Goal: Task Accomplishment & Management: Use online tool/utility

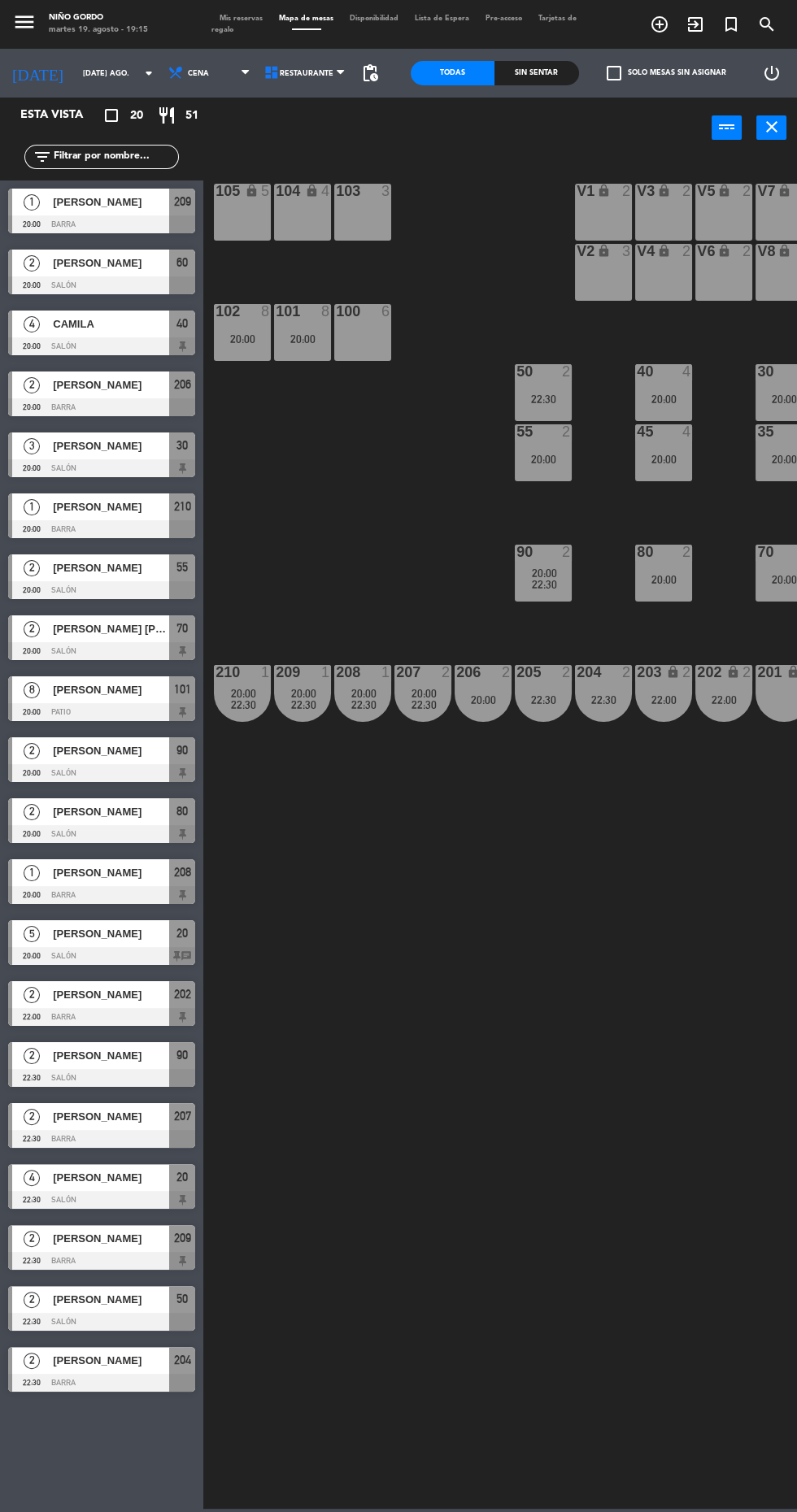
click at [121, 292] on div at bounding box center [101, 285] width 187 height 18
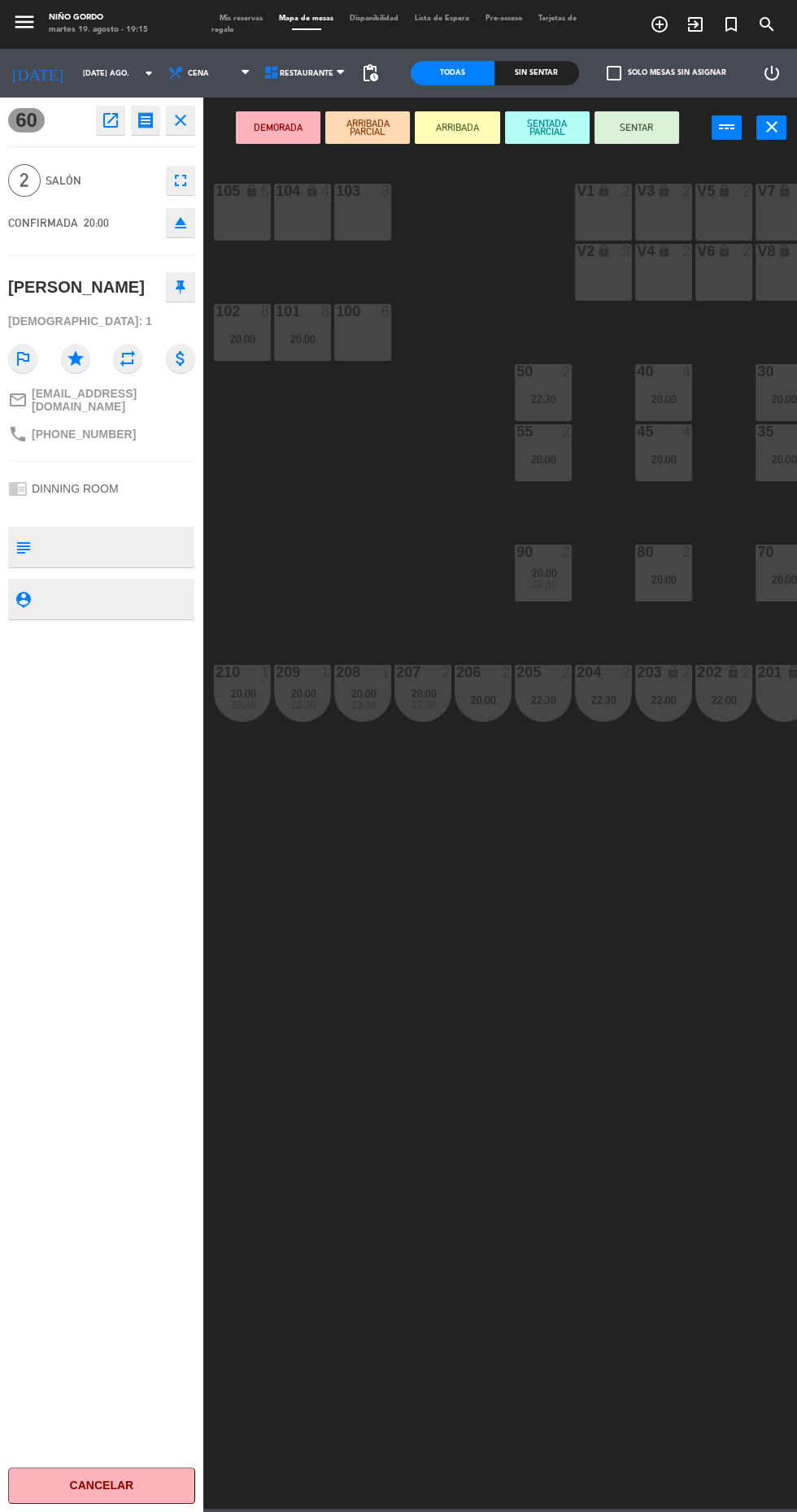
click at [180, 221] on icon "eject" at bounding box center [180, 222] width 20 height 20
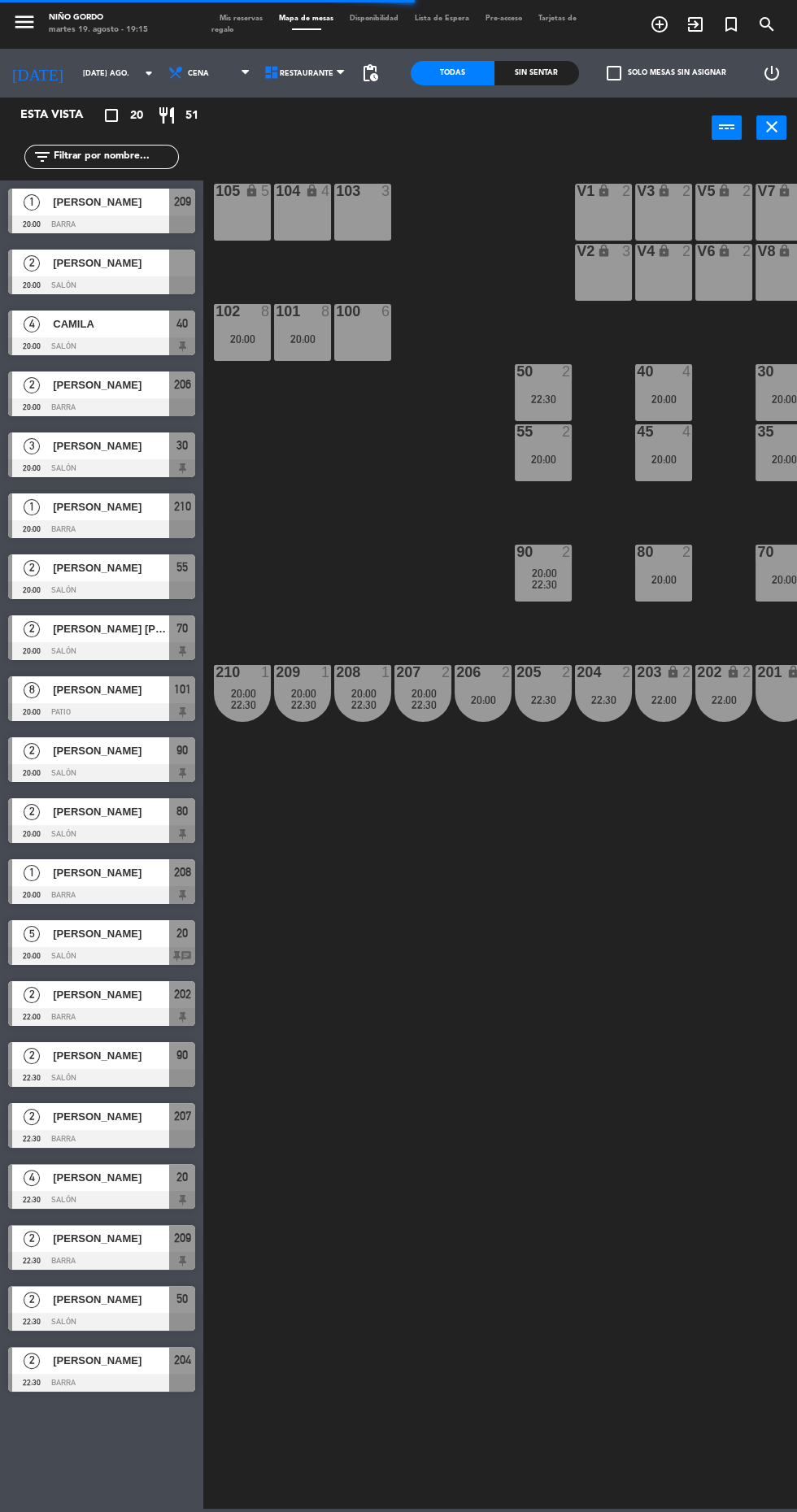
click at [133, 281] on div at bounding box center [101, 285] width 187 height 18
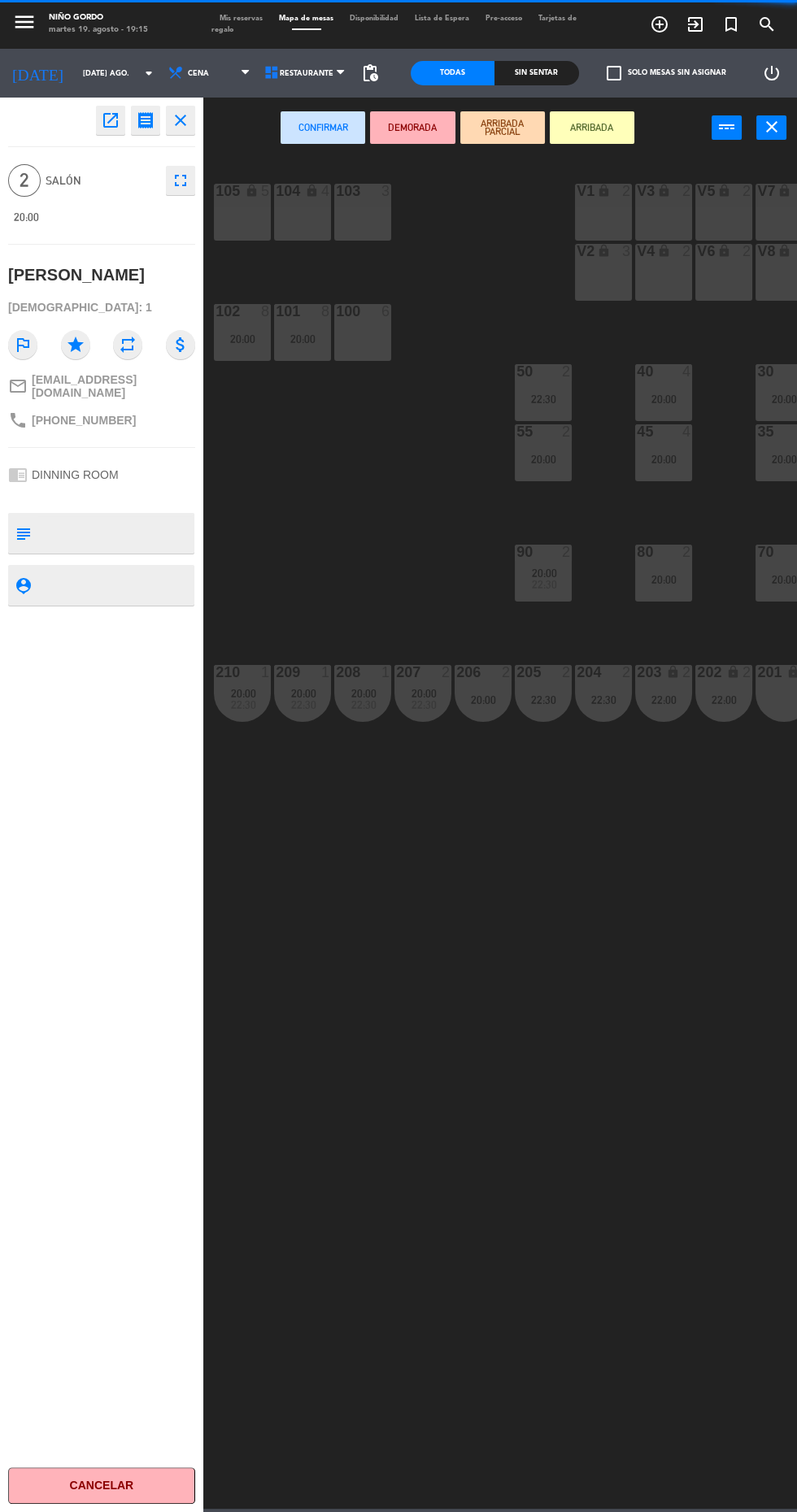
click at [180, 180] on icon "fullscreen" at bounding box center [180, 180] width 20 height 20
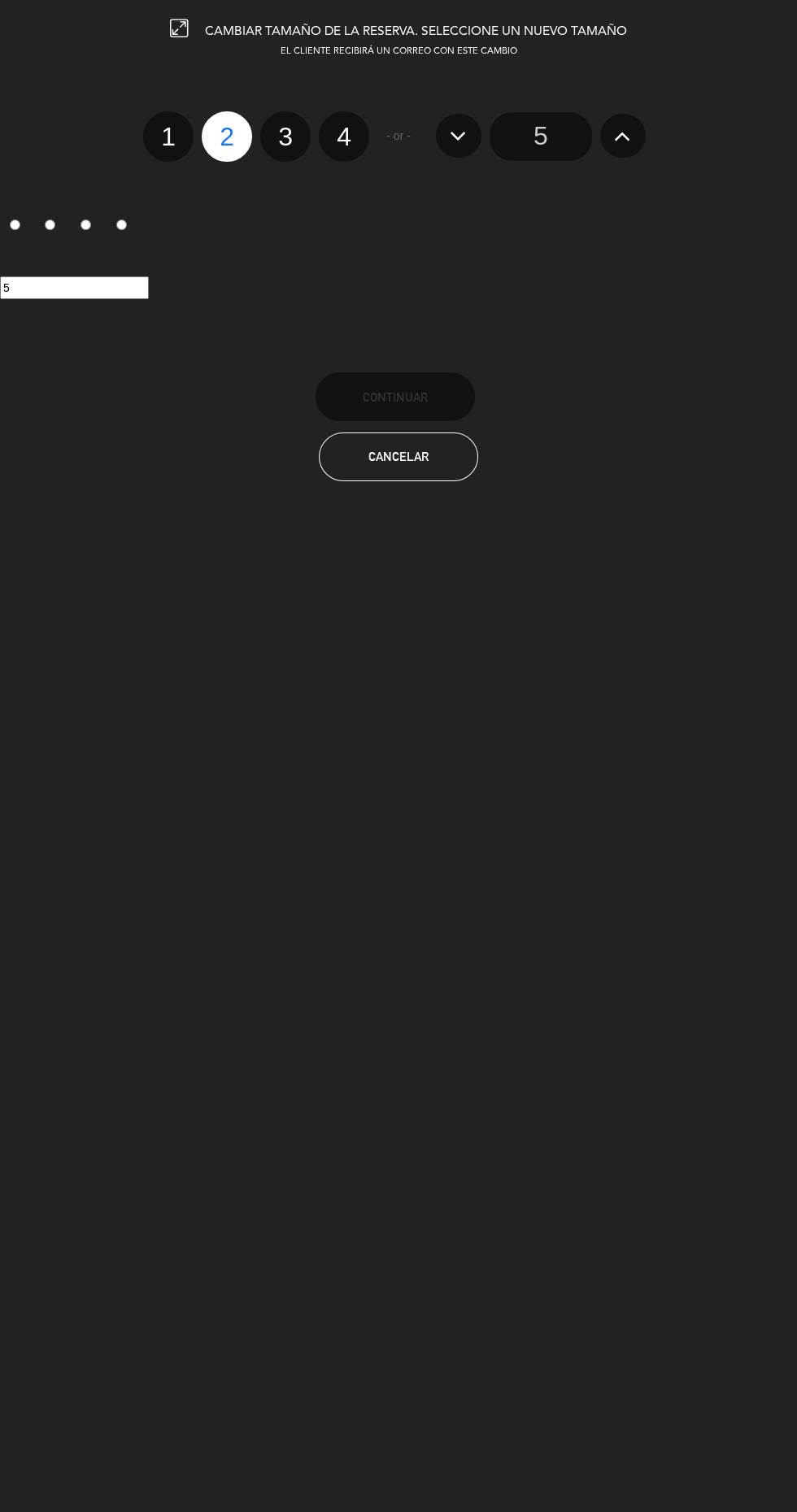
click at [165, 145] on label "1" at bounding box center [168, 136] width 50 height 50
click at [165, 128] on input "1" at bounding box center [166, 122] width 10 height 10
radio input "true"
radio input "false"
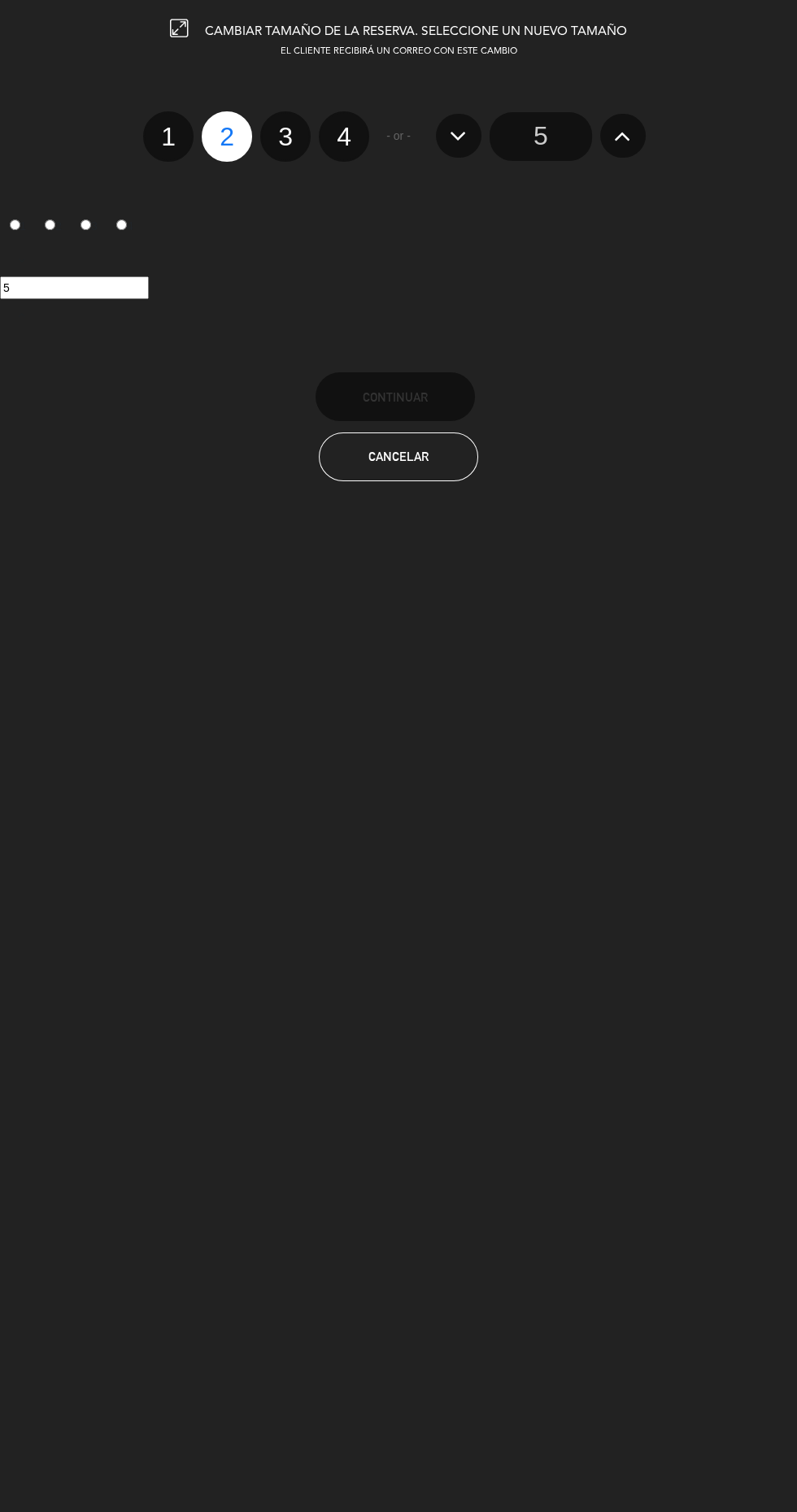
radio input "false"
radio input "true"
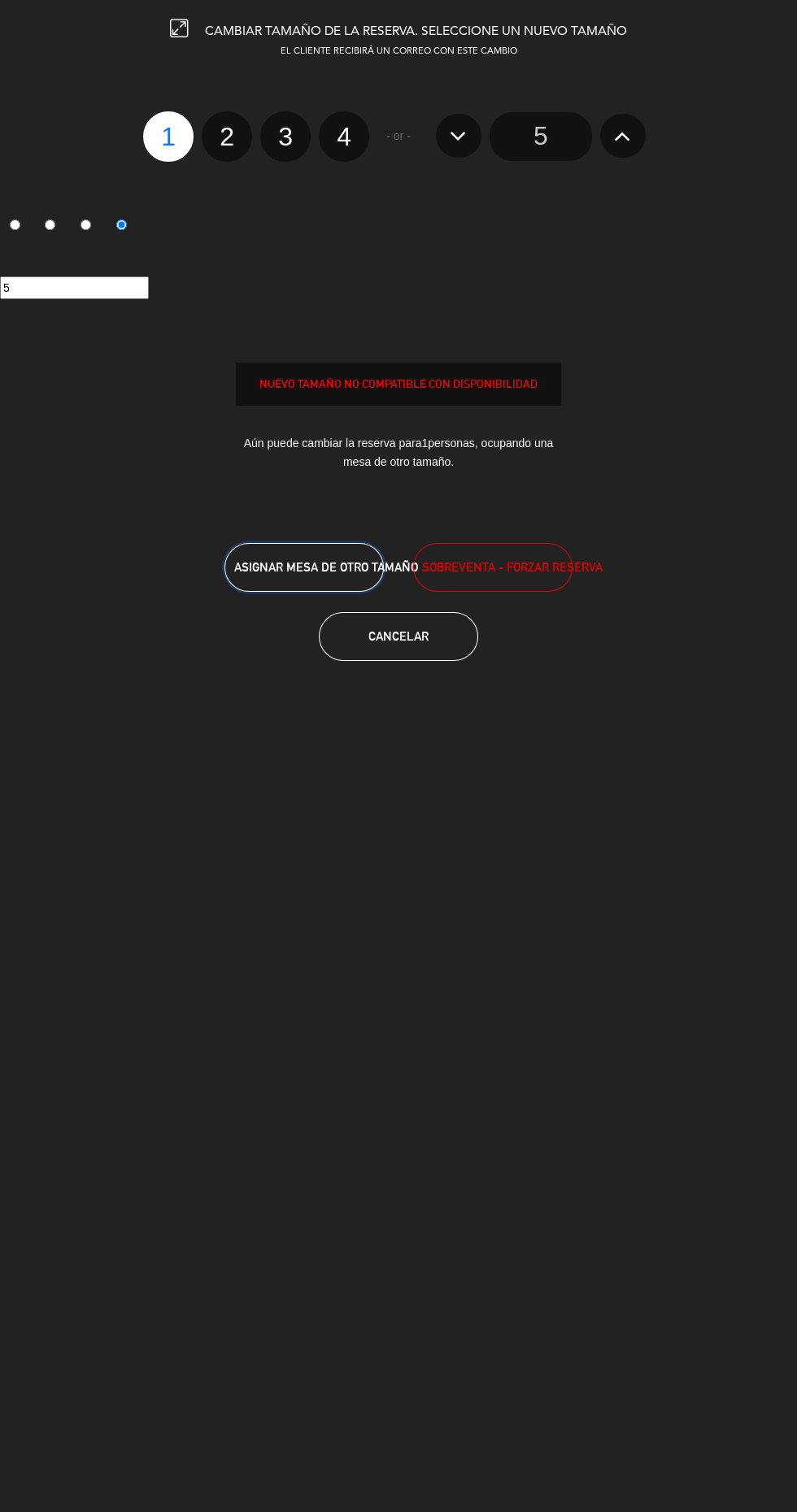
click at [310, 565] on span "ASIGNAR MESA DE OTRO TAMAÑO" at bounding box center [326, 567] width 184 height 14
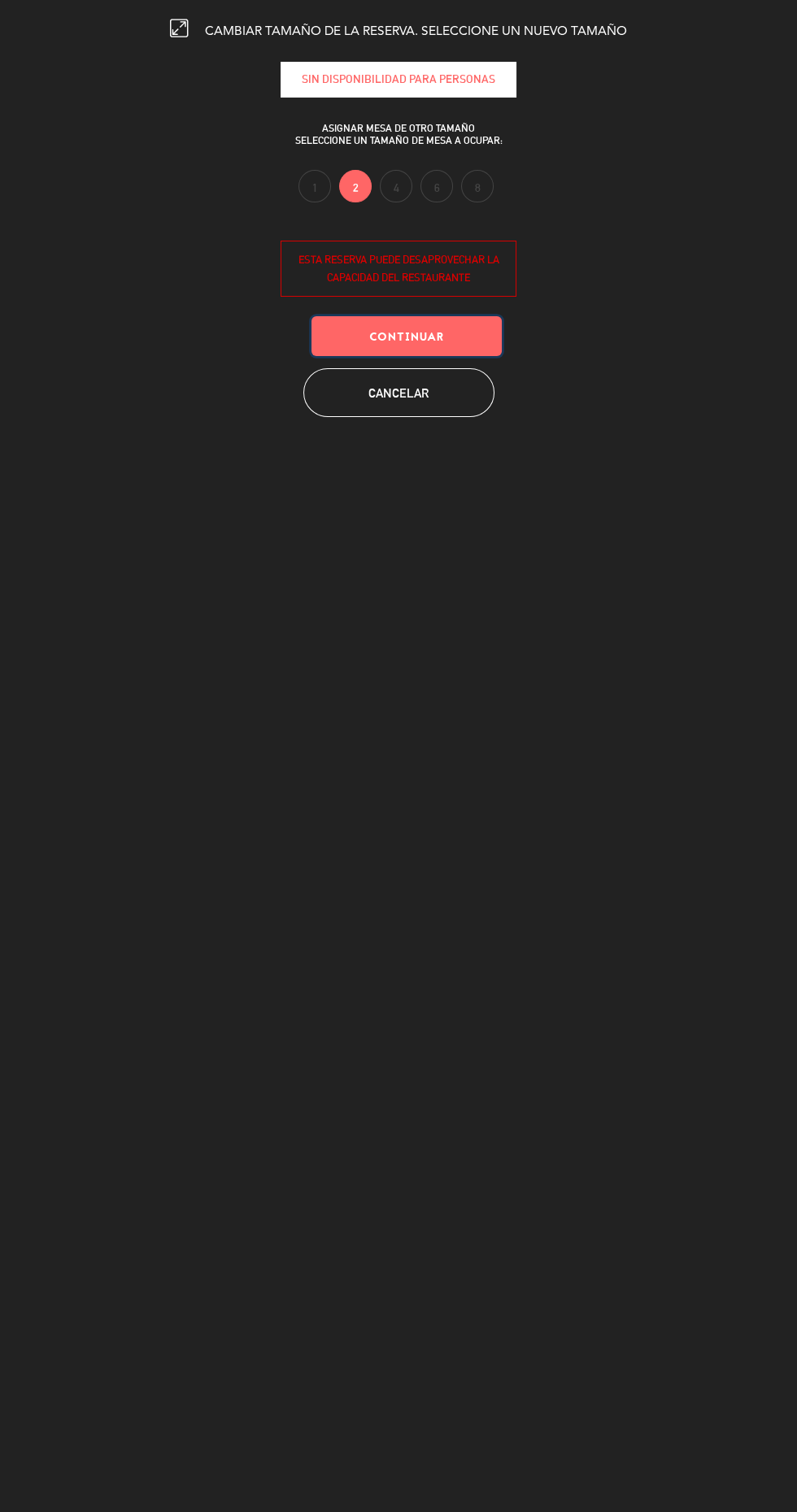
click at [445, 353] on button "Continuar" at bounding box center [406, 336] width 190 height 40
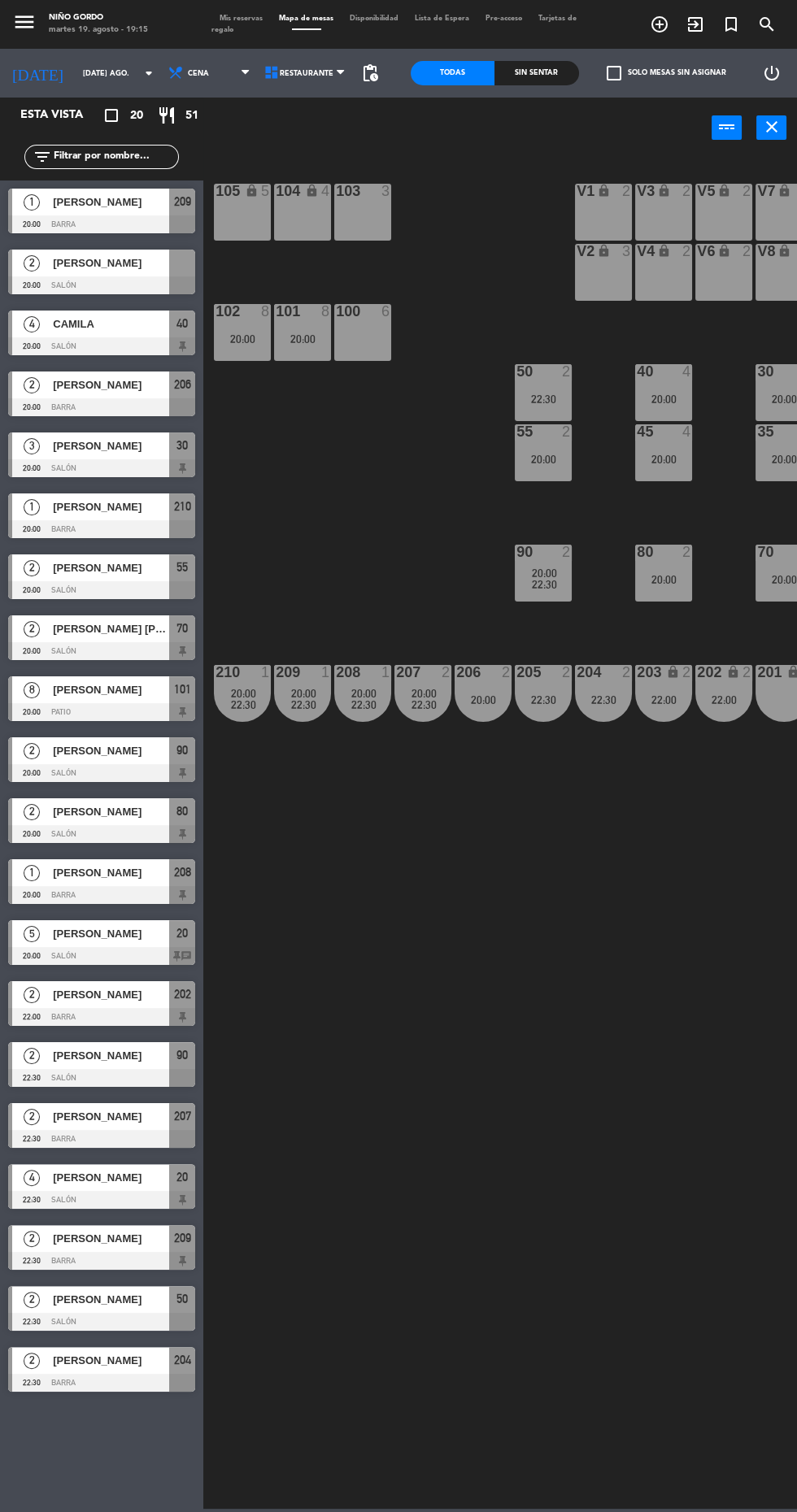
click at [580, 1003] on div "105 lock 5 104 lock 4 103 3 V1 lock 2 V3 lock 2 V9 lock 2 V5 lock 2 V7 lock 3 V…" at bounding box center [503, 831] width 585 height 1353
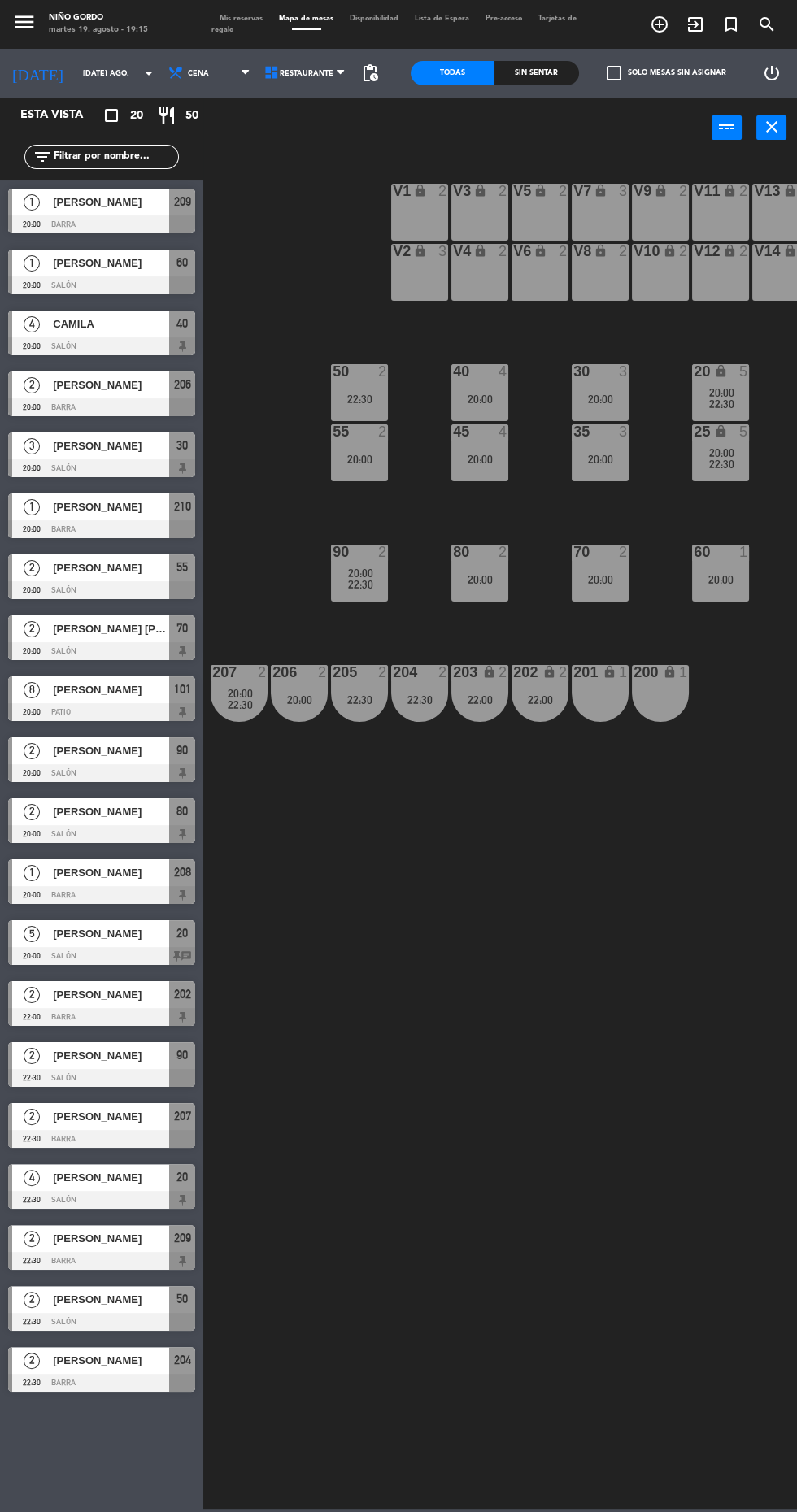
scroll to position [0, 209]
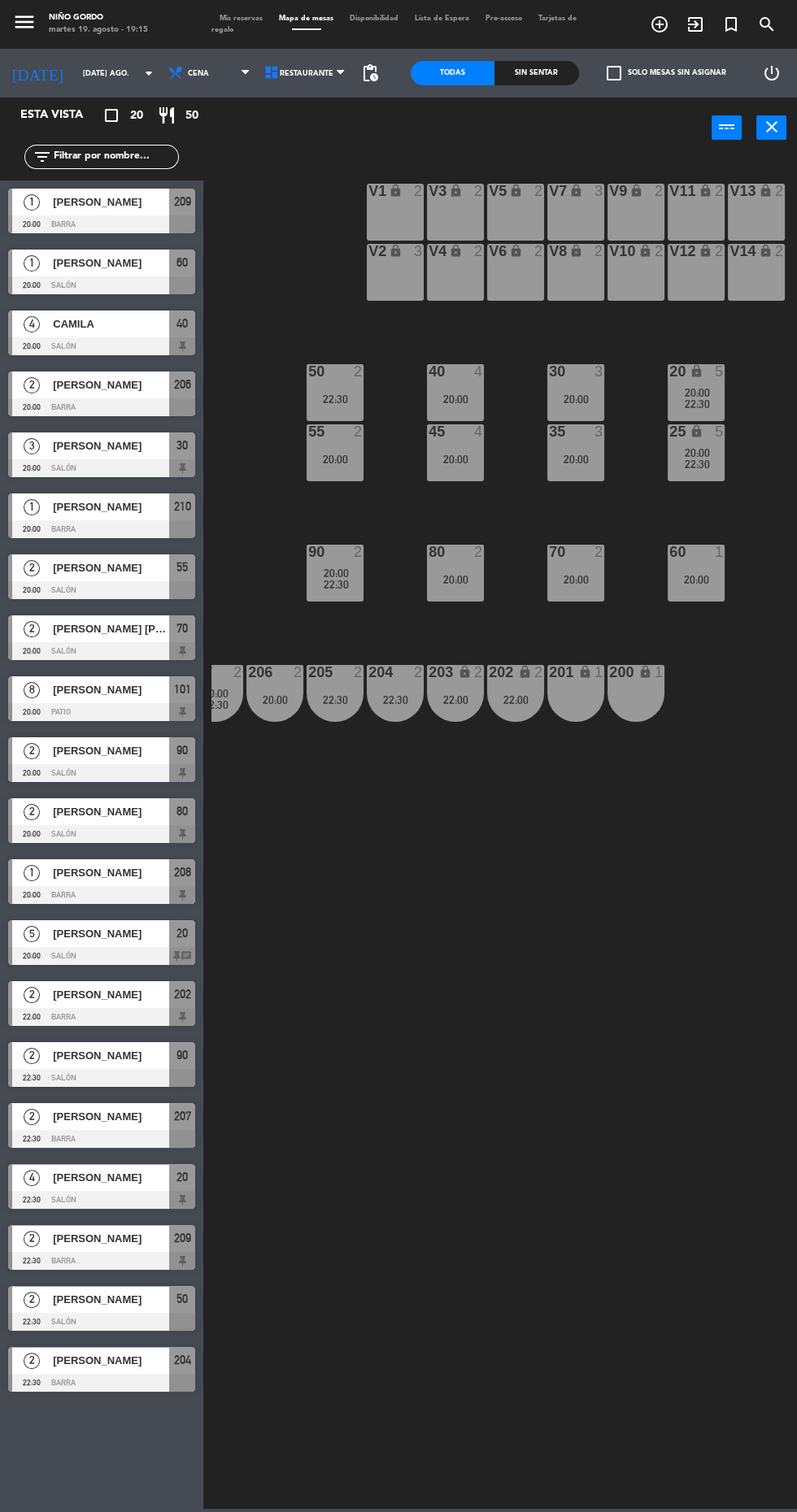
click at [692, 580] on div "20:00" at bounding box center [696, 579] width 57 height 11
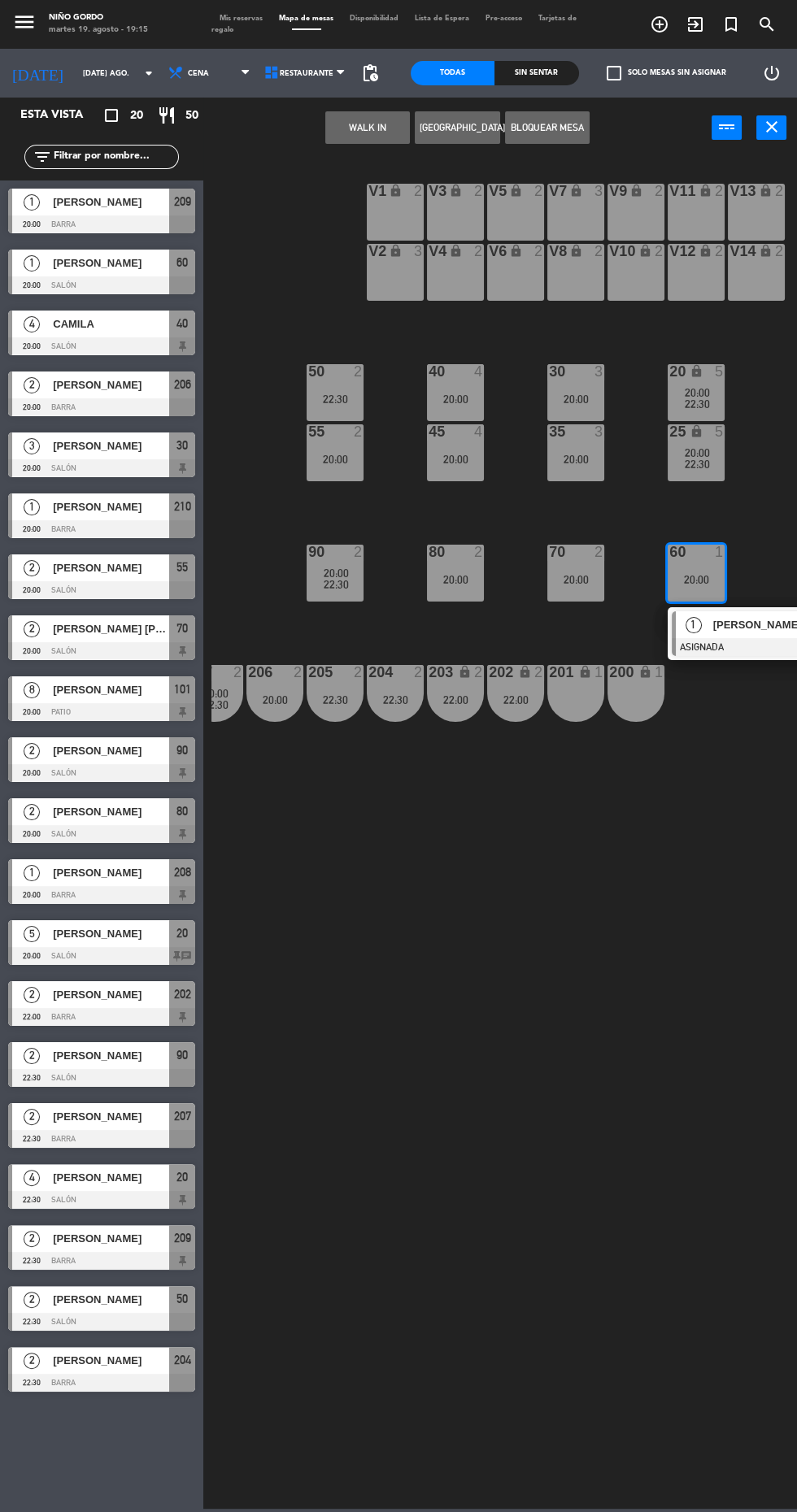
click at [331, 700] on div "22:30" at bounding box center [335, 700] width 57 height 11
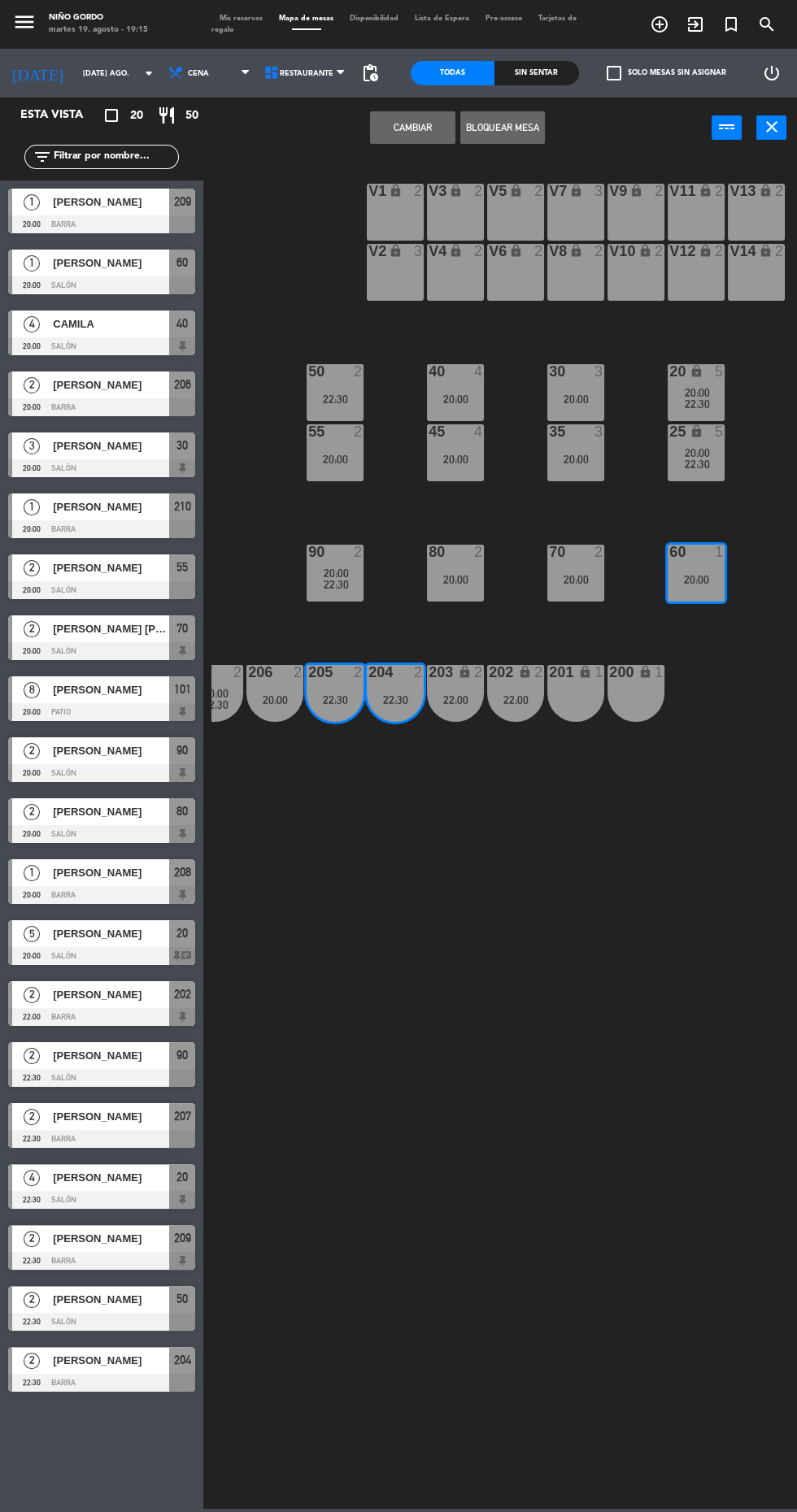
click at [399, 699] on div "22:30" at bounding box center [395, 700] width 57 height 11
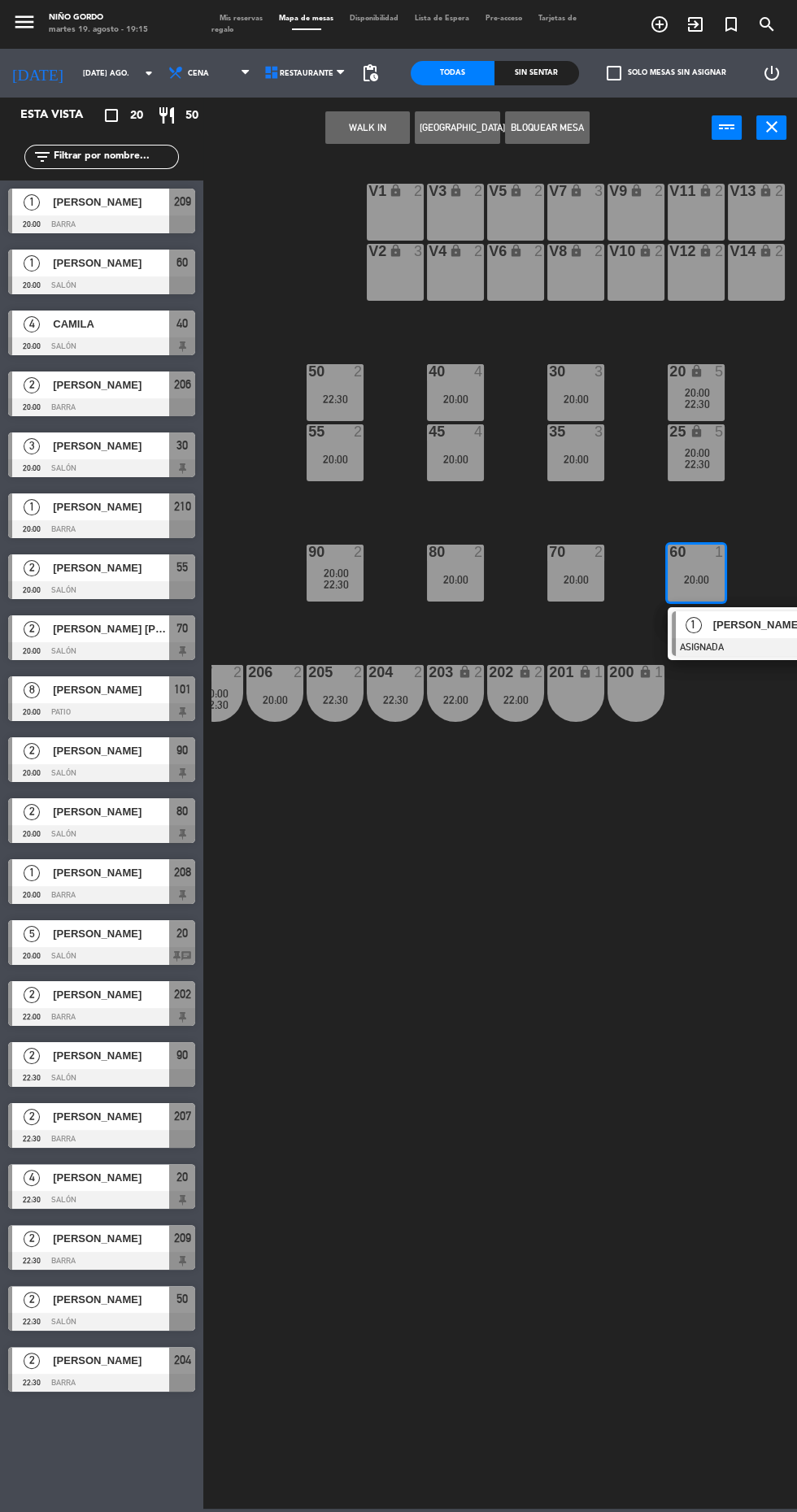
click at [737, 644] on div at bounding box center [758, 647] width 175 height 18
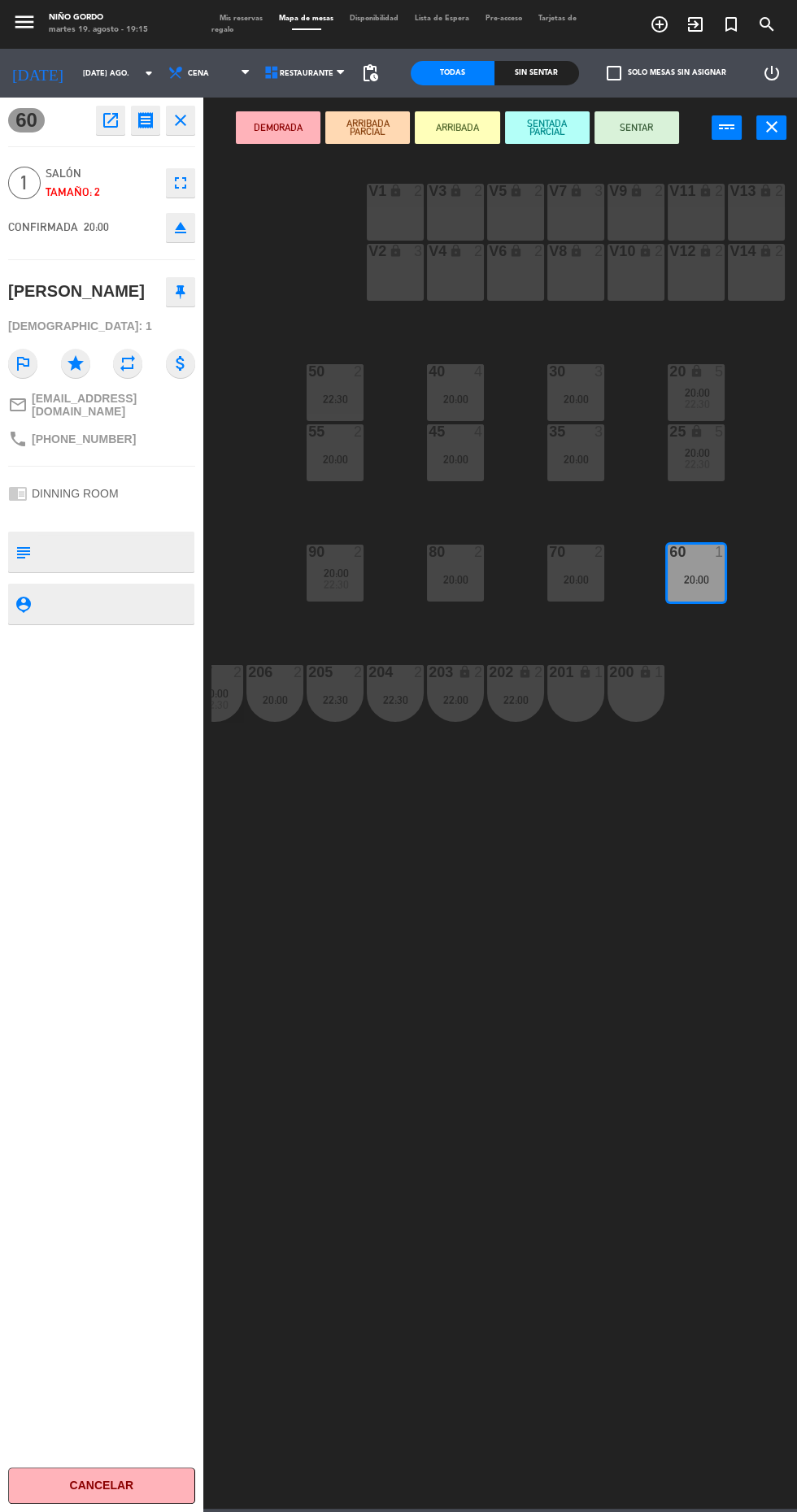
click at [336, 697] on div "22:30" at bounding box center [335, 700] width 57 height 11
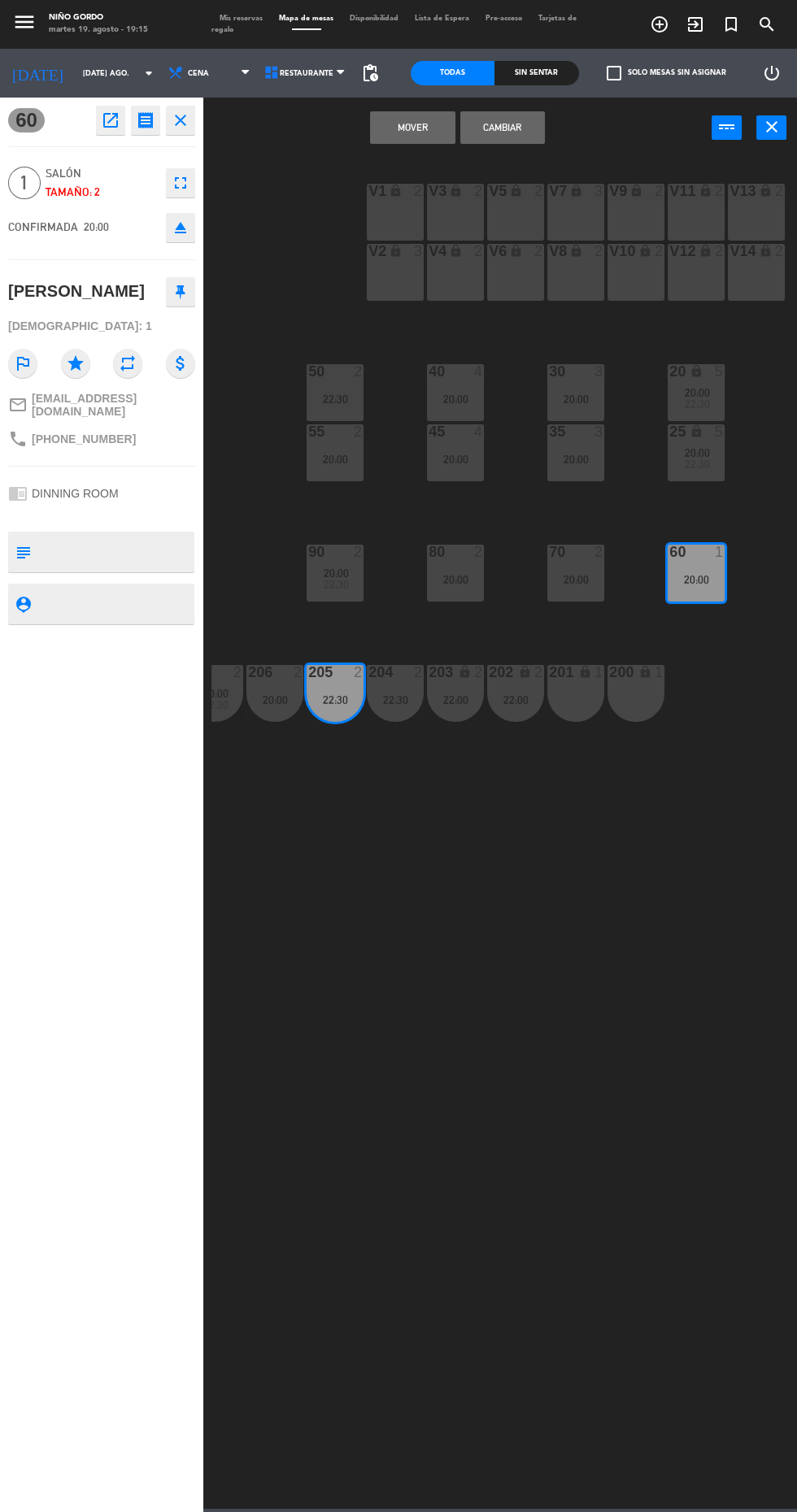
click at [409, 137] on button "Mover" at bounding box center [412, 128] width 84 height 33
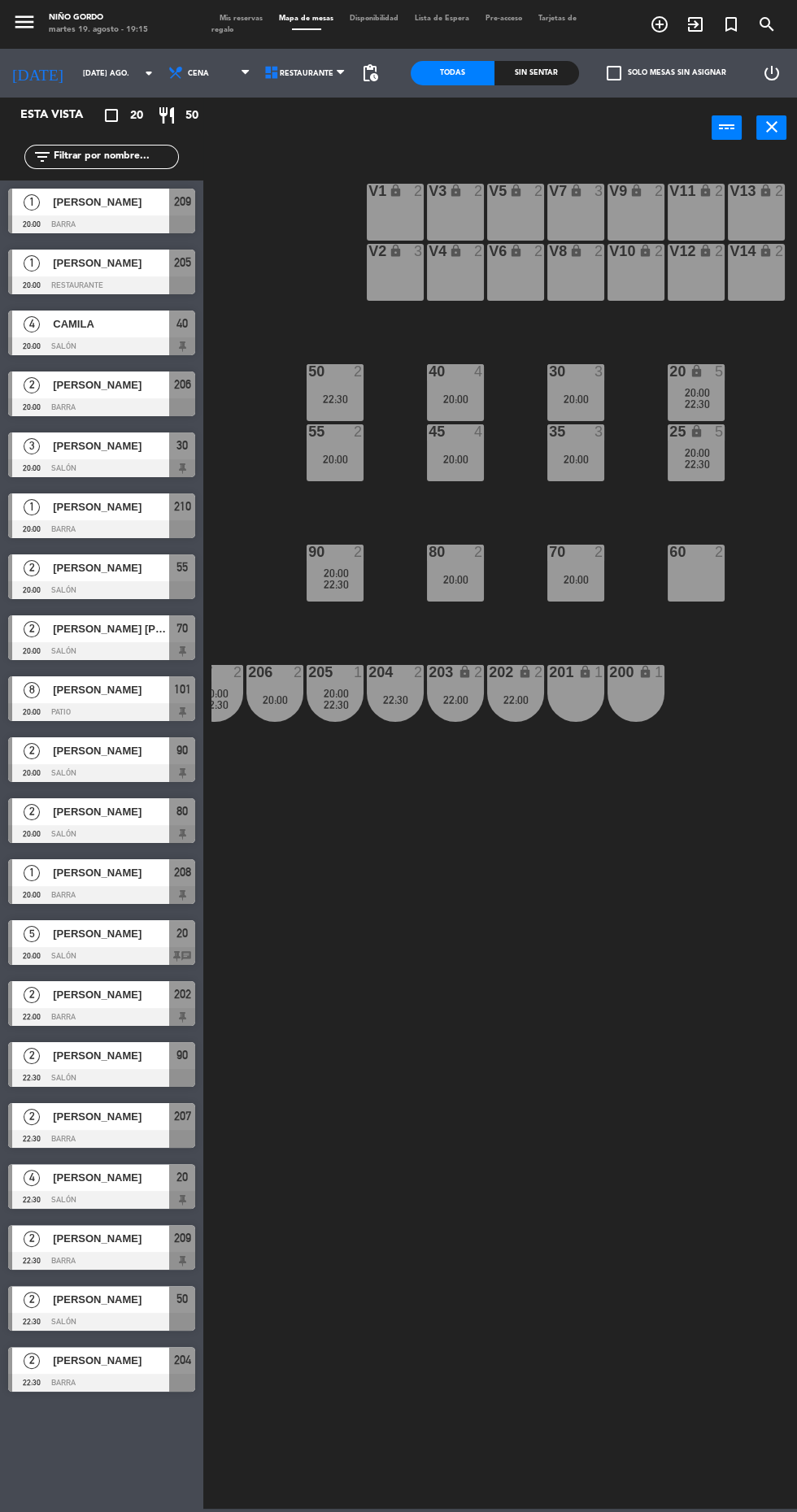
click at [560, 1056] on div "105 lock 5 104 lock 4 103 3 V1 lock 2 V3 lock 2 V9 lock 2 V5 lock 2 V7 lock 3 V…" at bounding box center [503, 831] width 585 height 1353
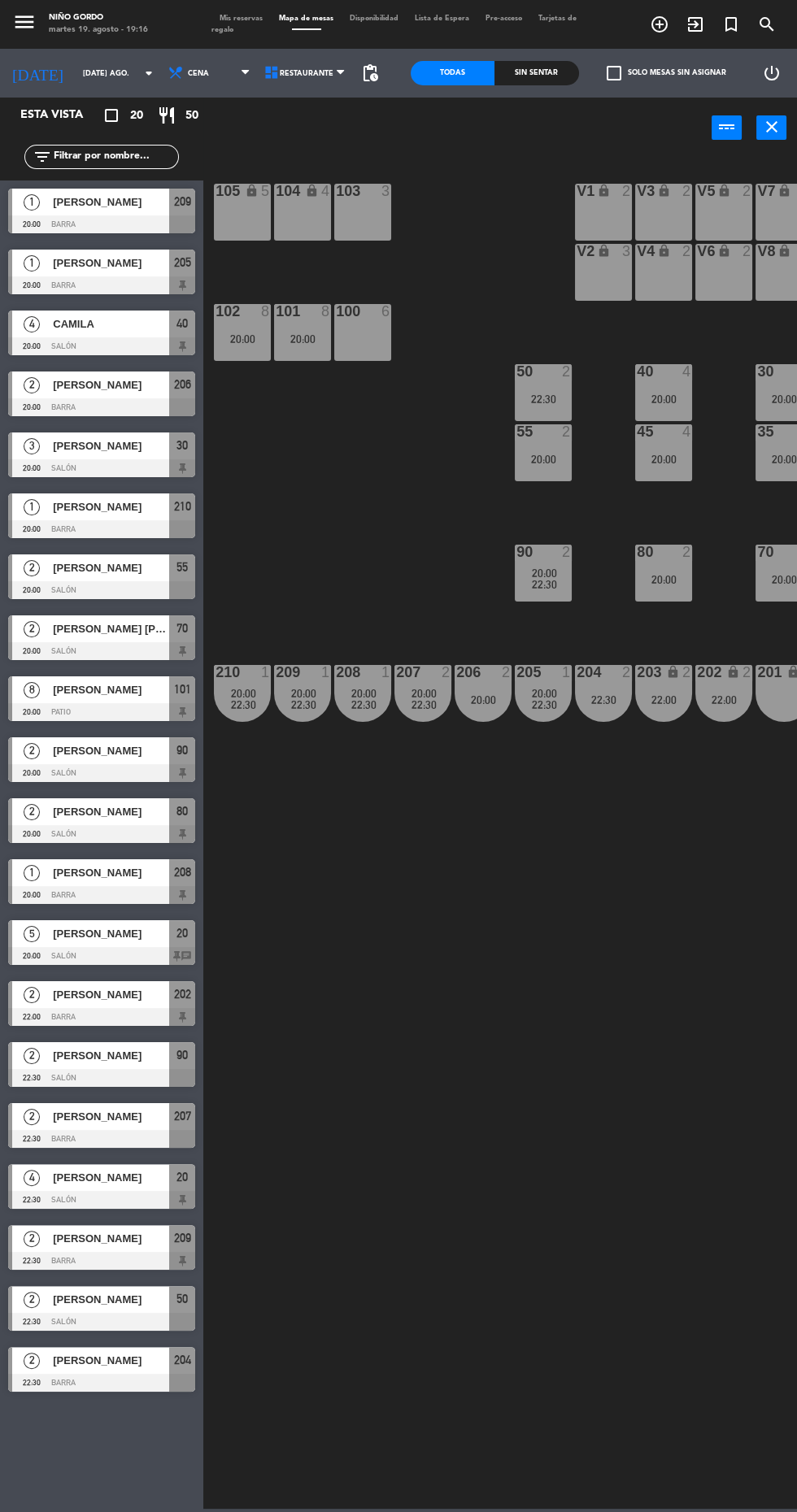
click at [90, 73] on input "[DATE] ago." at bounding box center [126, 73] width 103 height 25
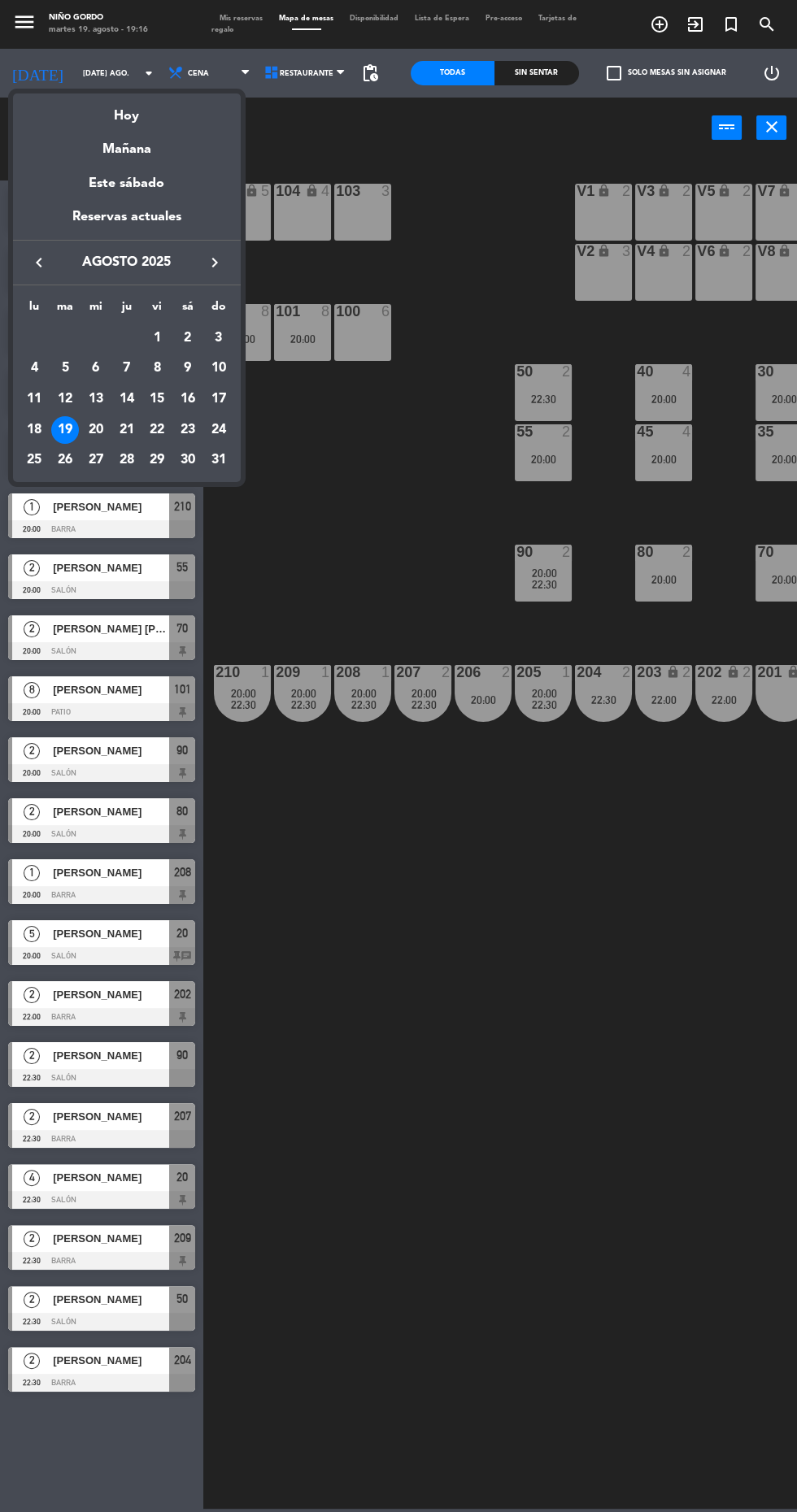
click at [221, 285] on div "lu ma [PERSON_NAME] vi sá do AGO. 1 2 3 4 5 6 7 8 9 10 11 12 13 14 15 16 17 18 …" at bounding box center [127, 383] width 227 height 196
click at [214, 262] on icon "keyboard_arrow_right" at bounding box center [215, 262] width 20 height 20
click at [157, 367] on div "5" at bounding box center [157, 368] width 28 height 28
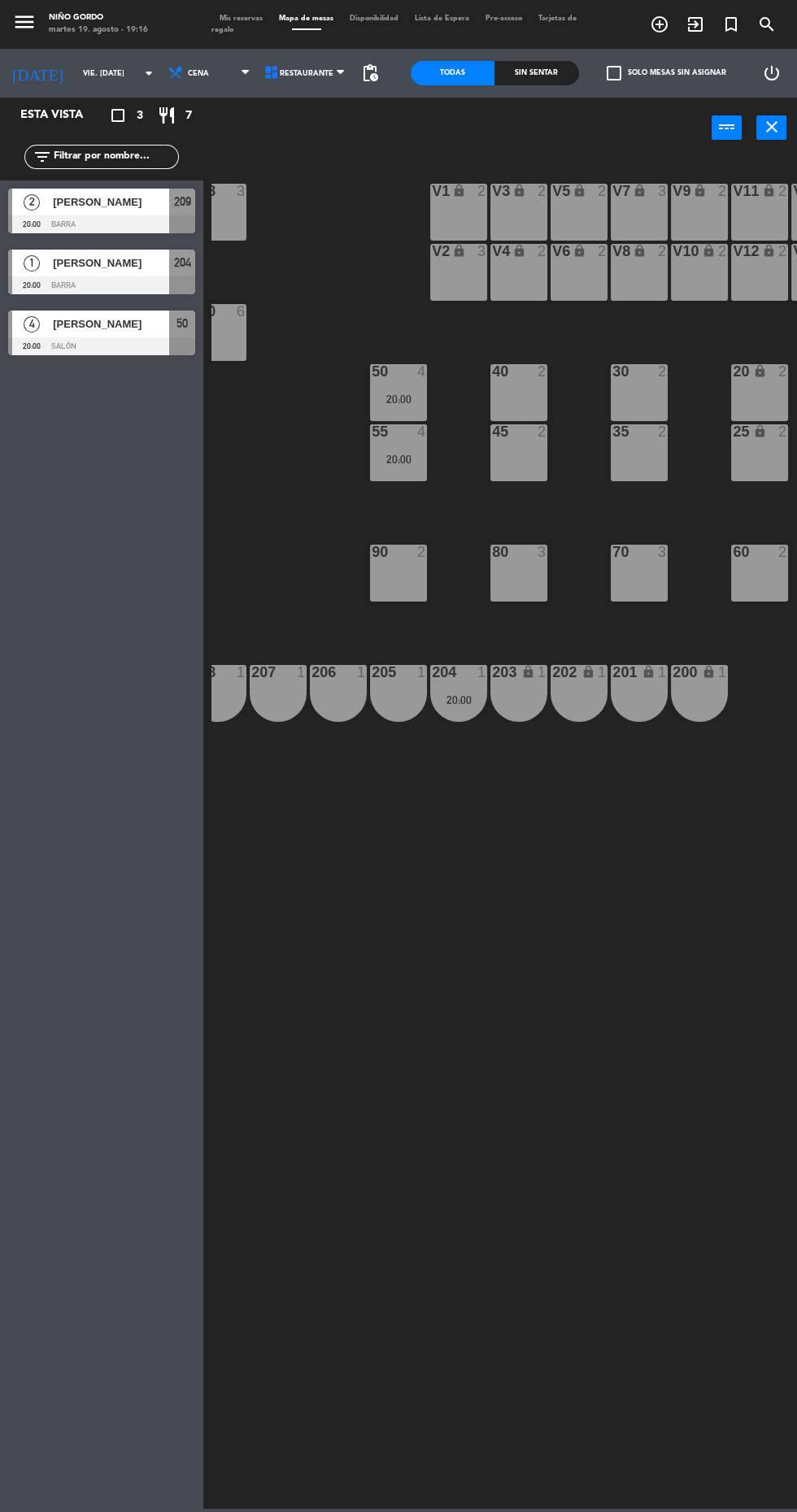
scroll to position [0, 209]
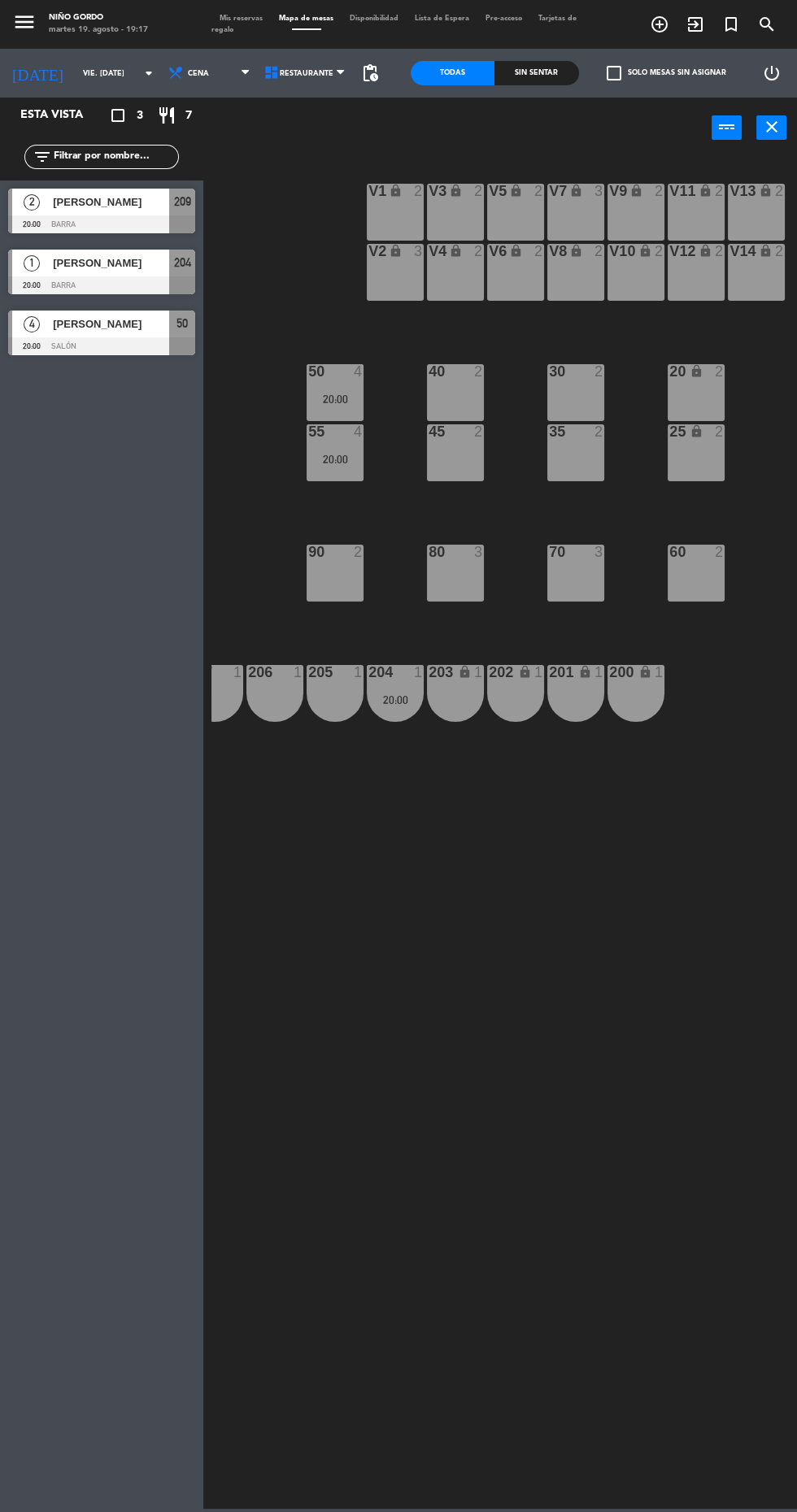
click at [110, 72] on input "vie. [DATE]" at bounding box center [126, 73] width 103 height 25
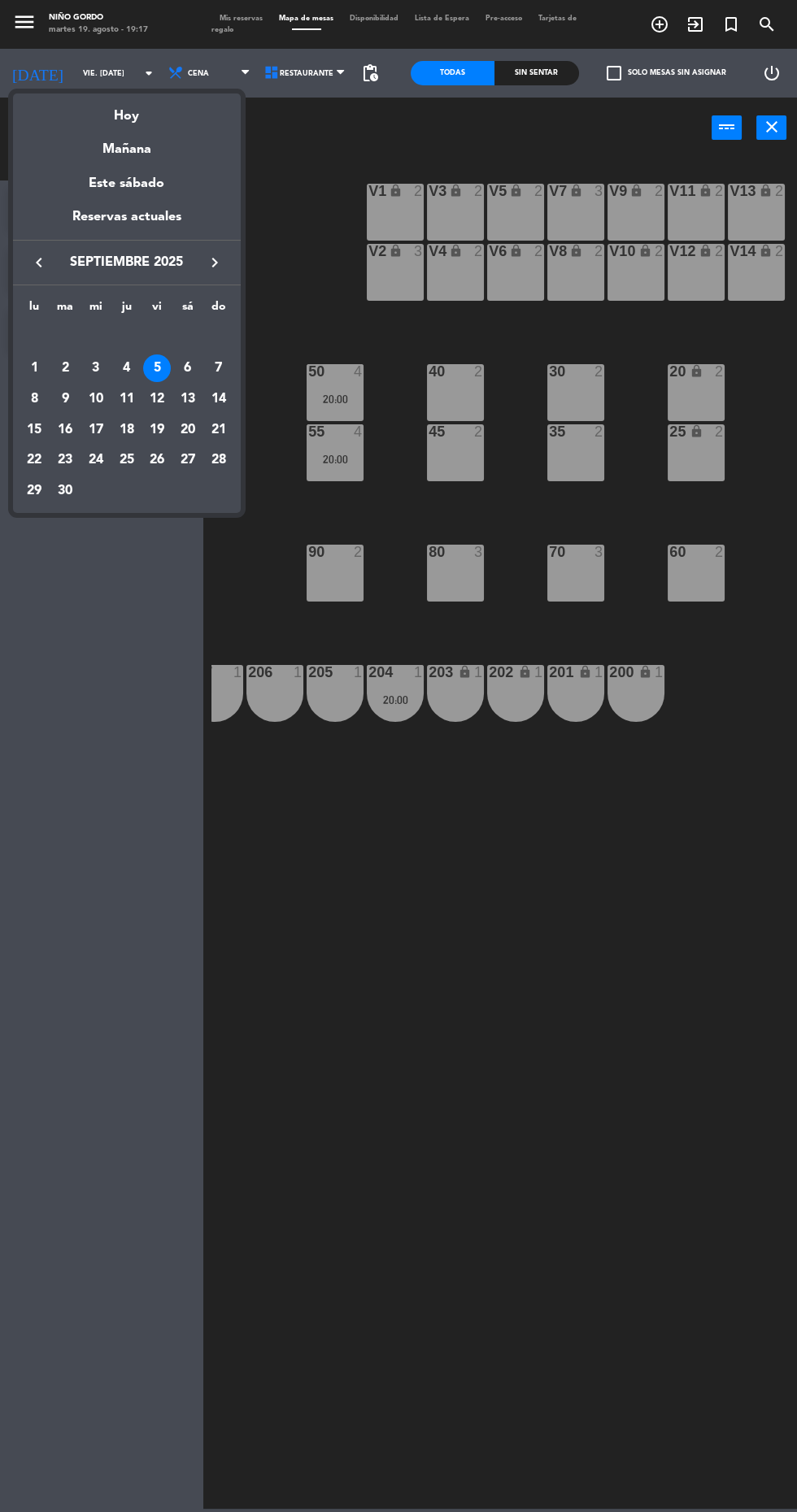
click at [45, 266] on icon "keyboard_arrow_left" at bounding box center [39, 262] width 20 height 20
click at [190, 432] on div "23" at bounding box center [188, 430] width 28 height 28
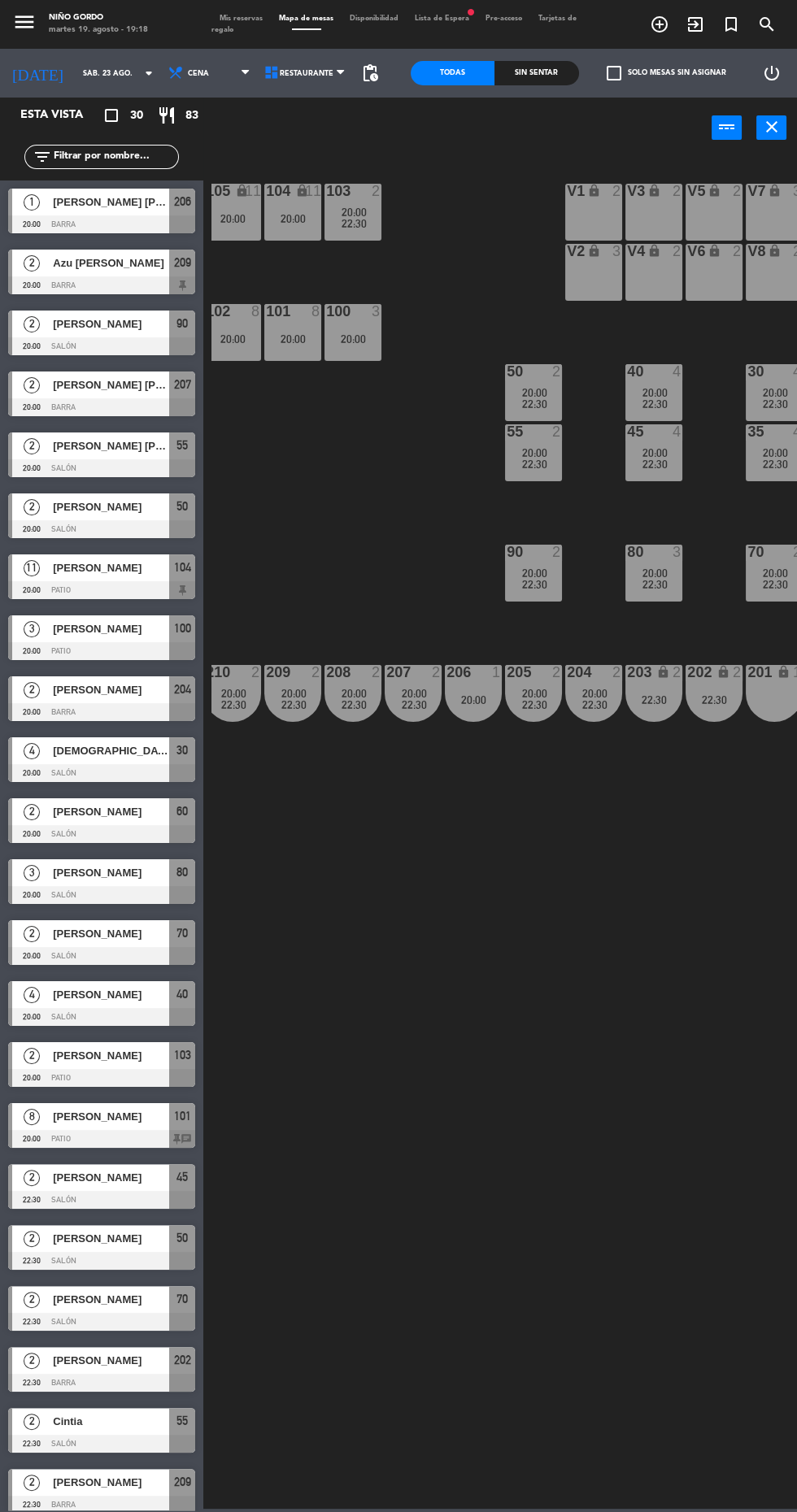
scroll to position [0, 0]
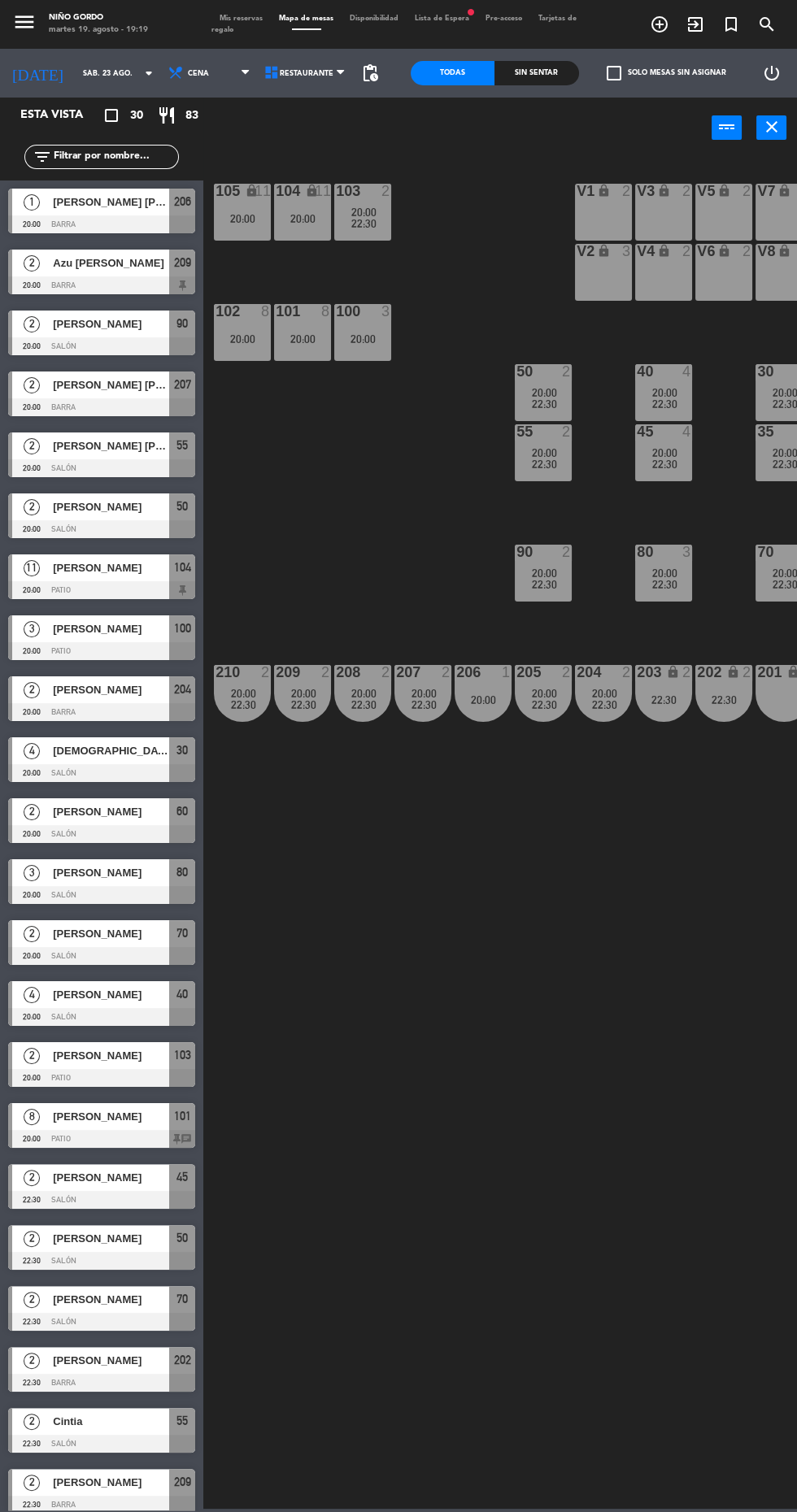
click at [75, 80] on input "sáb. 23 ago." at bounding box center [126, 73] width 103 height 25
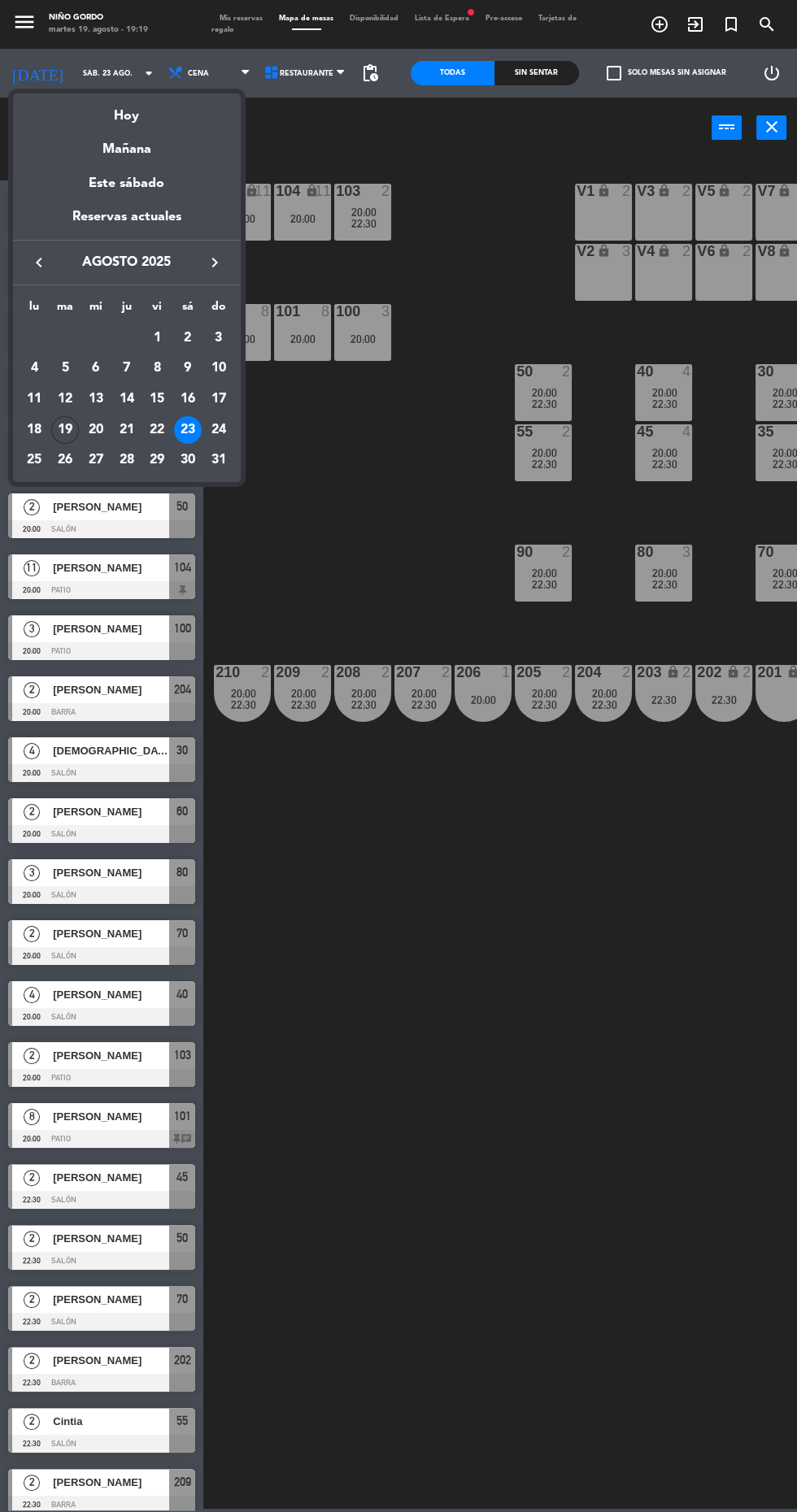
click at [59, 436] on div "19" at bounding box center [65, 430] width 28 height 28
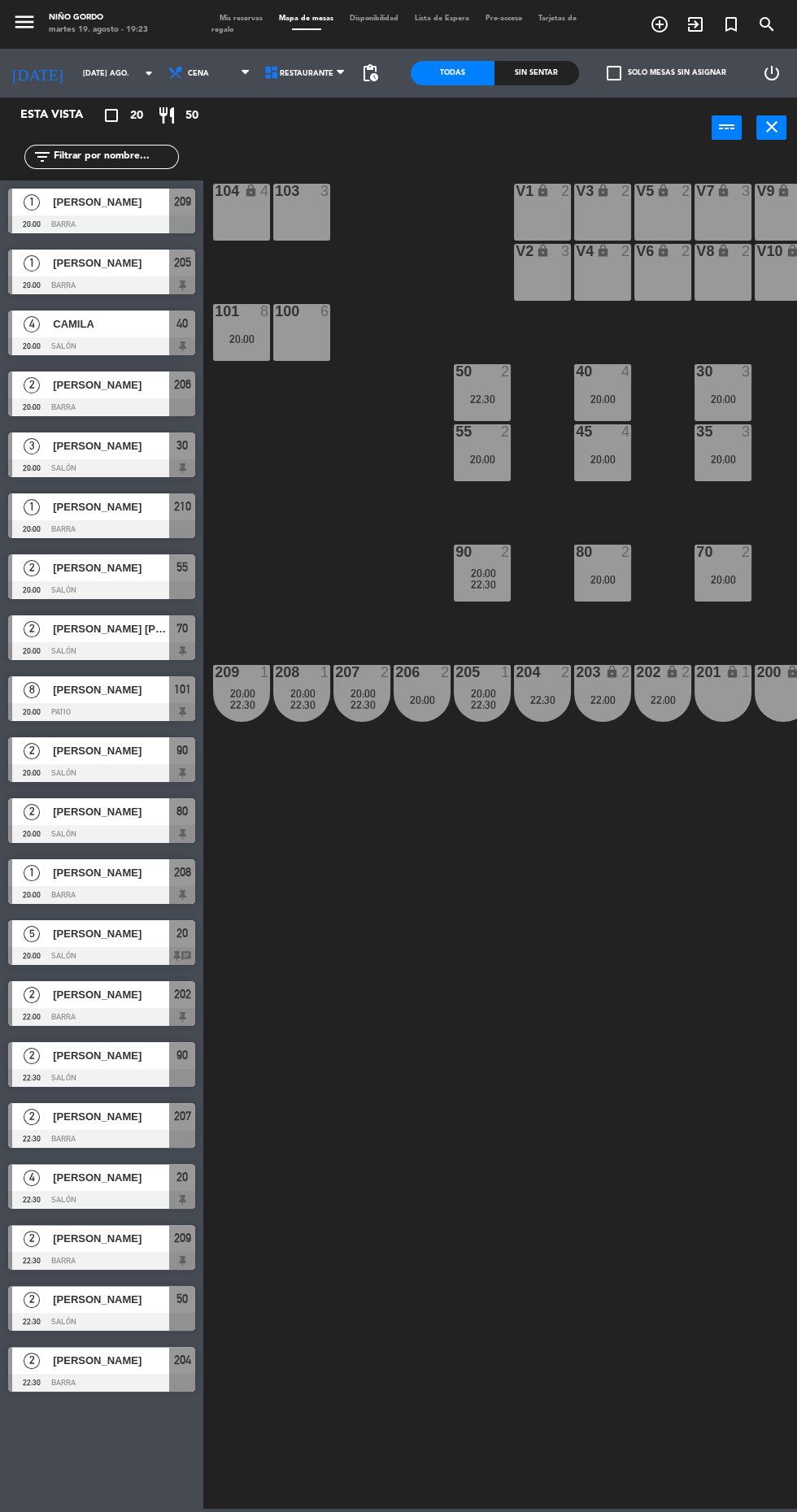
scroll to position [0, 64]
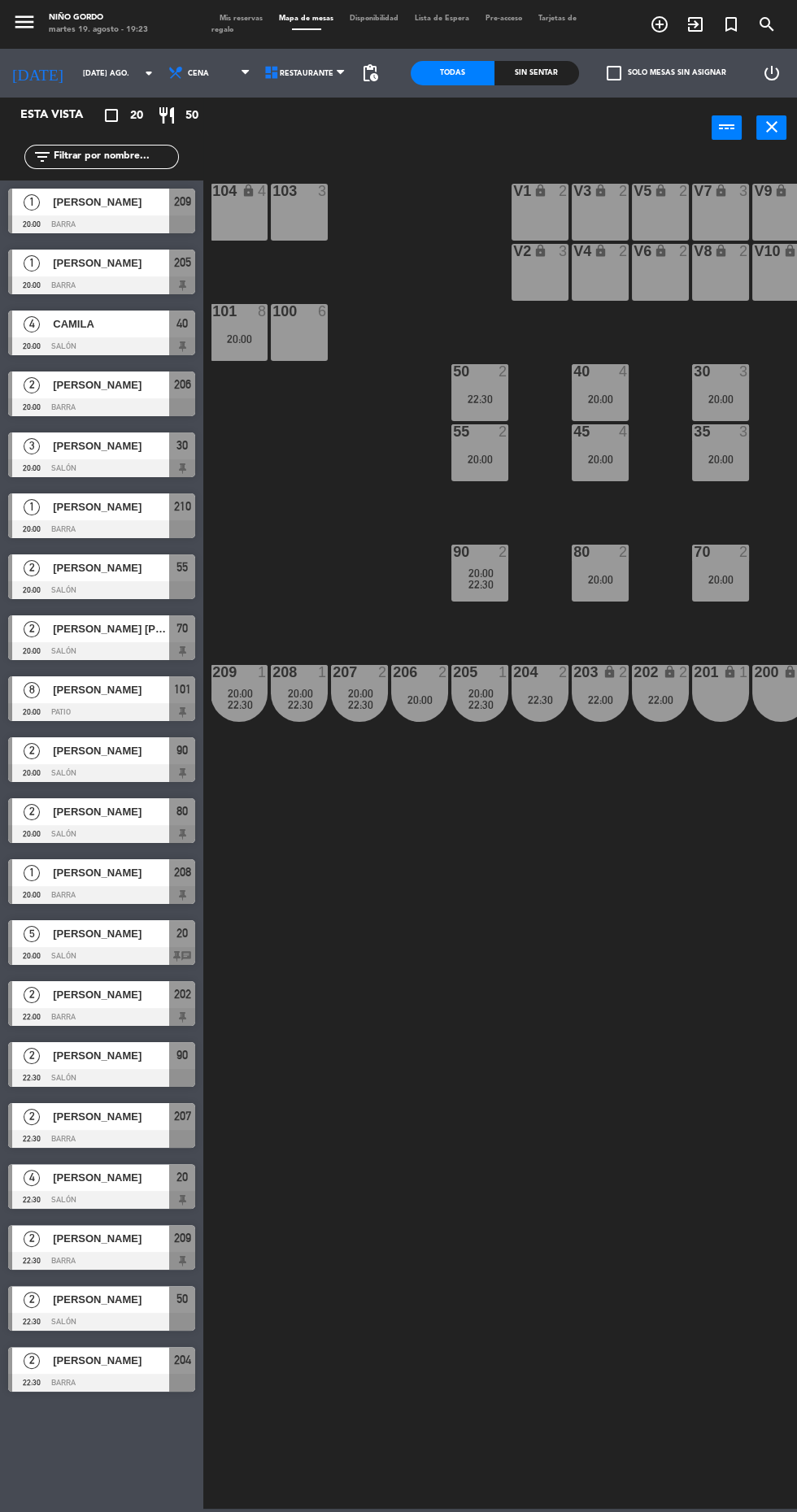
click at [111, 72] on input "[DATE] ago." at bounding box center [126, 73] width 103 height 25
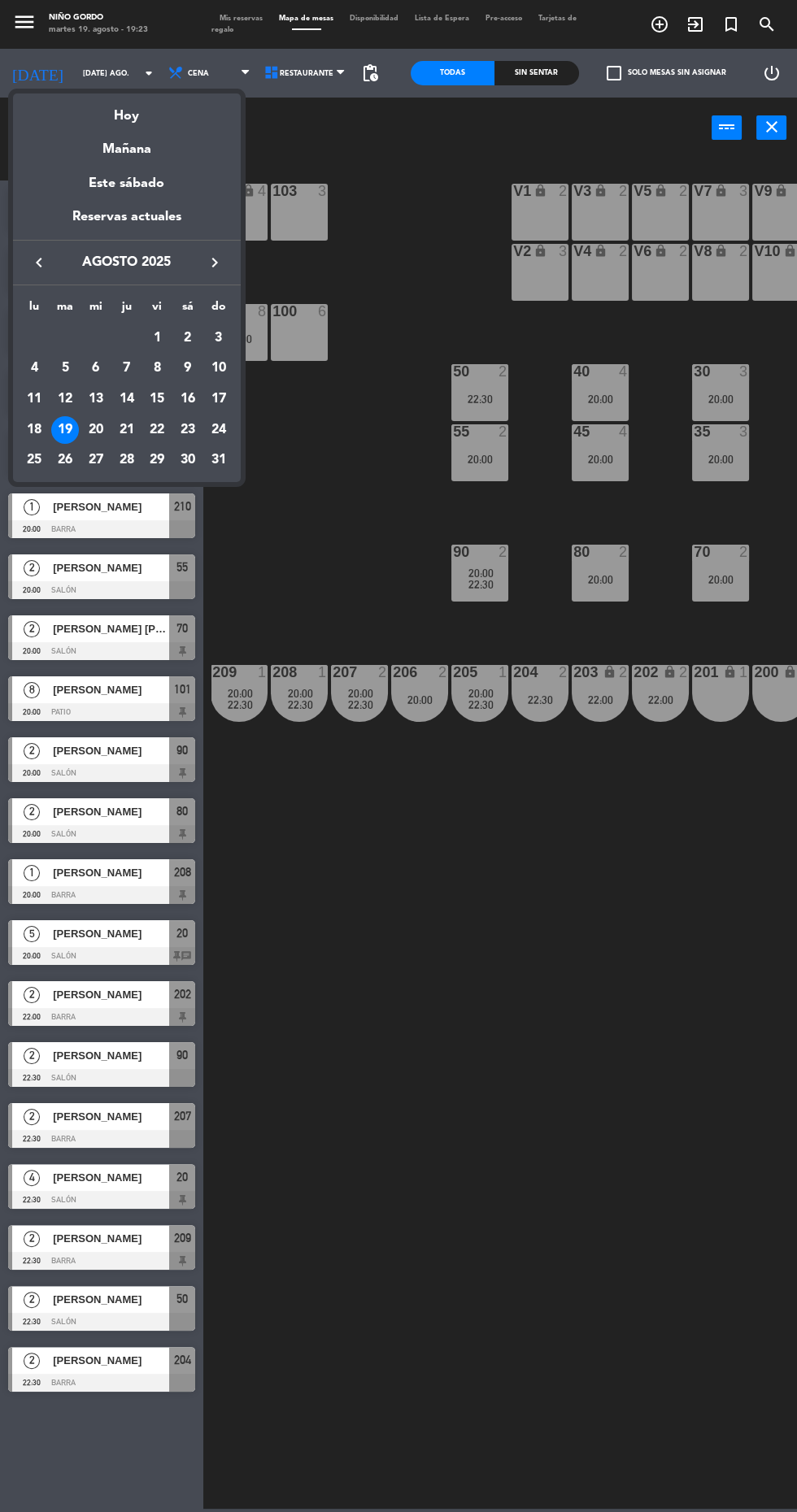
click at [95, 429] on div "20" at bounding box center [96, 430] width 28 height 28
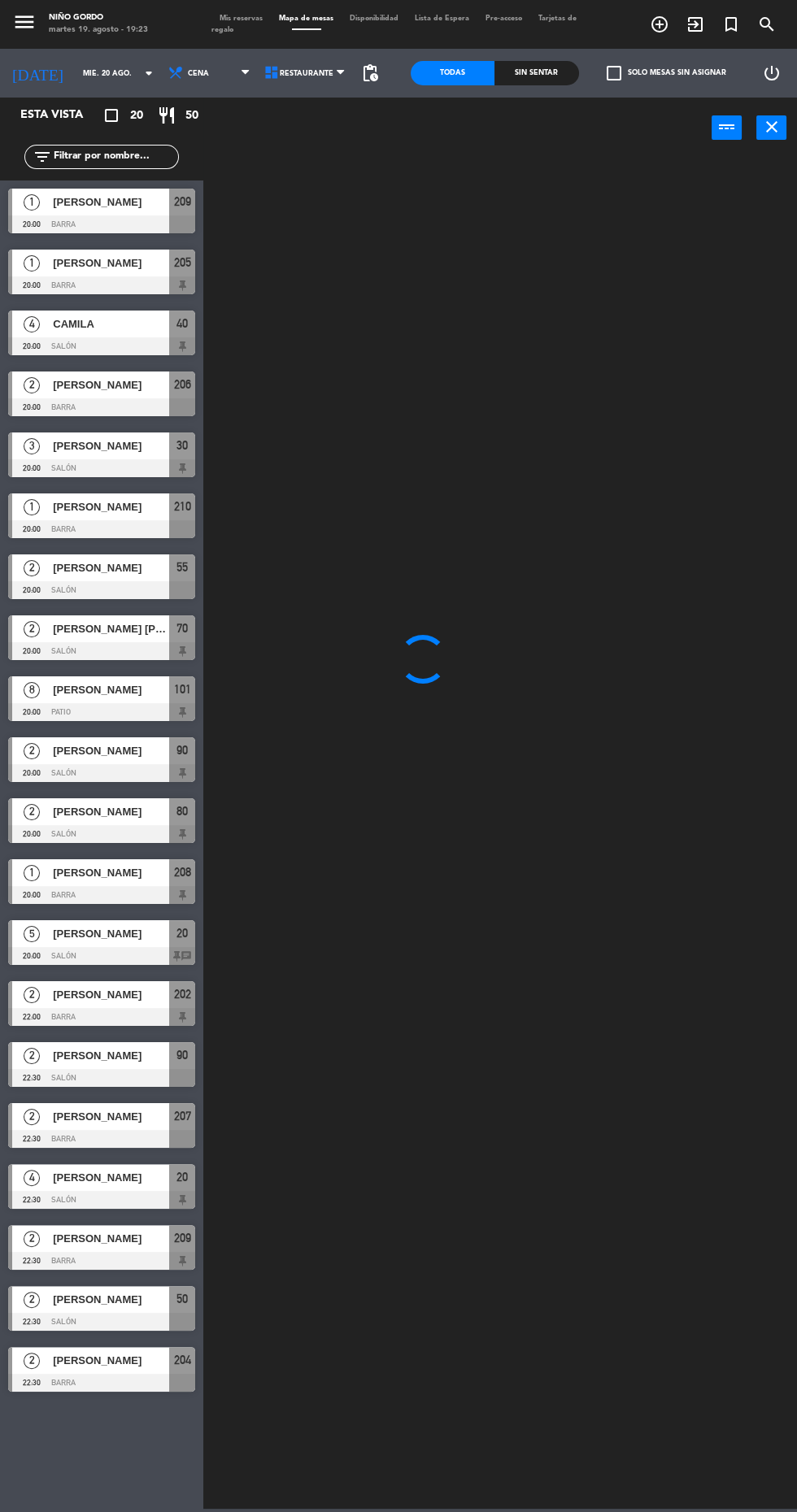
scroll to position [0, 0]
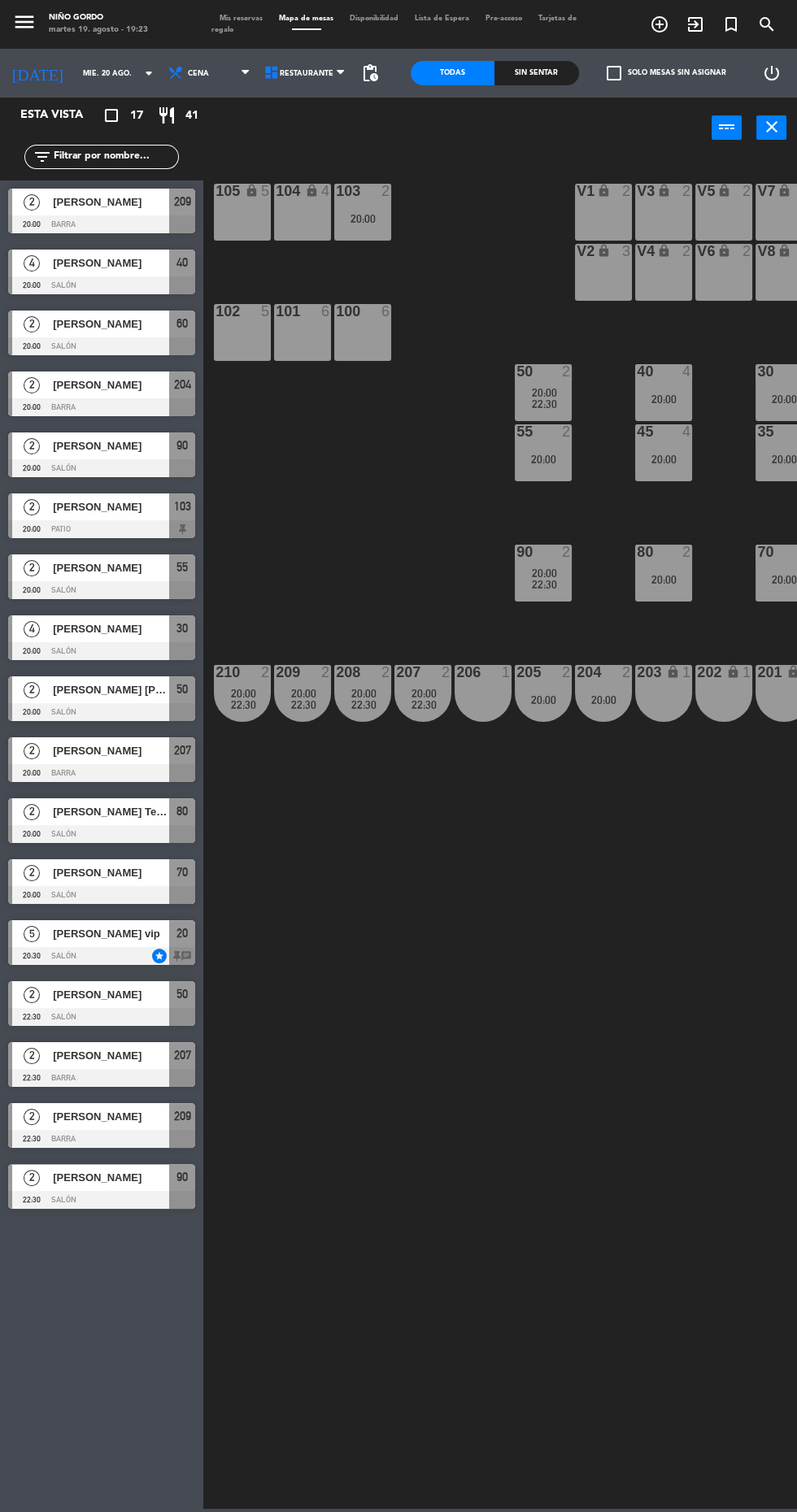
click at [101, 78] on input "mié. 20 ago." at bounding box center [126, 73] width 103 height 25
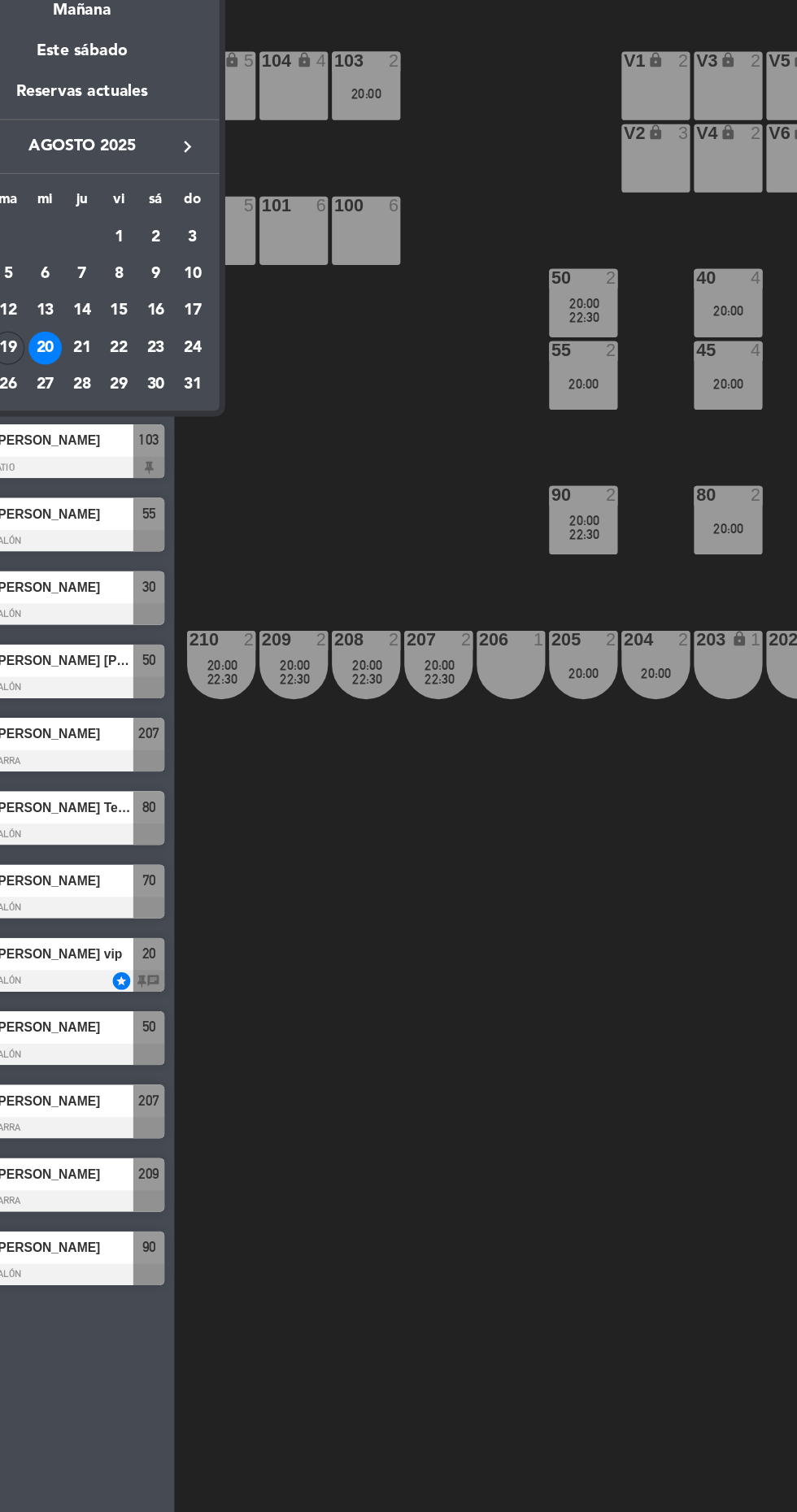
click at [126, 429] on div "21" at bounding box center [127, 430] width 28 height 28
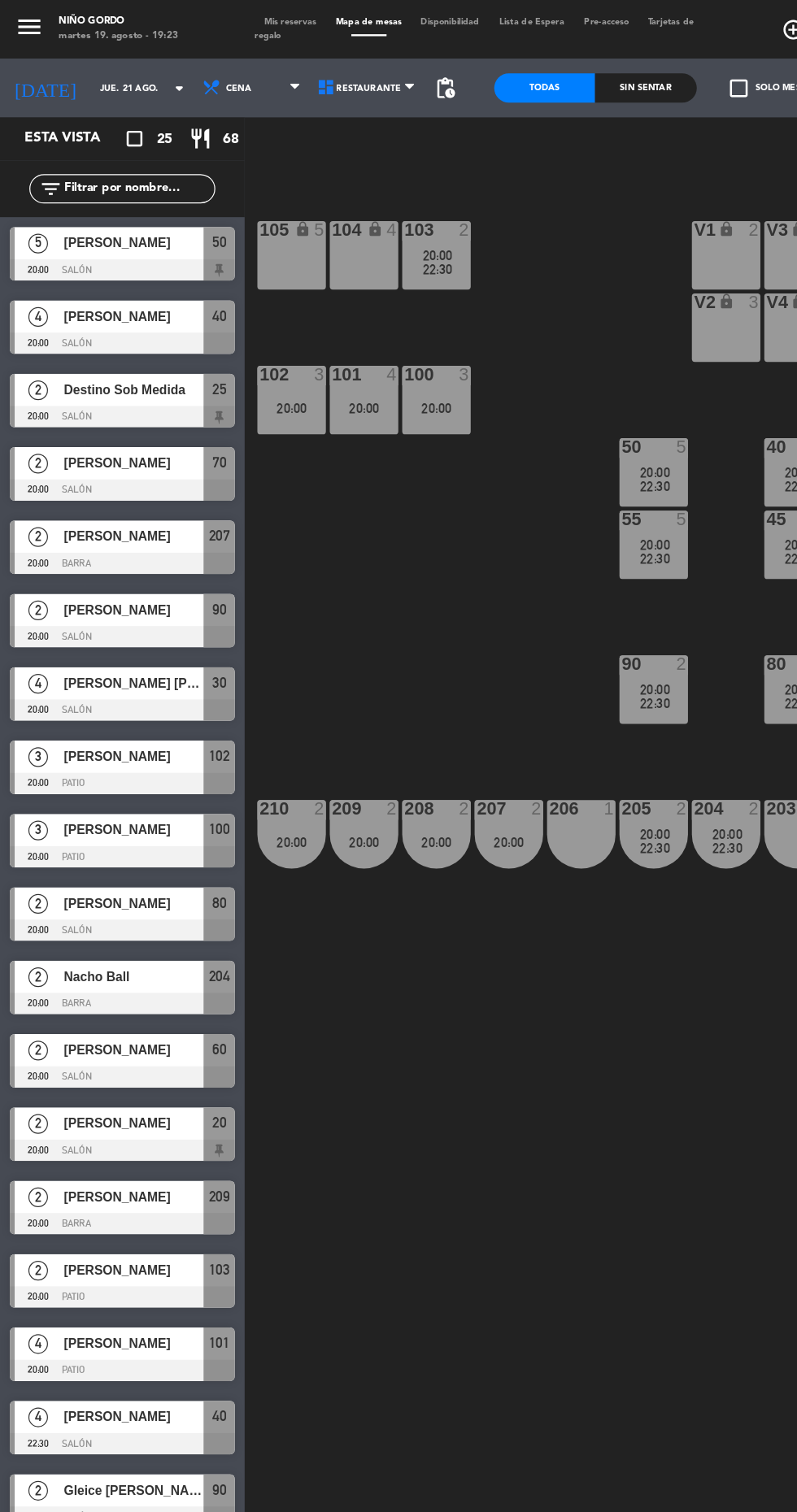
click at [103, 72] on input "jue. 21 ago." at bounding box center [126, 73] width 103 height 25
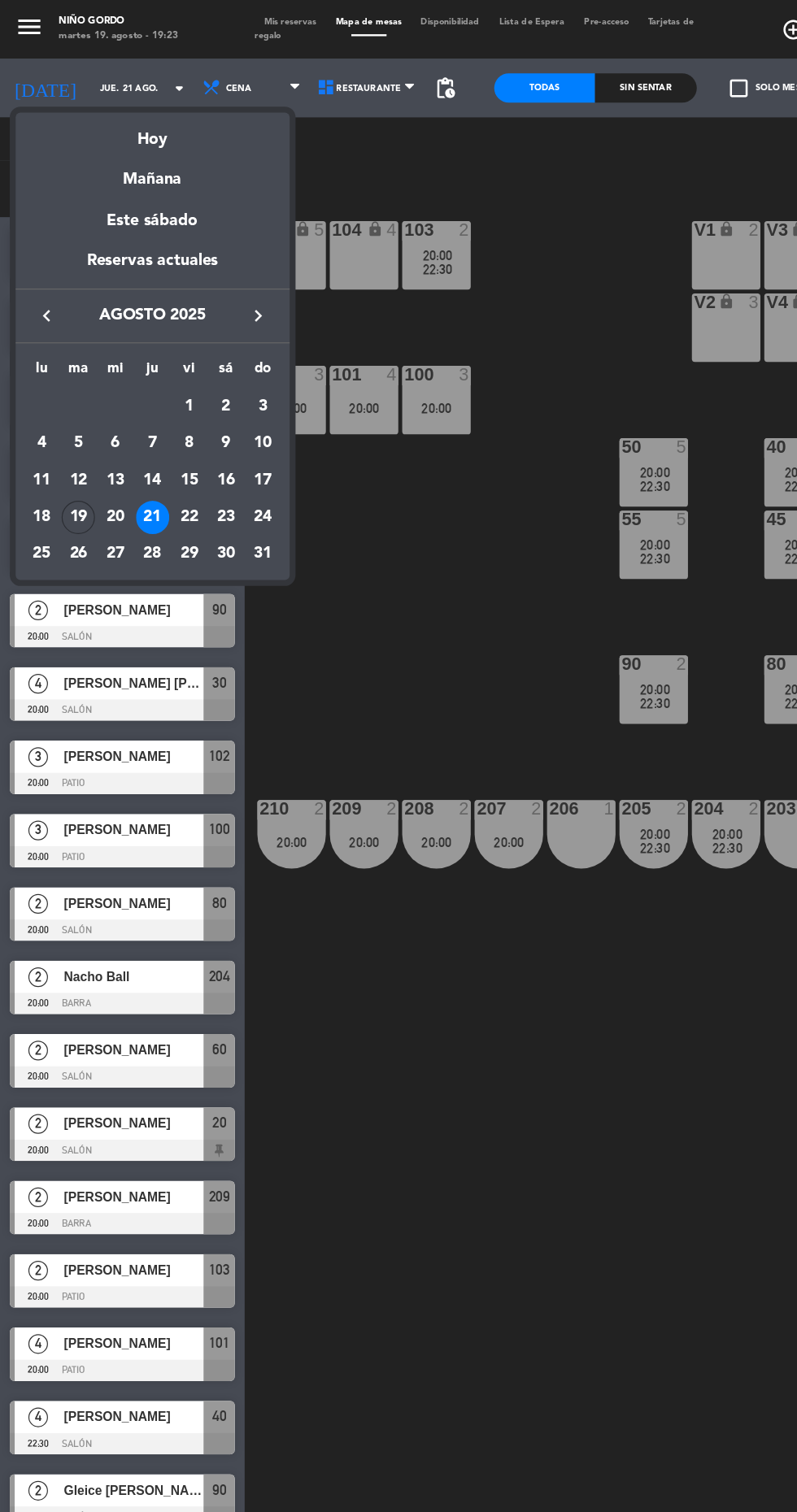
click at [157, 457] on div "29" at bounding box center [157, 460] width 28 height 28
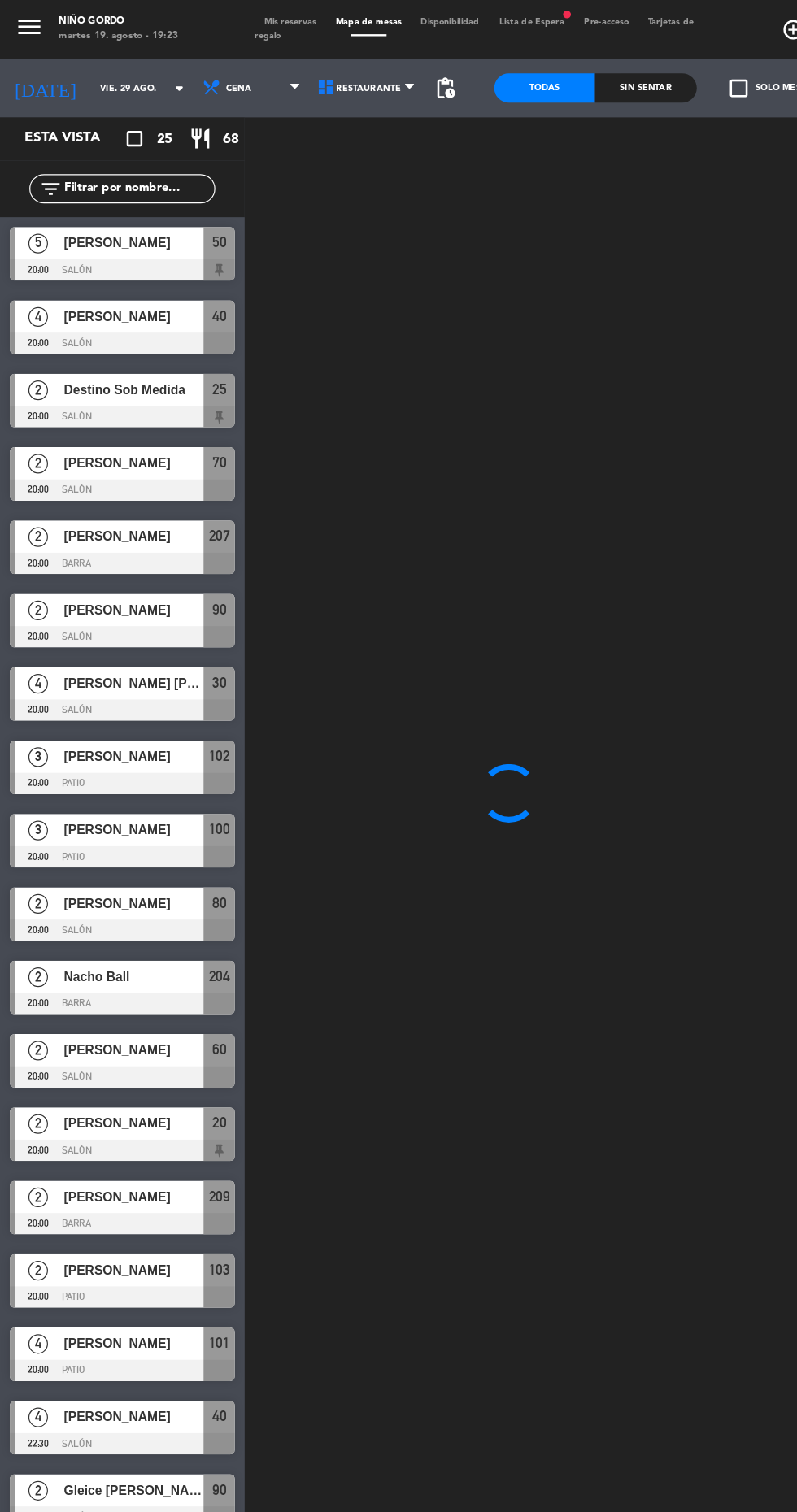
click at [102, 72] on input "vie. 29 ago." at bounding box center [126, 73] width 103 height 25
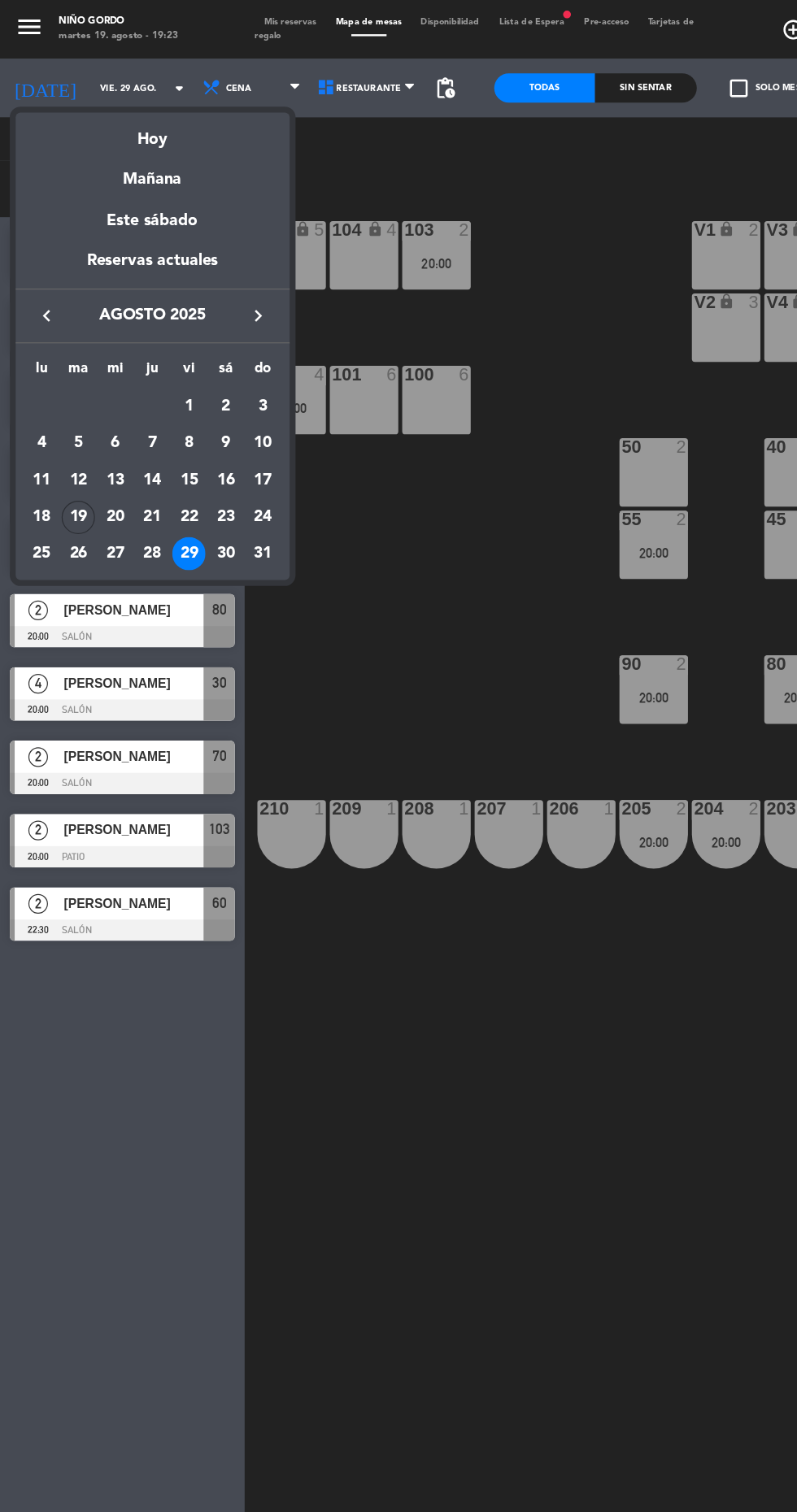
click at [157, 429] on div "22" at bounding box center [157, 430] width 28 height 28
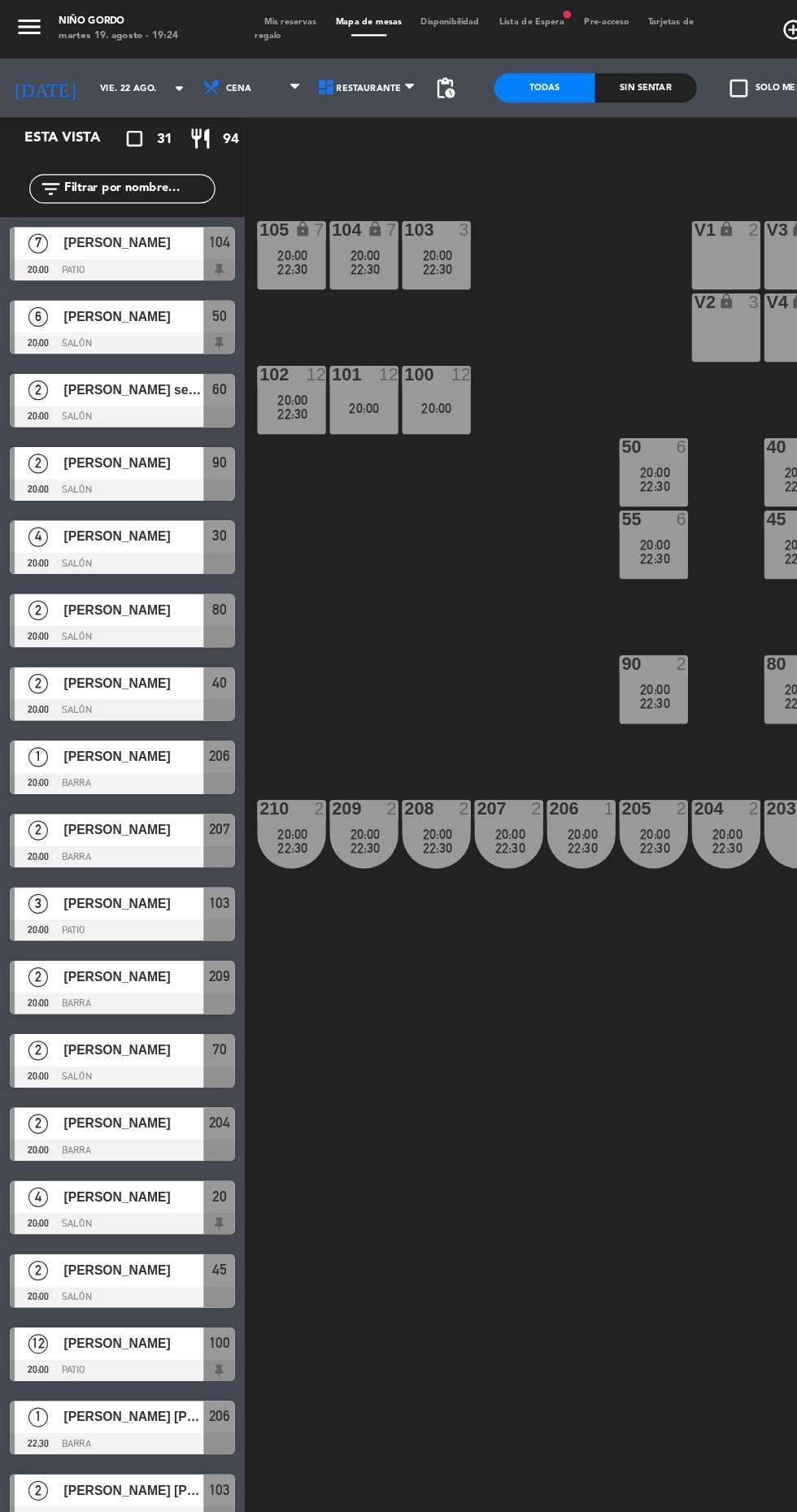
click at [103, 72] on input "vie. 22 ago." at bounding box center [126, 73] width 103 height 25
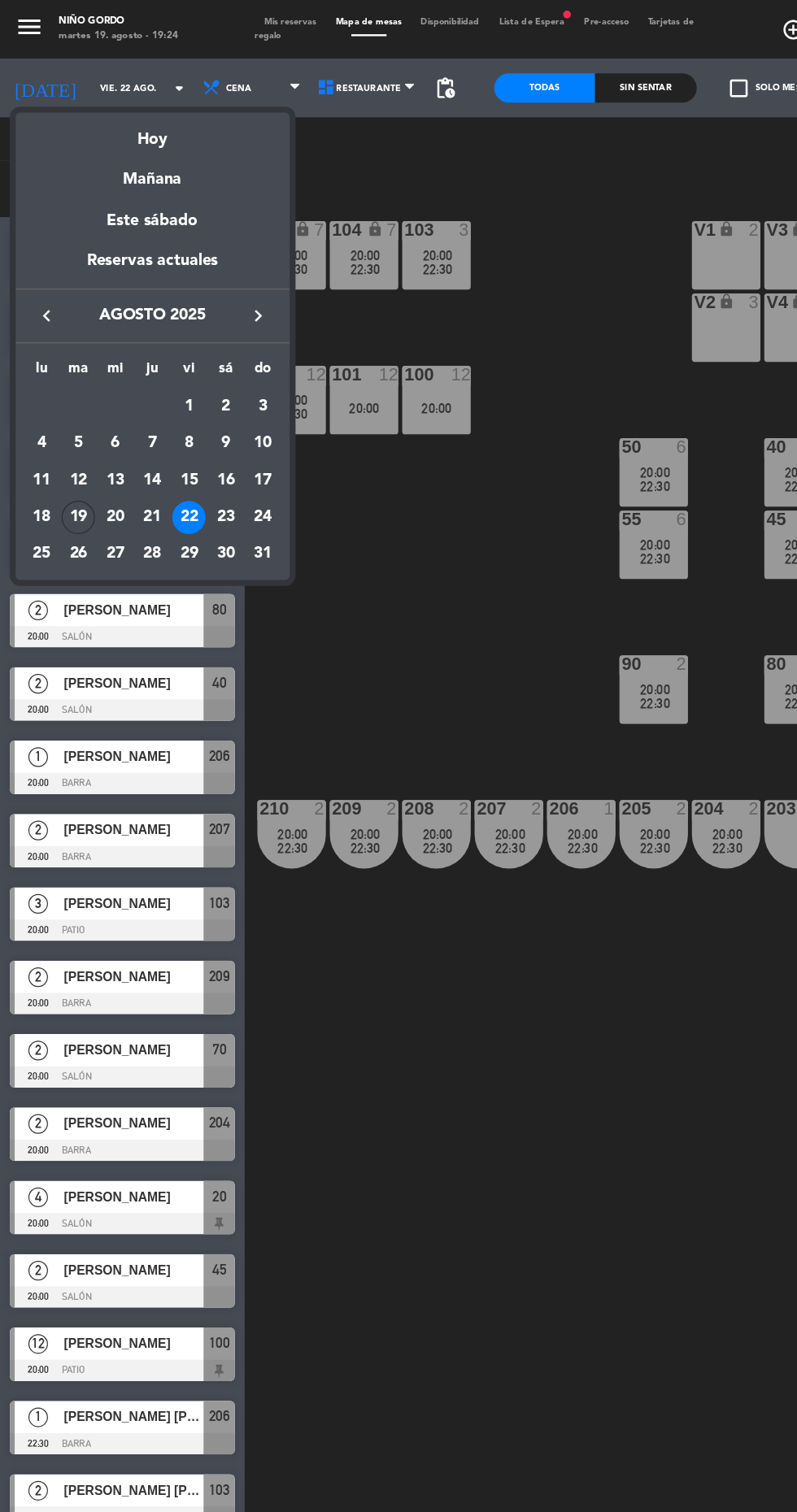
click at [188, 429] on div "23" at bounding box center [188, 430] width 28 height 28
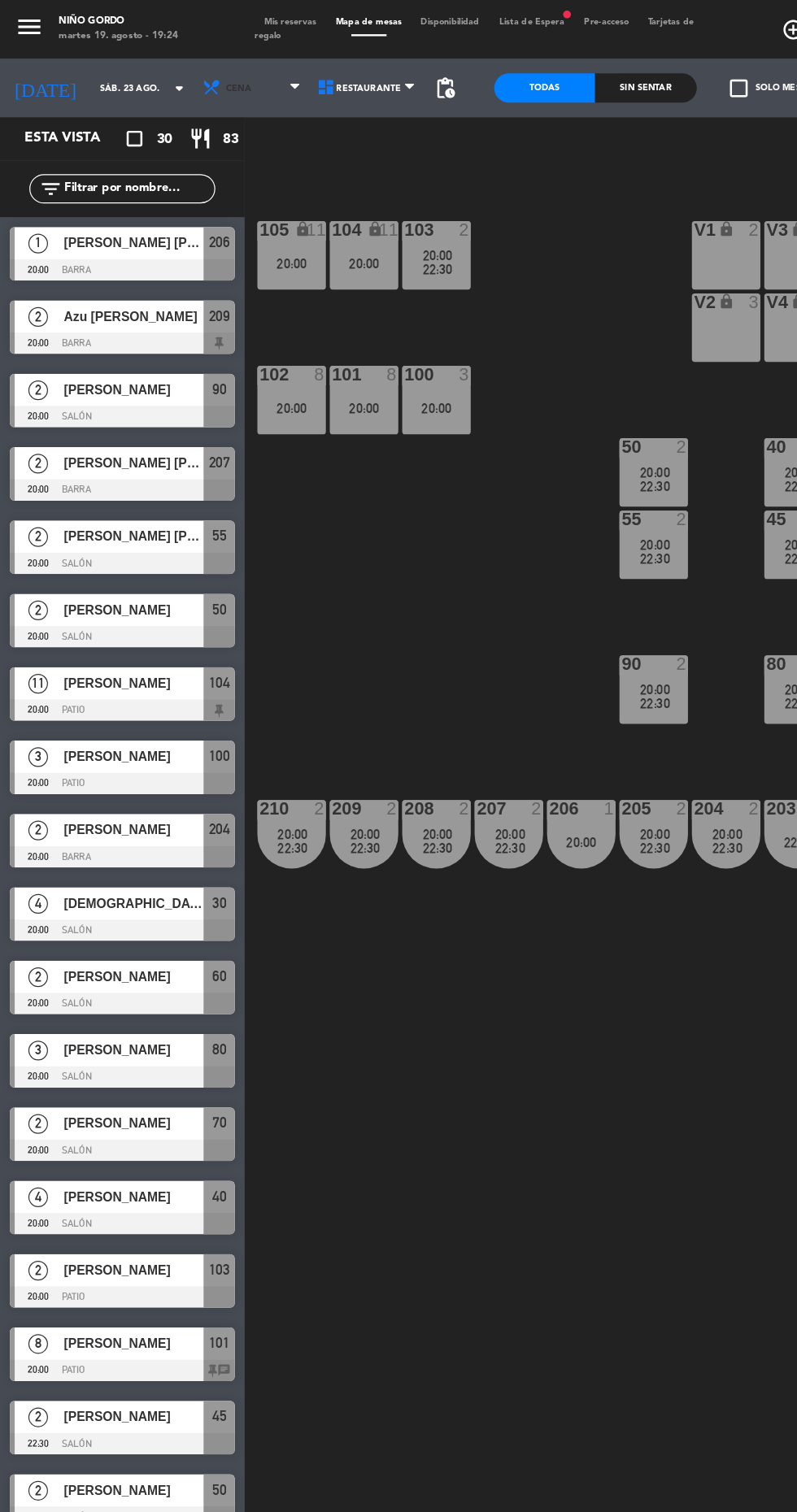
click at [187, 77] on span "Cena" at bounding box center [210, 73] width 96 height 36
click at [201, 120] on ng-component "menu Niño Gordo martes 19. agosto - 19:24 Mis reservas Mapa de mesas Disponibil…" at bounding box center [398, 754] width 797 height 1509
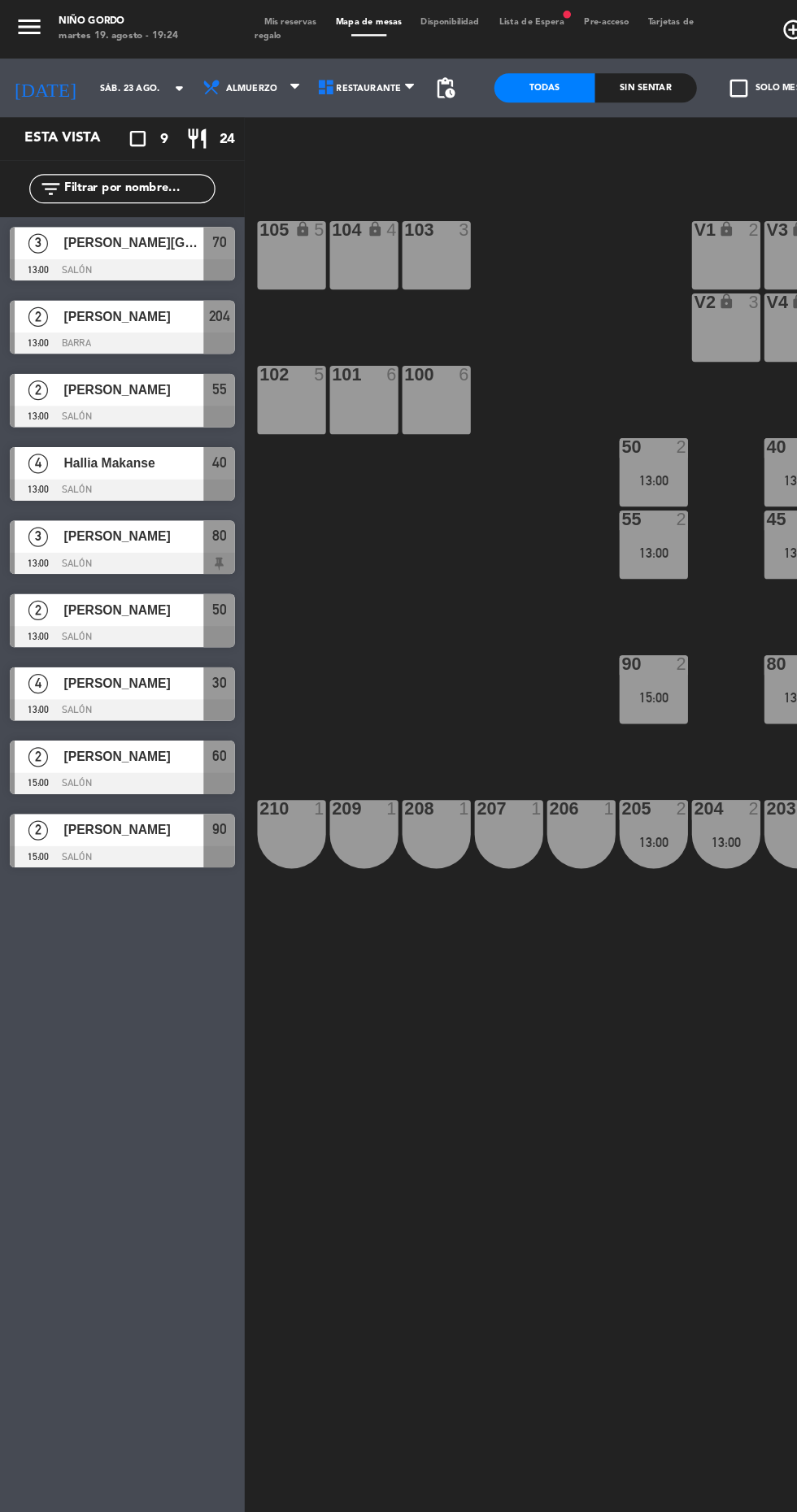
click at [97, 73] on input "sáb. 23 ago." at bounding box center [126, 73] width 103 height 25
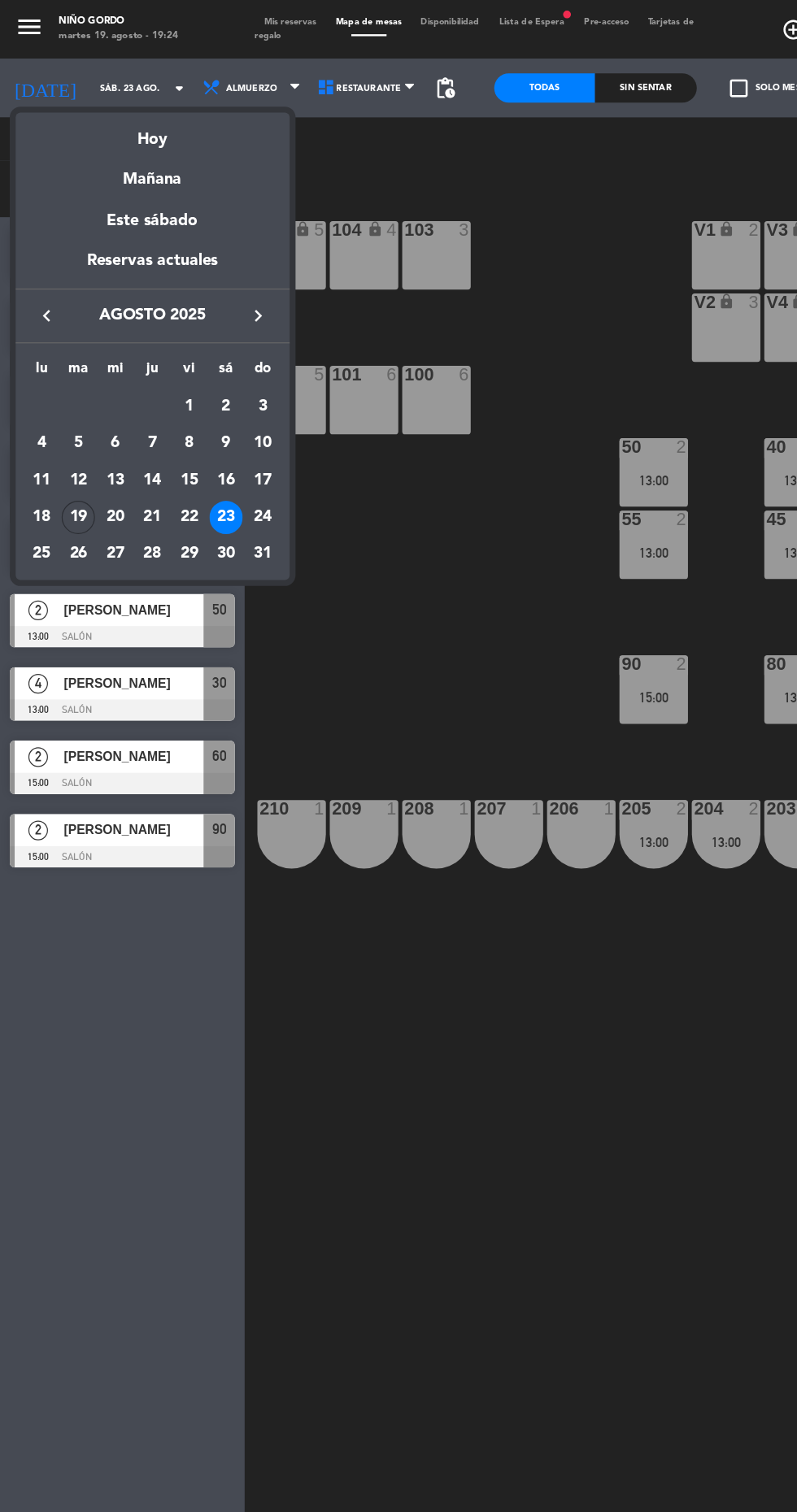
click at [218, 429] on div "24" at bounding box center [219, 430] width 28 height 28
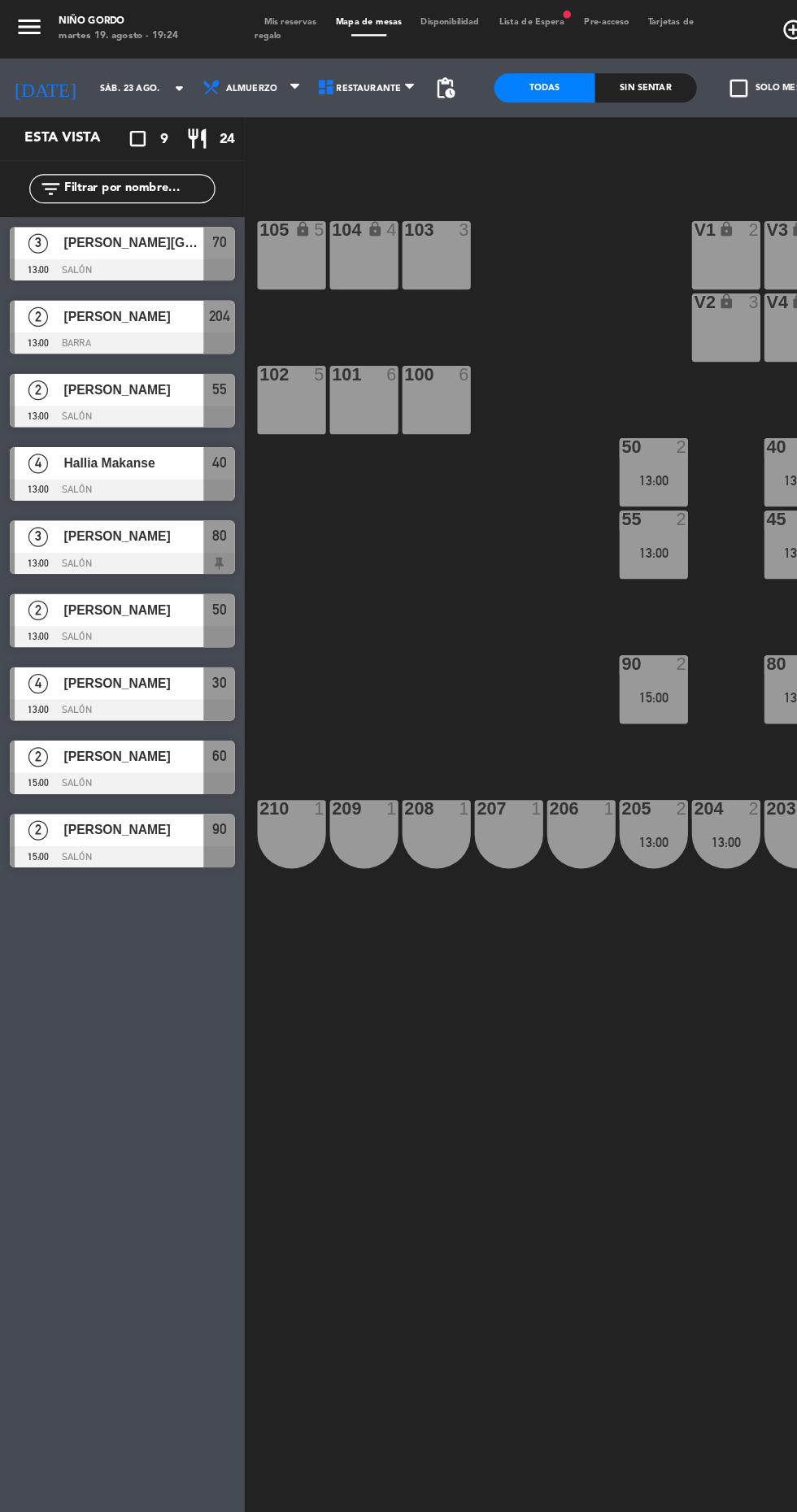
type input "dom. 24 ago."
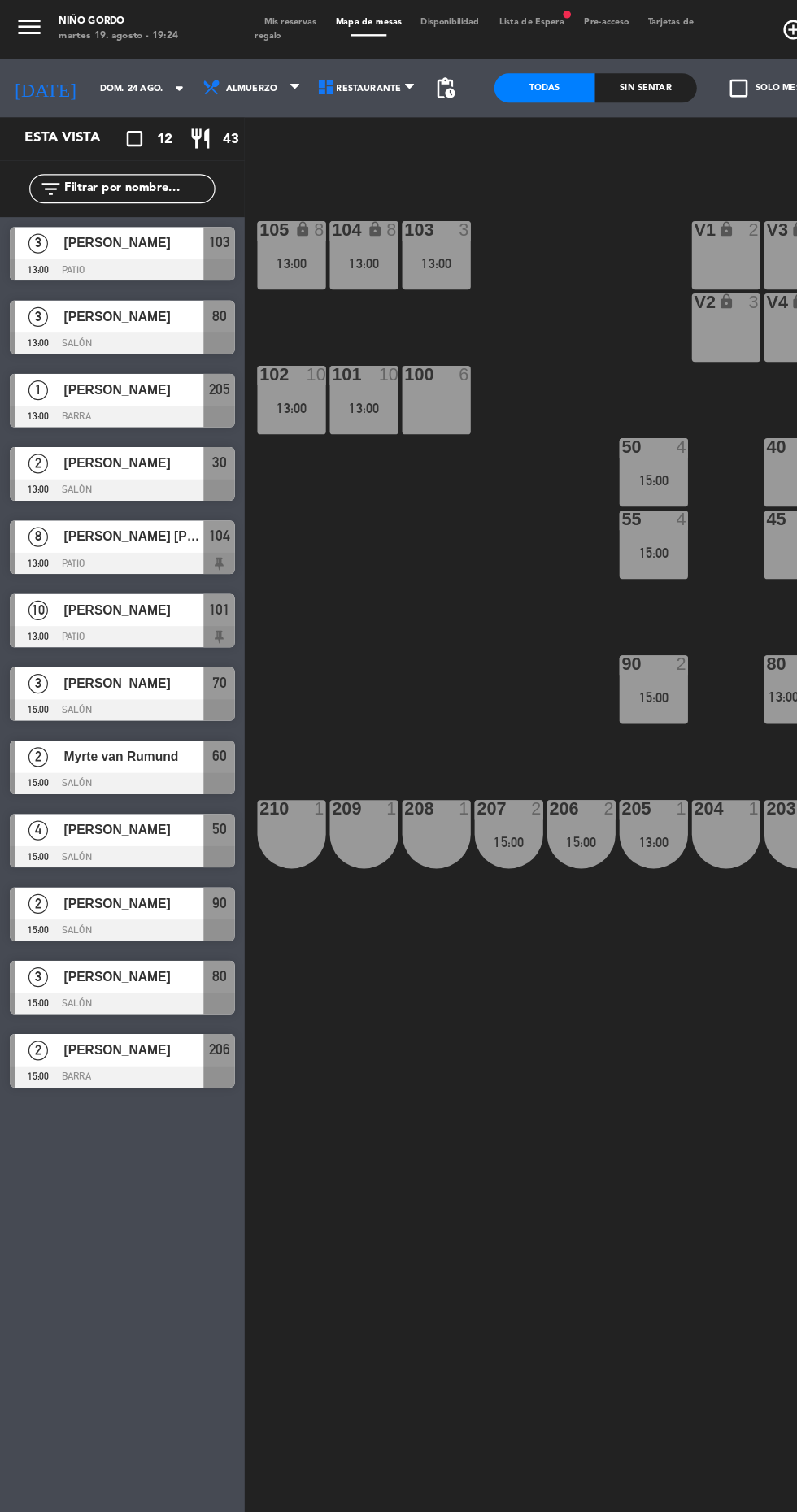
click at [448, 18] on span "Lista de Espera fiber_manual_record" at bounding box center [442, 18] width 71 height 7
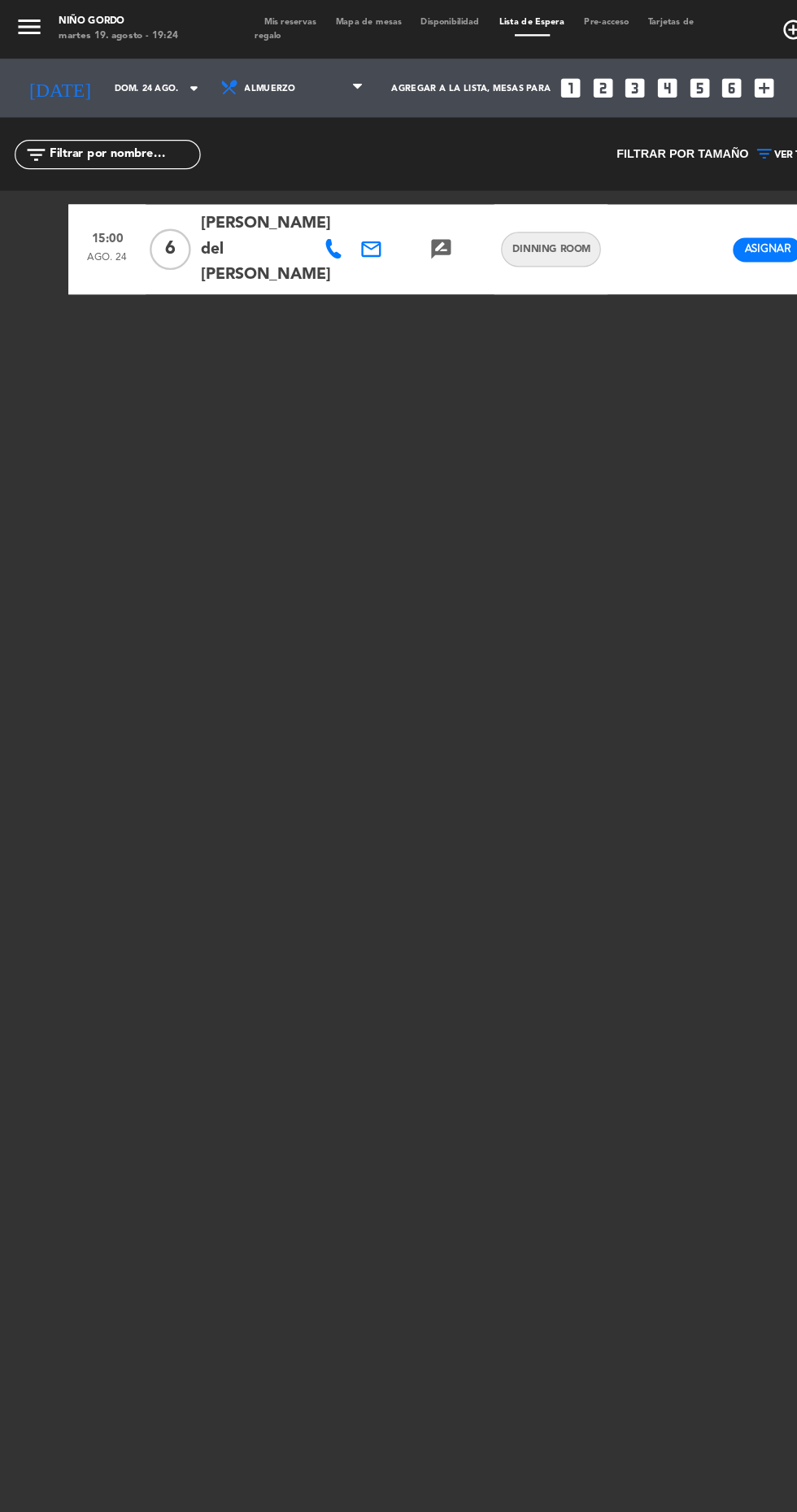
click at [242, 18] on span "Mis reservas" at bounding box center [240, 18] width 59 height 7
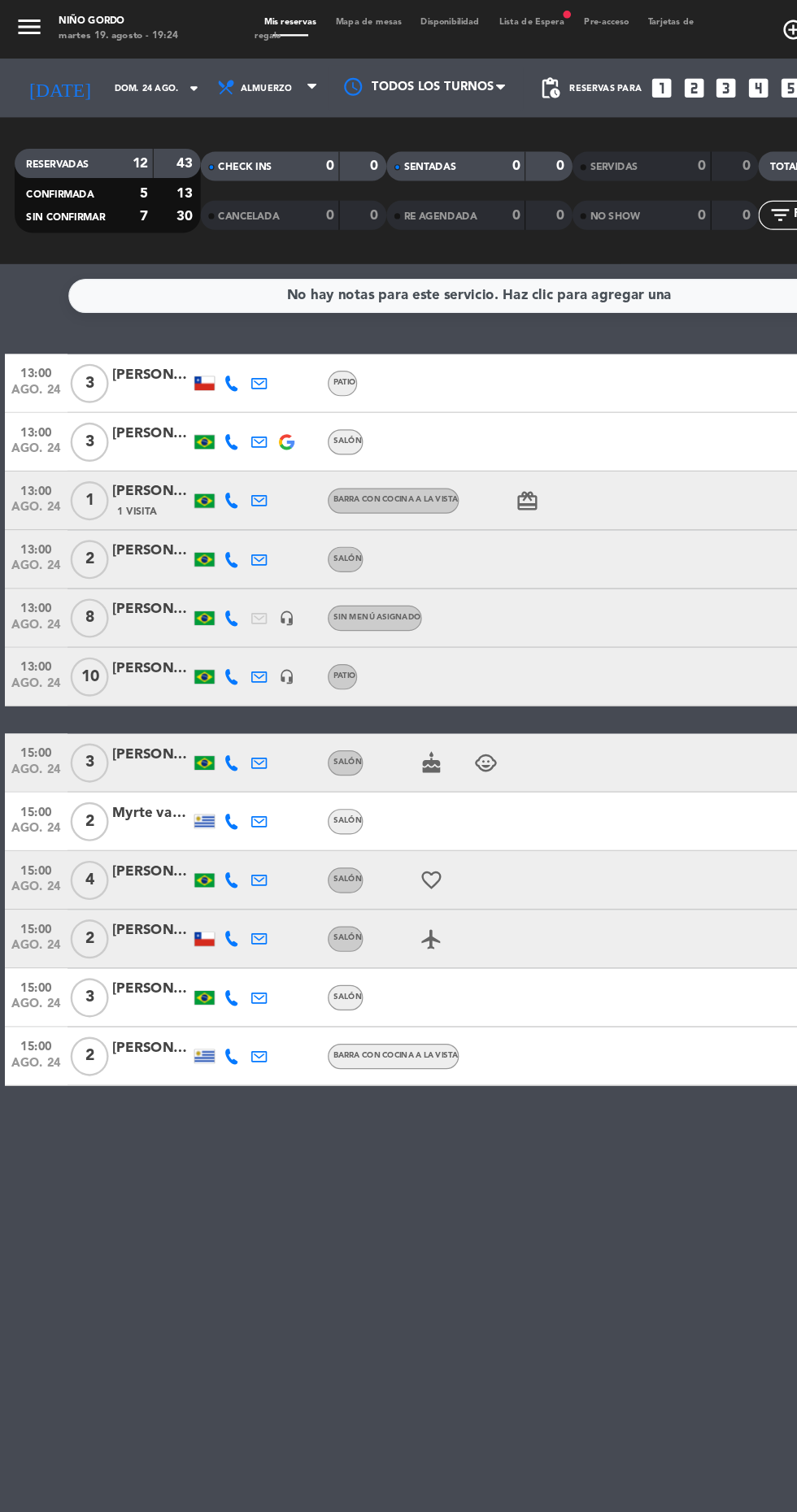
click at [93, 80] on input "dom. 24 ago." at bounding box center [138, 73] width 103 height 25
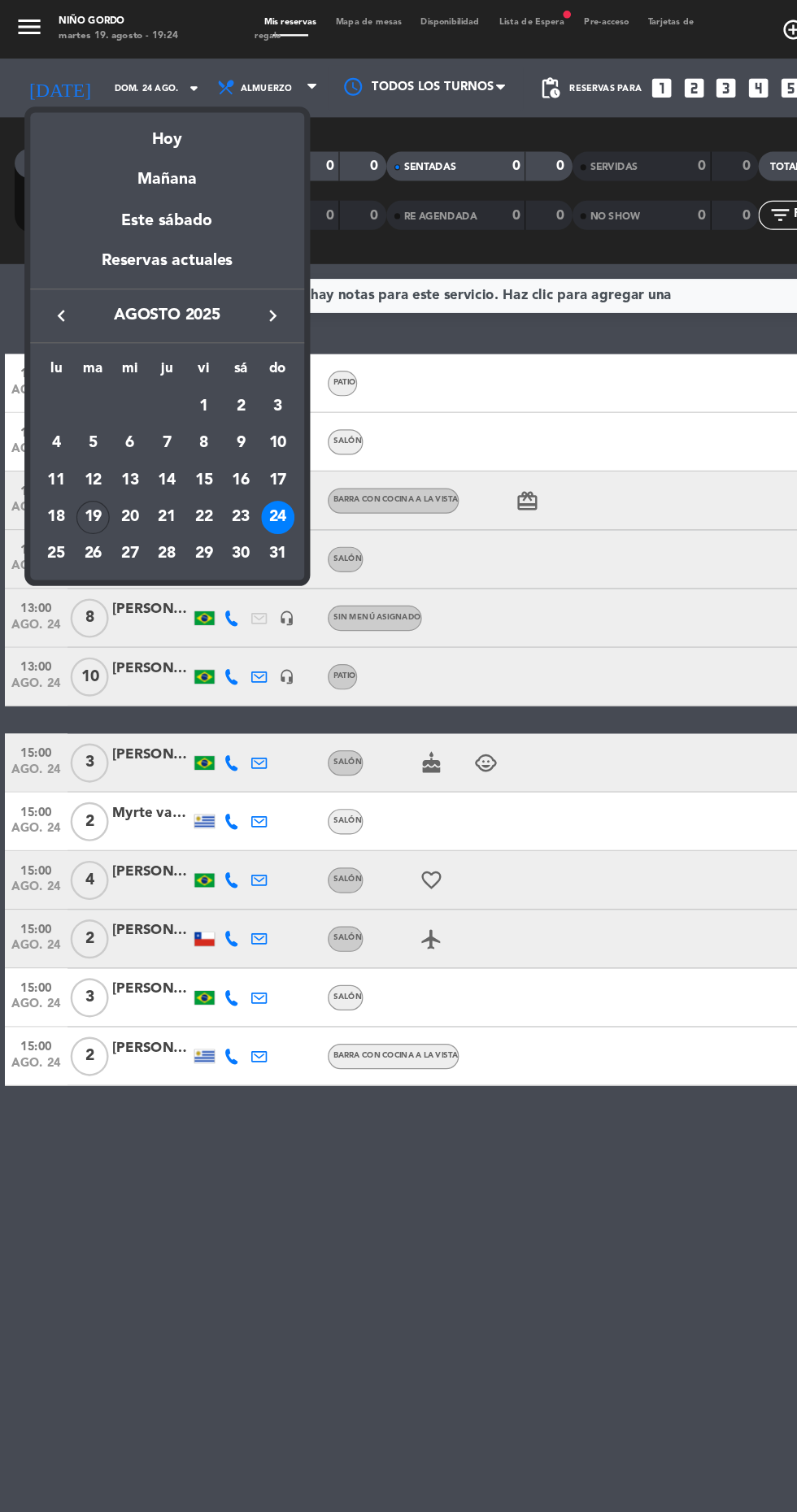
click at [84, 436] on div "19" at bounding box center [78, 430] width 28 height 28
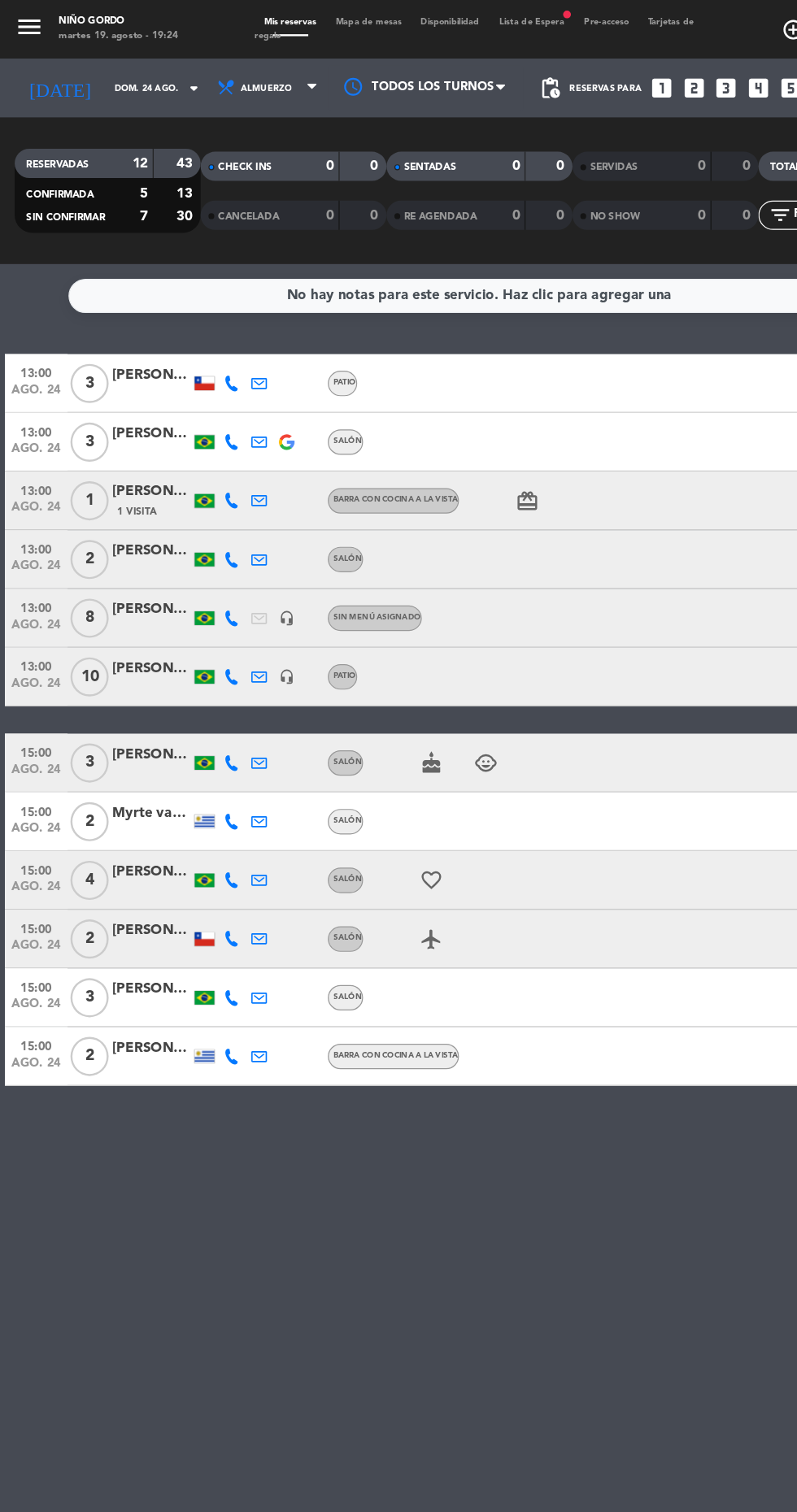
type input "[DATE] ago."
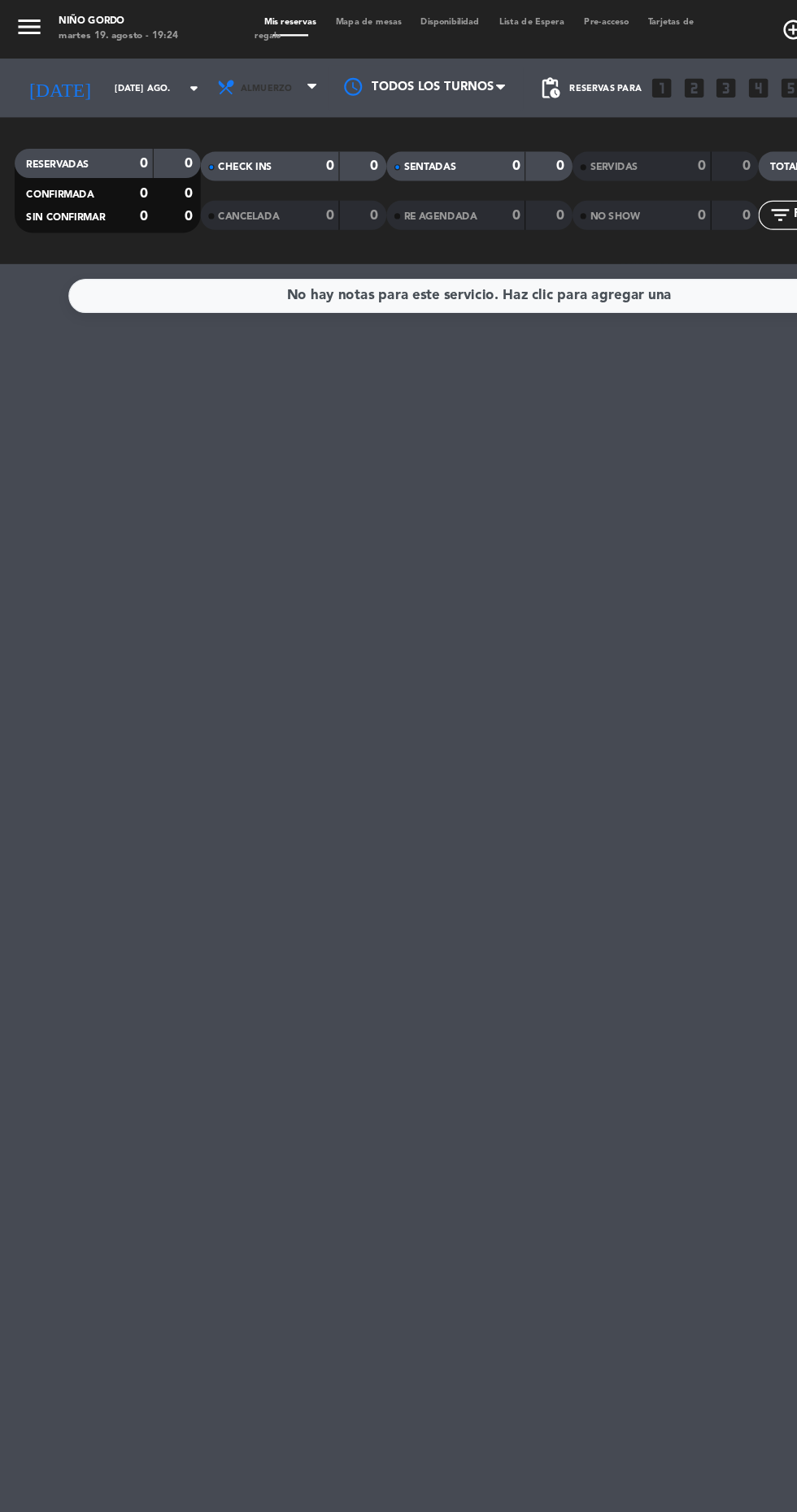
click at [225, 70] on span "Almuerzo" at bounding box center [223, 73] width 97 height 36
click at [225, 179] on div "menu Niño Gordo martes 19. agosto - 19:24 Mis reservas Mapa de mesas Disponibil…" at bounding box center [398, 109] width 797 height 220
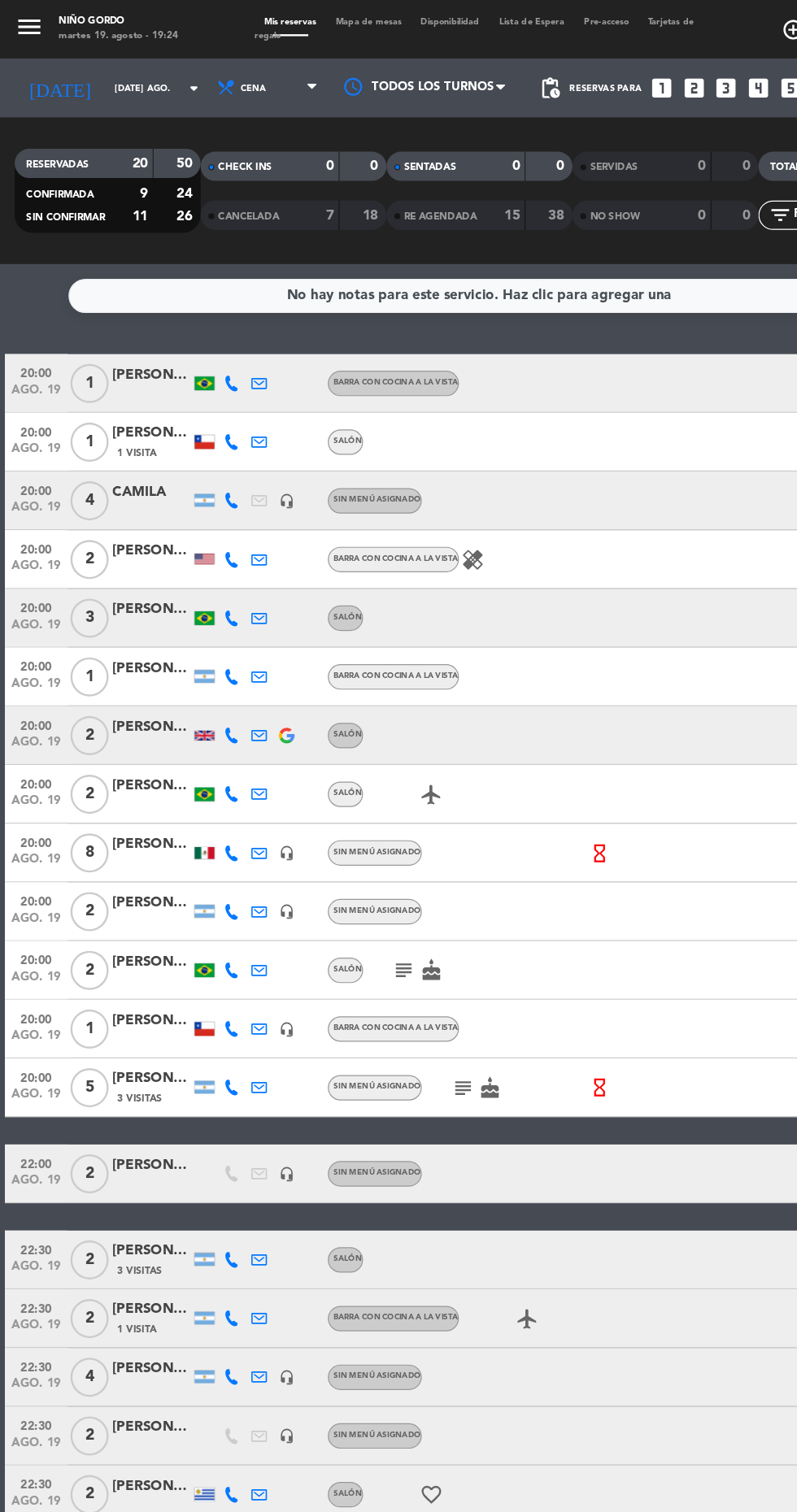
click at [315, 18] on span "Mapa de mesas" at bounding box center [306, 18] width 71 height 7
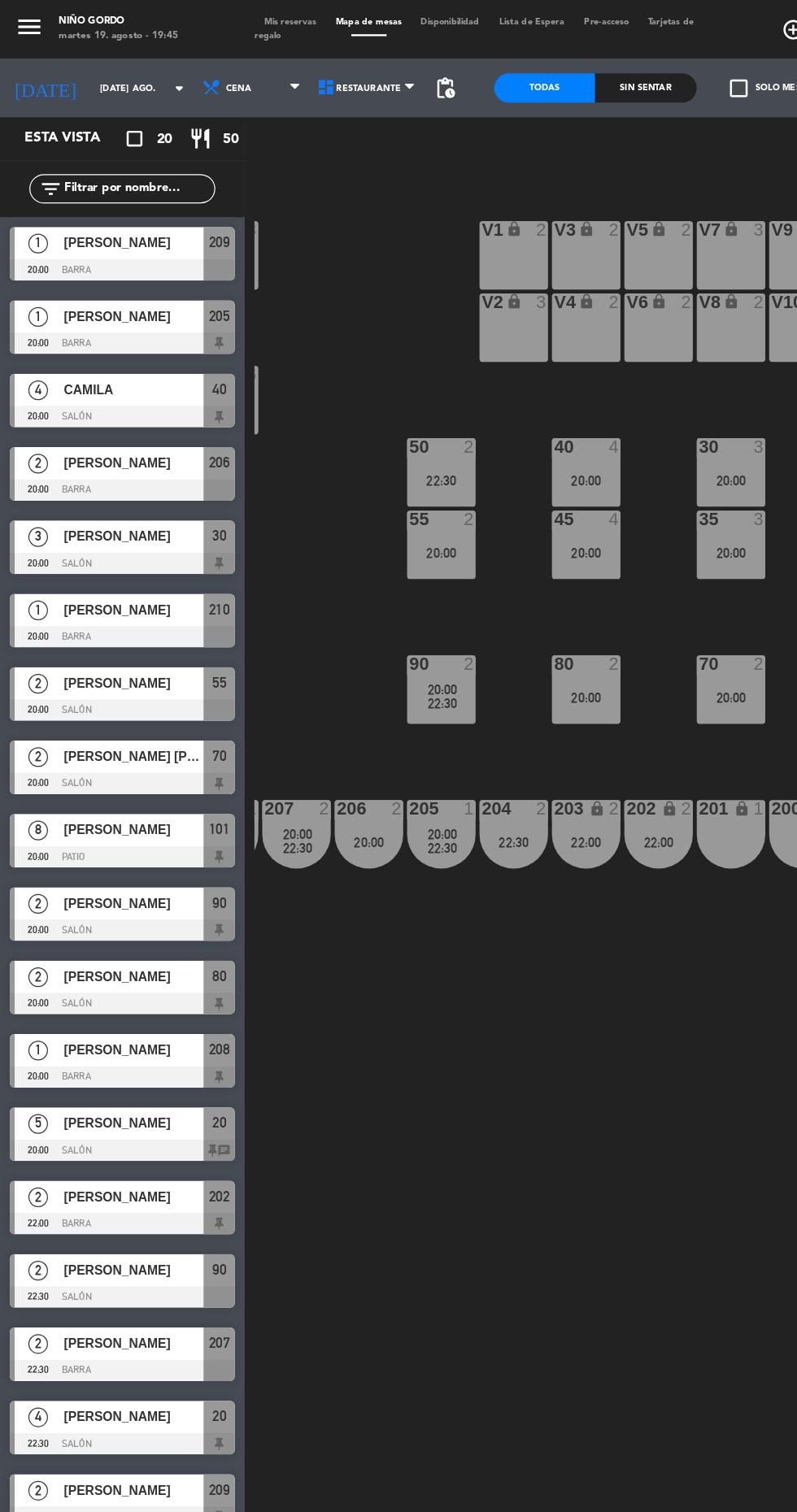
scroll to position [0, 209]
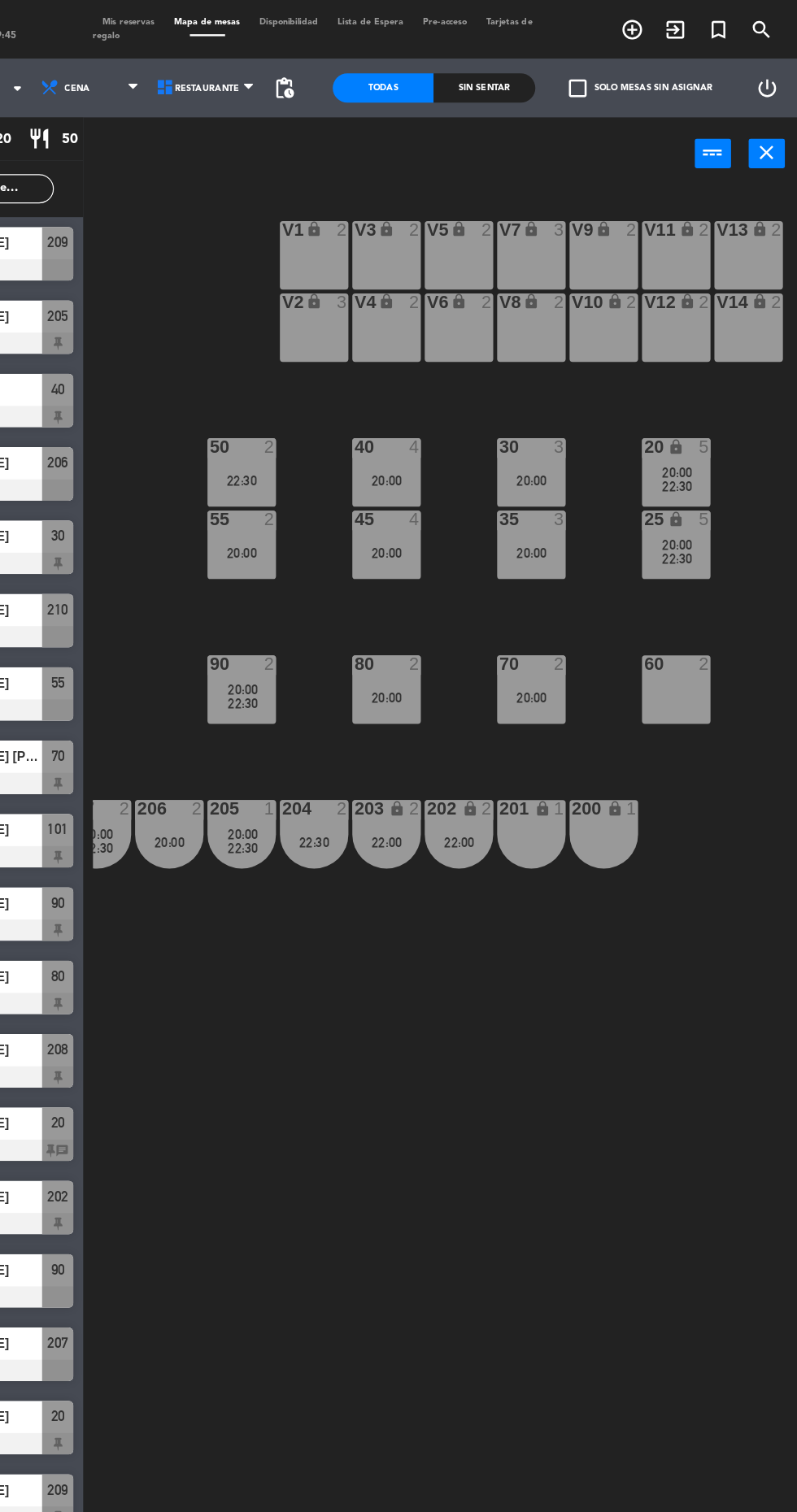
click at [346, 463] on div "20:00" at bounding box center [335, 458] width 57 height 11
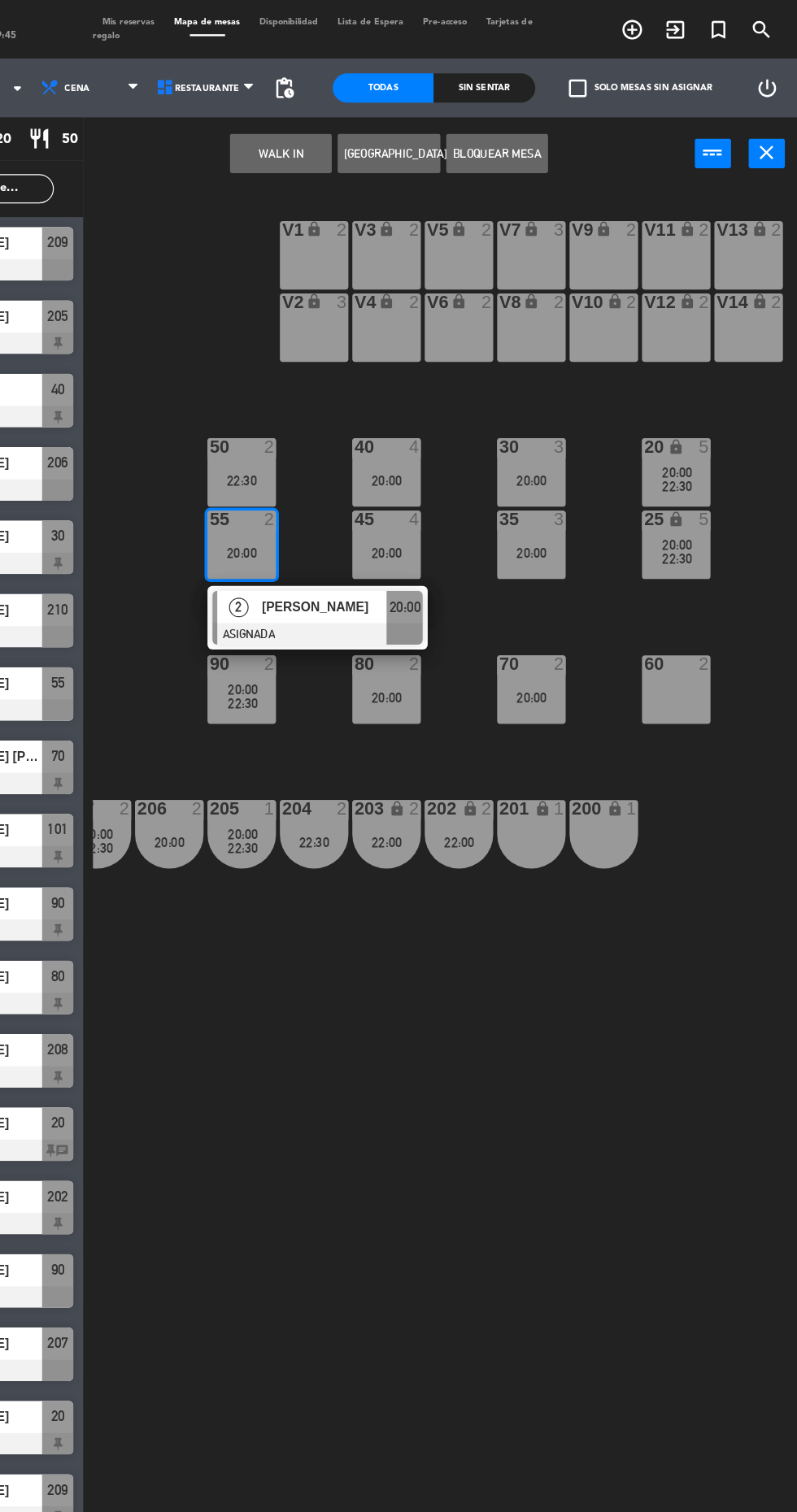
click at [449, 533] on div at bounding box center [397, 526] width 175 height 18
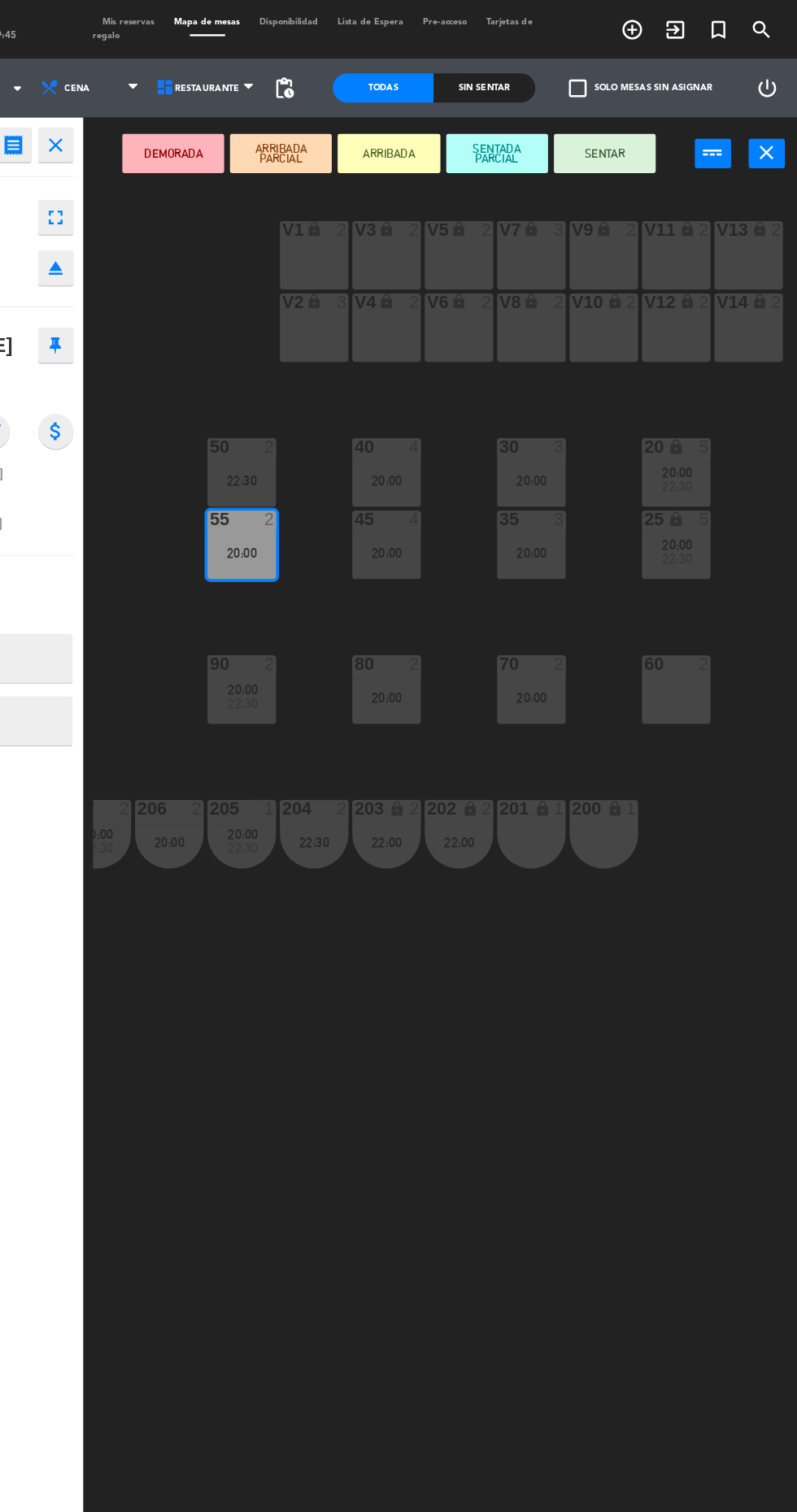
click at [707, 591] on div "60 2" at bounding box center [696, 573] width 57 height 57
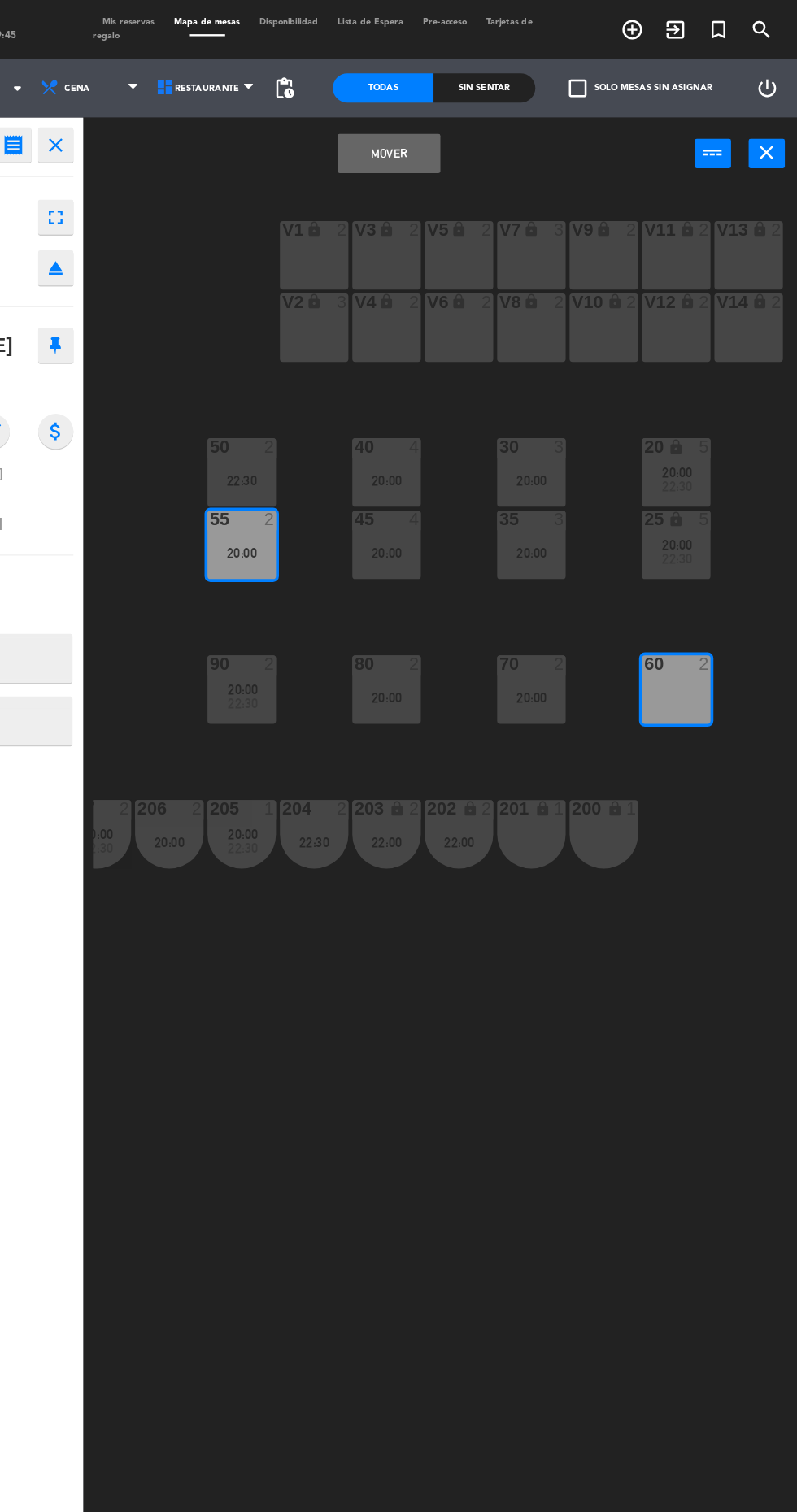
click at [463, 136] on button "Mover" at bounding box center [457, 128] width 84 height 33
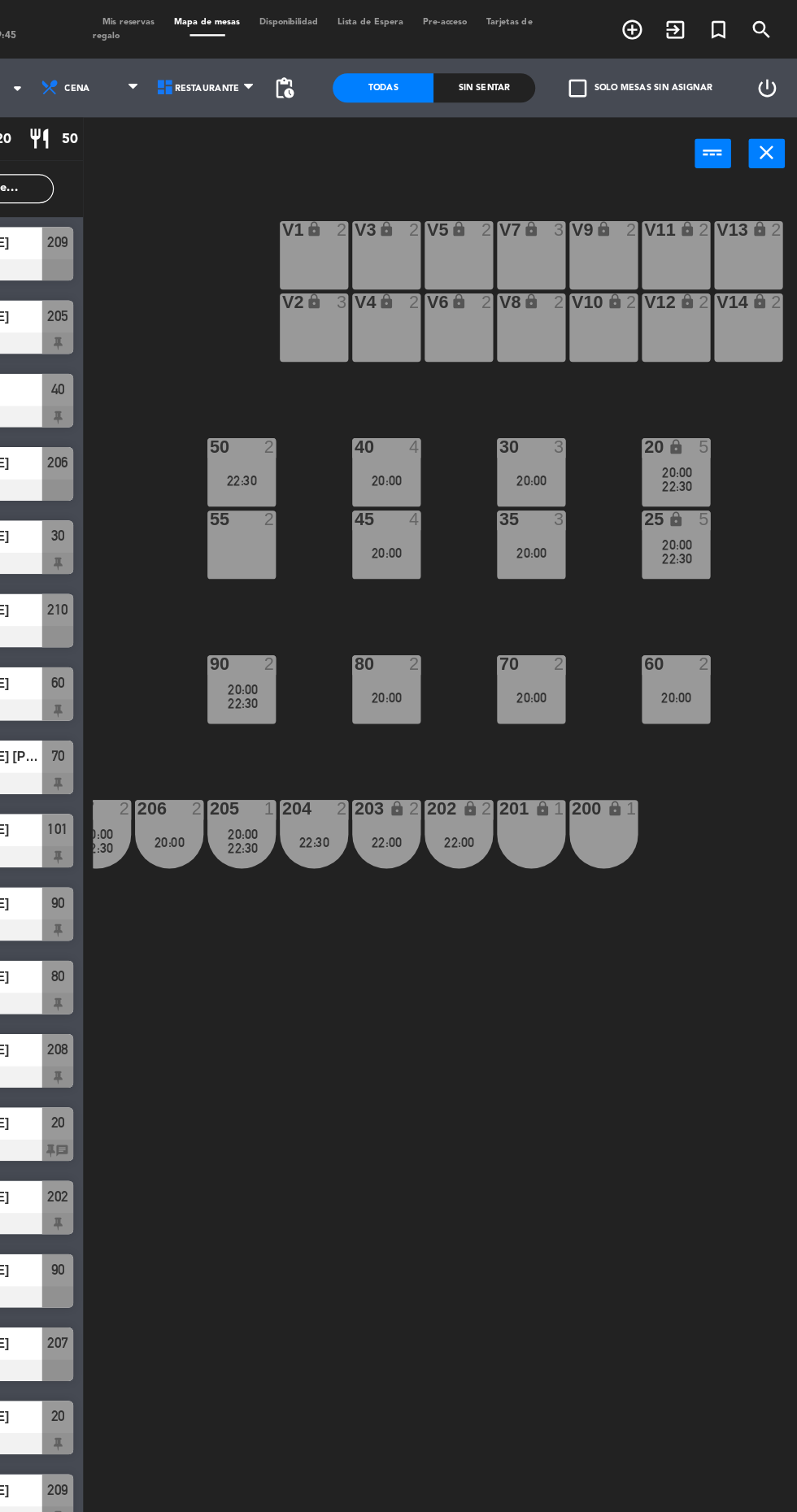
click at [326, 462] on div "55 2" at bounding box center [335, 452] width 57 height 57
click at [669, 926] on div "105 lock 5 104 lock 4 103 3 V1 lock 2 V3 lock 2 V9 lock 2 V5 lock 2 V7 lock 3 V…" at bounding box center [503, 831] width 585 height 1353
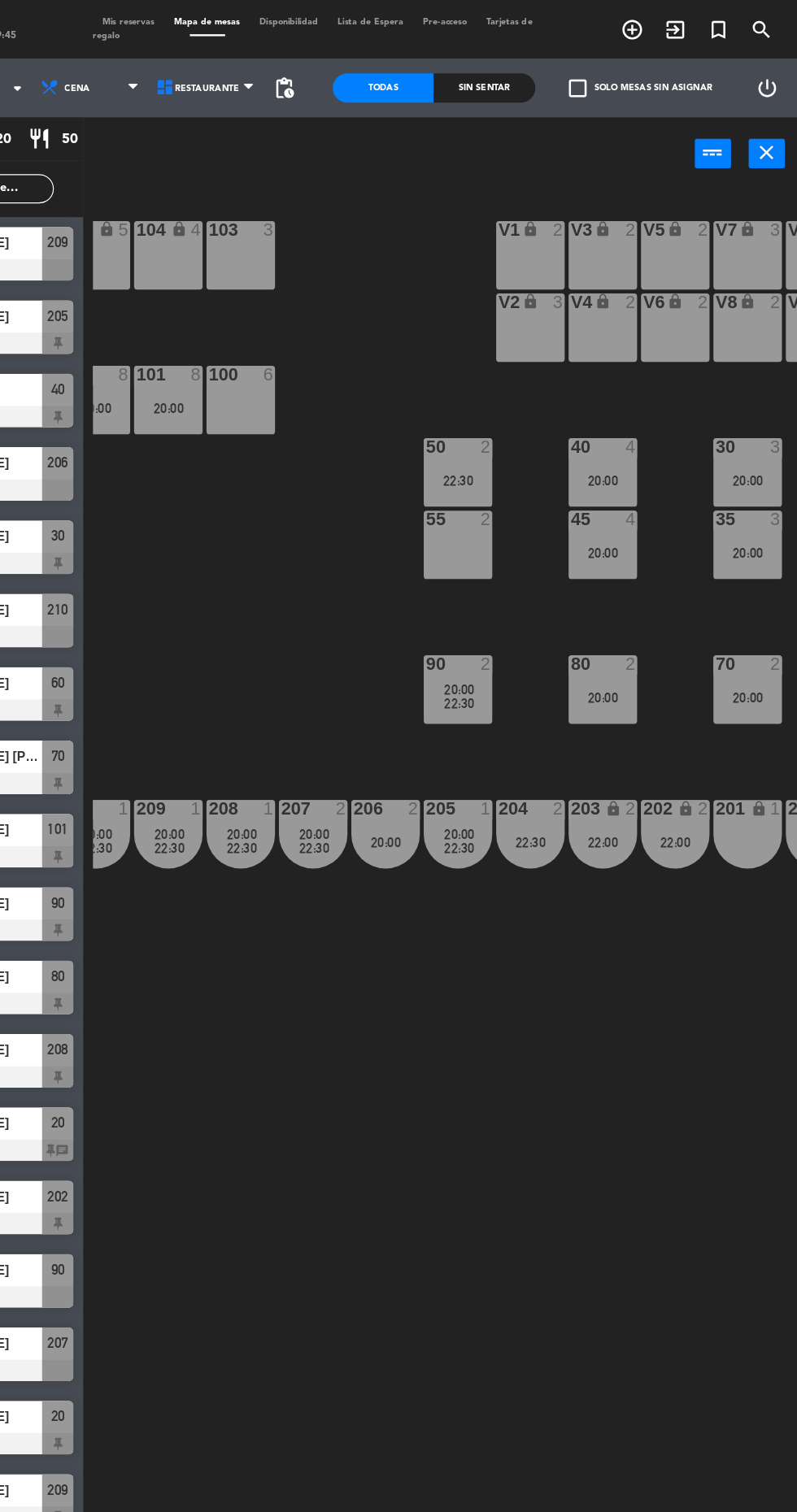
scroll to position [0, 0]
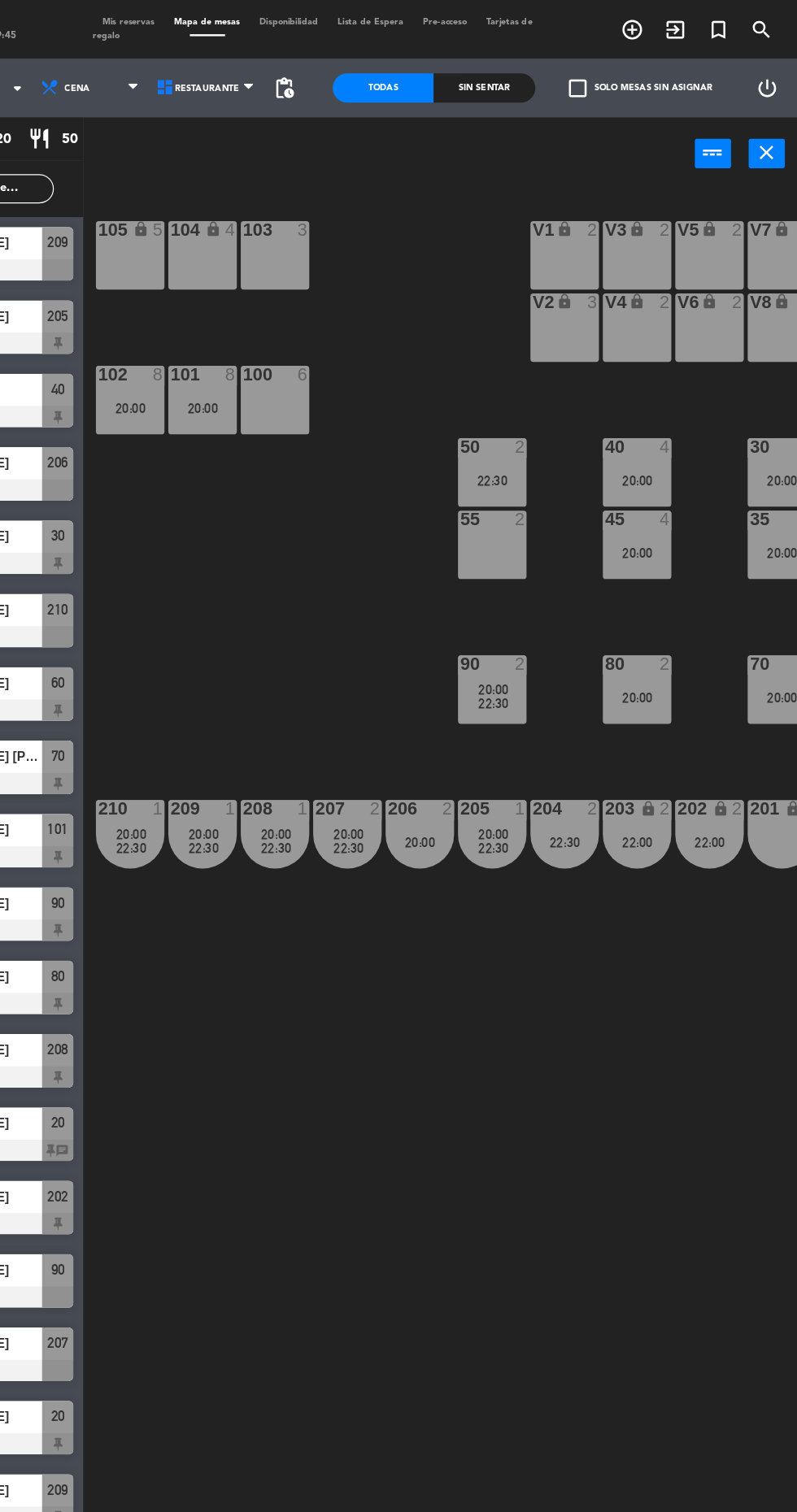
click at [543, 781] on div "105 lock 5 104 lock 4 103 3 V1 lock 2 V3 lock 2 V9 lock 2 V5 lock 2 V7 lock 3 V…" at bounding box center [503, 831] width 585 height 1353
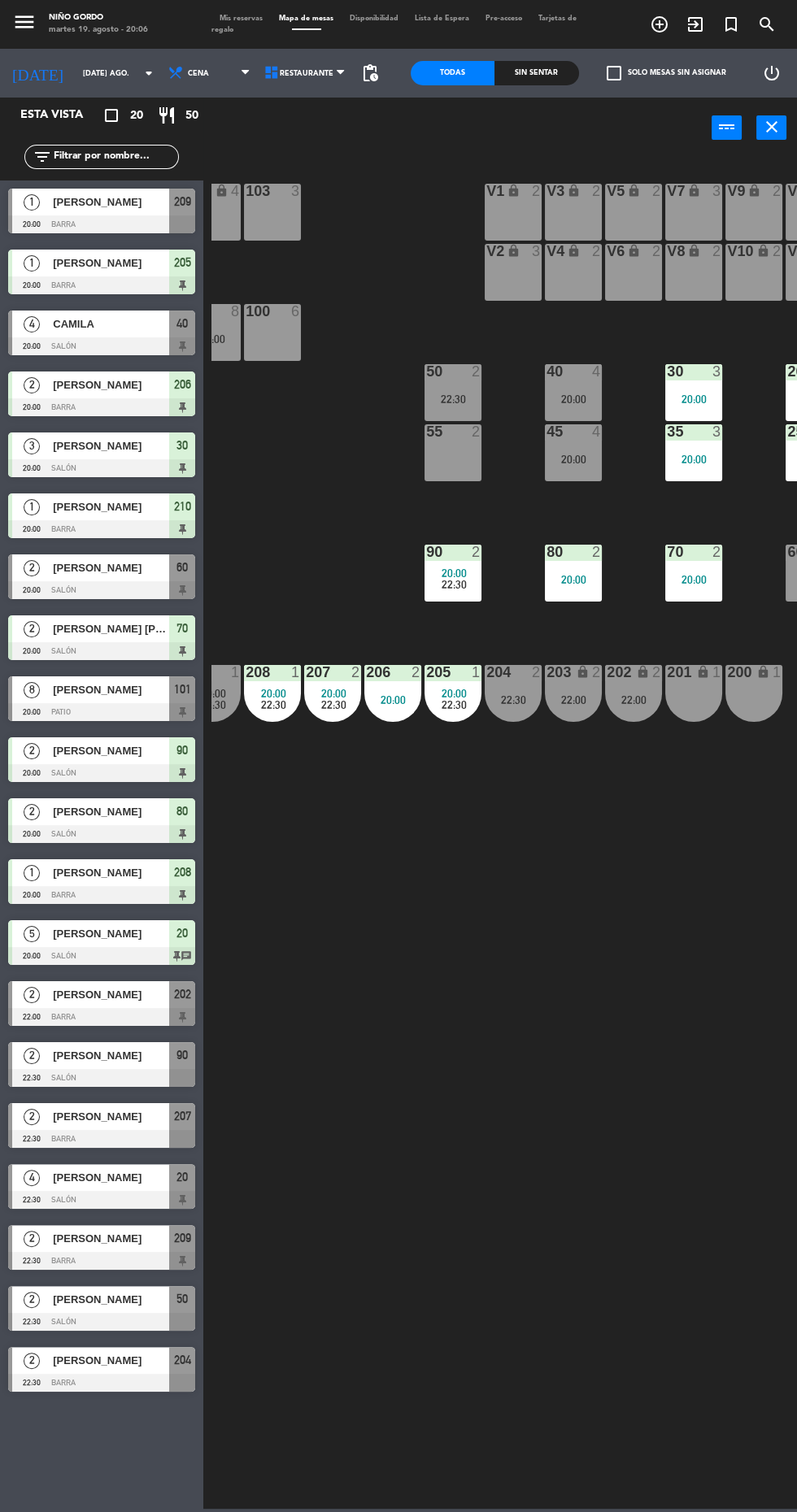
scroll to position [0, 209]
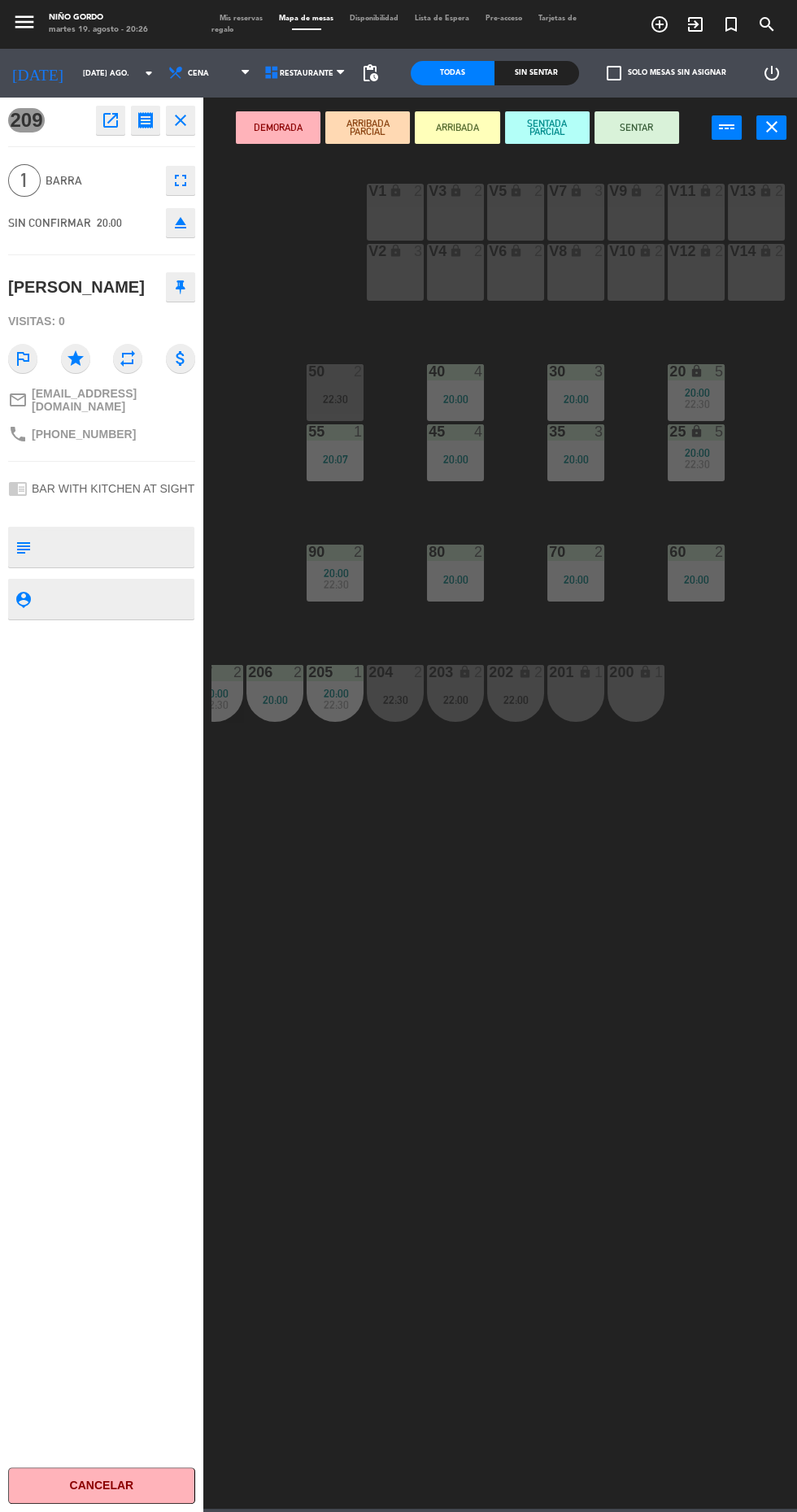
click at [613, 137] on button "SENTAR" at bounding box center [637, 128] width 84 height 33
